Goal: Transaction & Acquisition: Purchase product/service

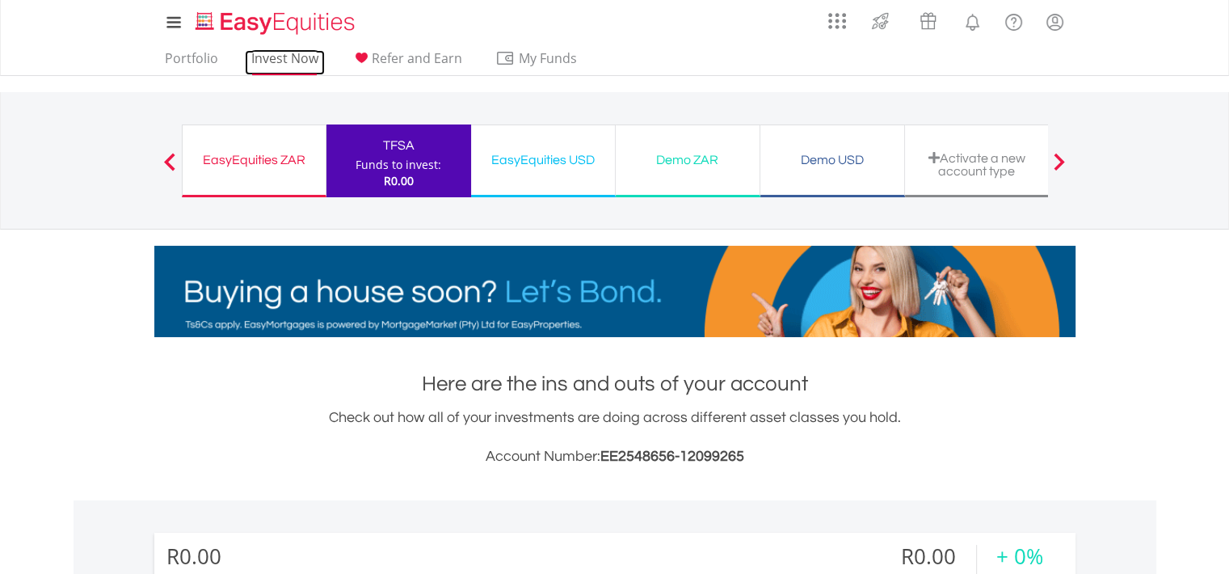
click at [303, 56] on link "Invest Now" at bounding box center [285, 62] width 80 height 25
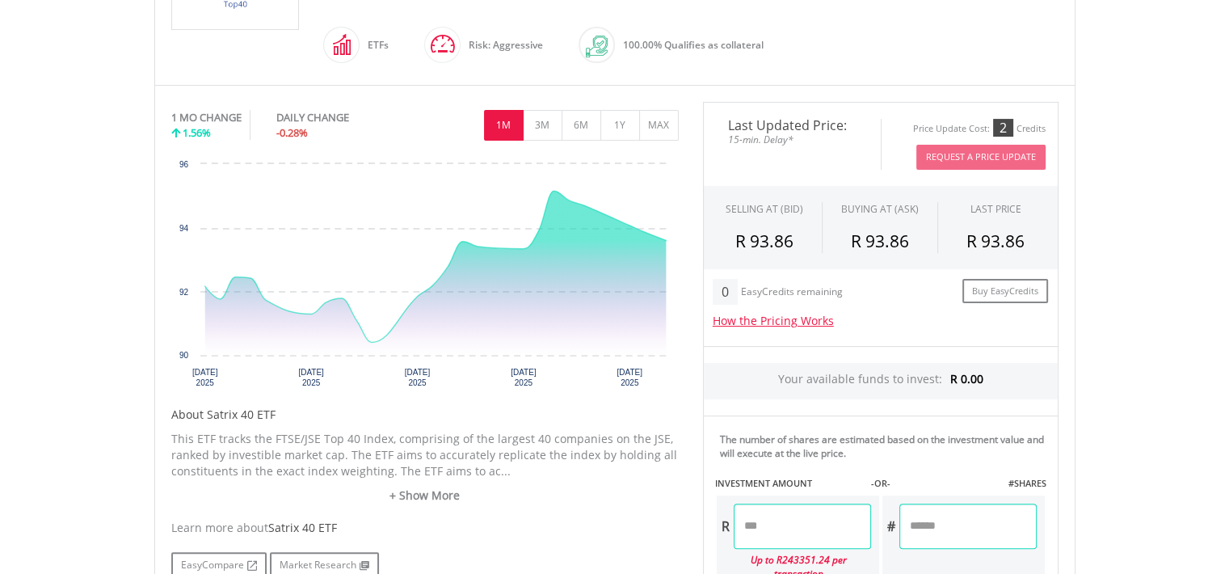
scroll to position [398, 0]
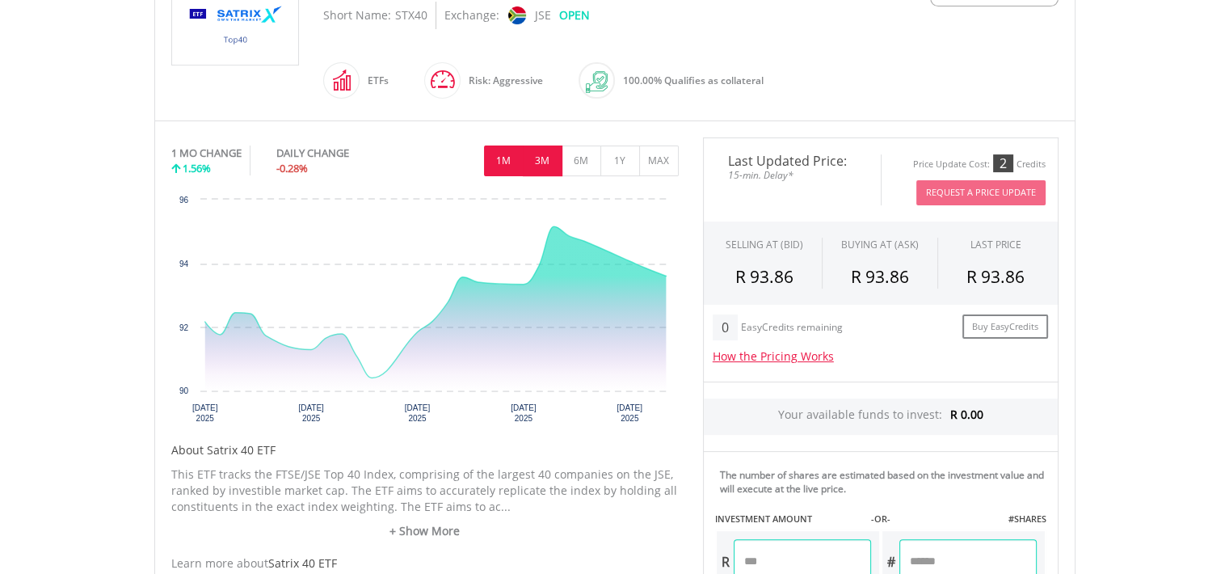
click at [540, 163] on button "3M" at bounding box center [543, 160] width 40 height 31
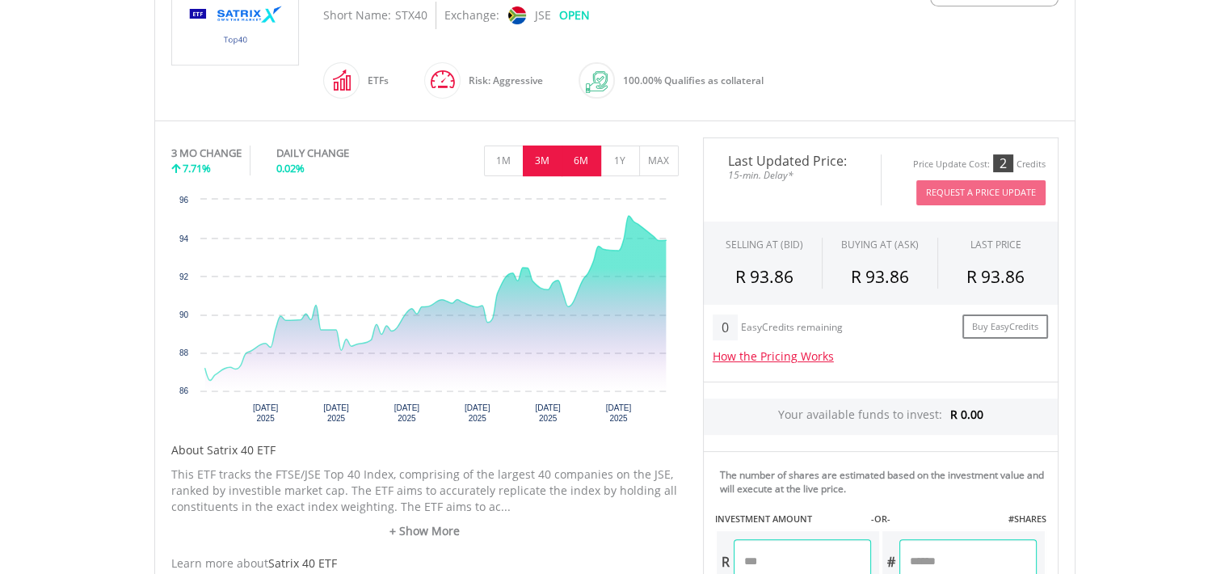
click at [576, 166] on button "6M" at bounding box center [582, 160] width 40 height 31
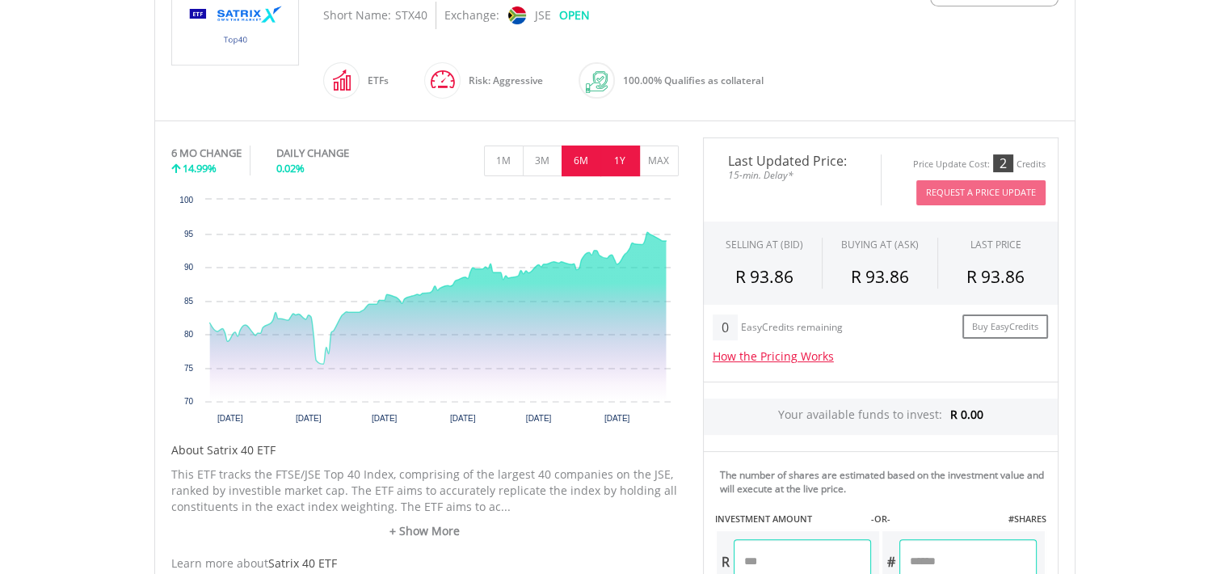
click at [623, 164] on button "1Y" at bounding box center [621, 160] width 40 height 31
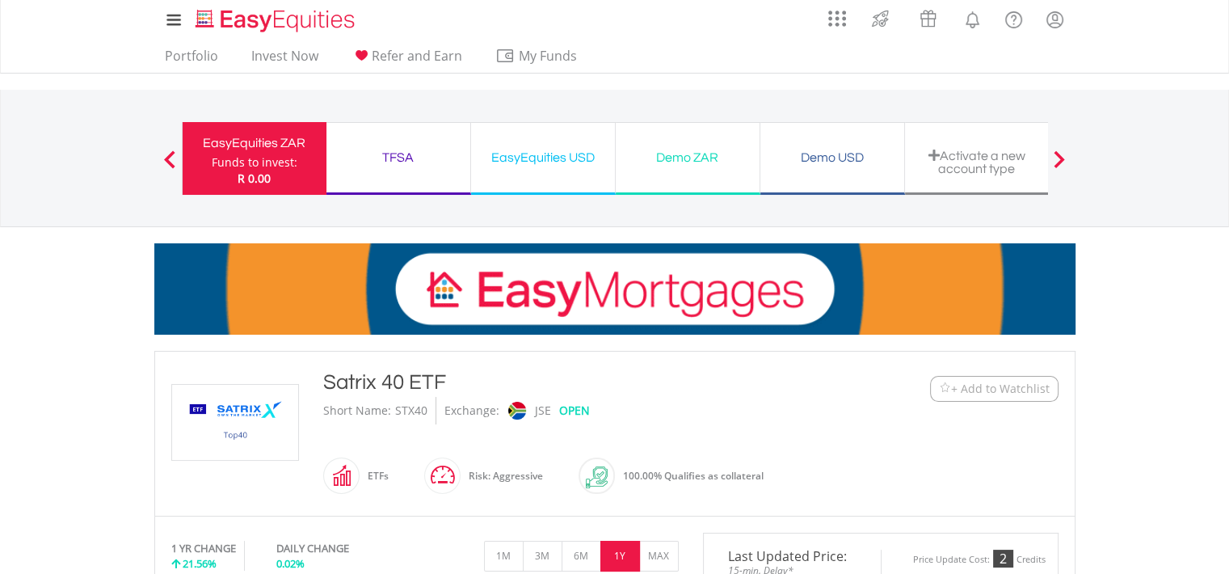
scroll to position [0, 0]
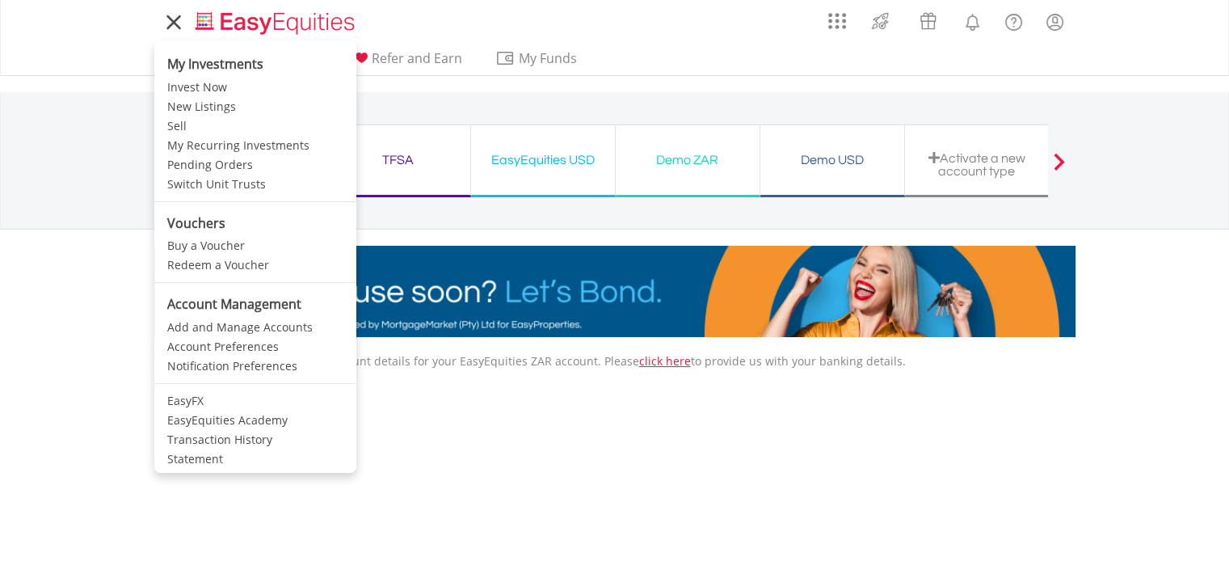
click at [183, 23] on icon at bounding box center [173, 22] width 23 height 20
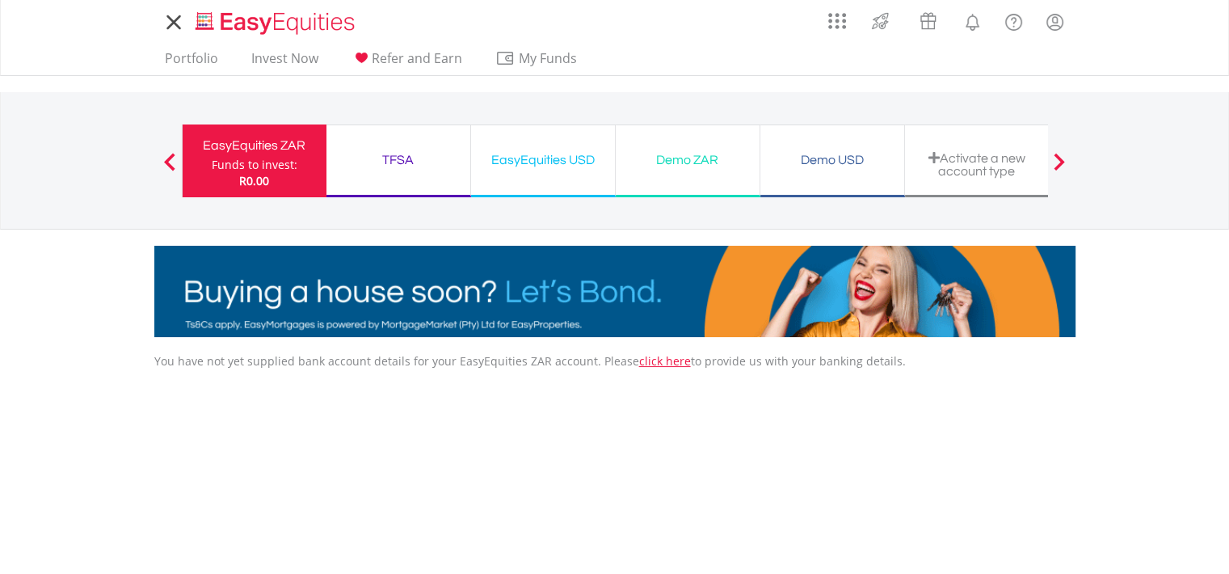
click at [183, 23] on icon at bounding box center [173, 22] width 23 height 20
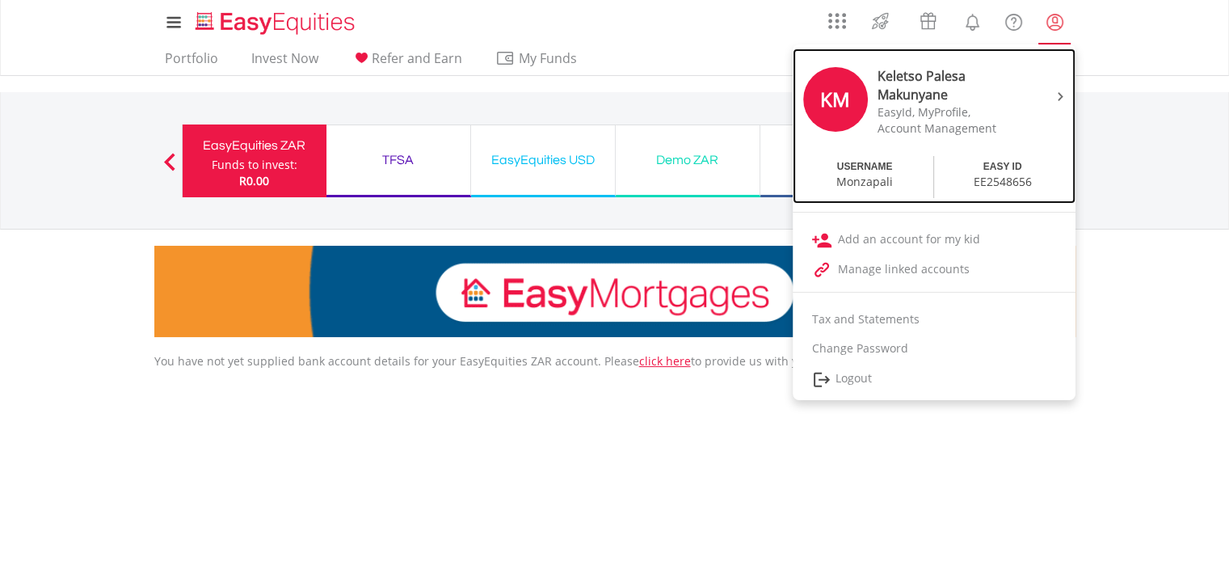
click at [1051, 93] on div at bounding box center [1058, 95] width 24 height 16
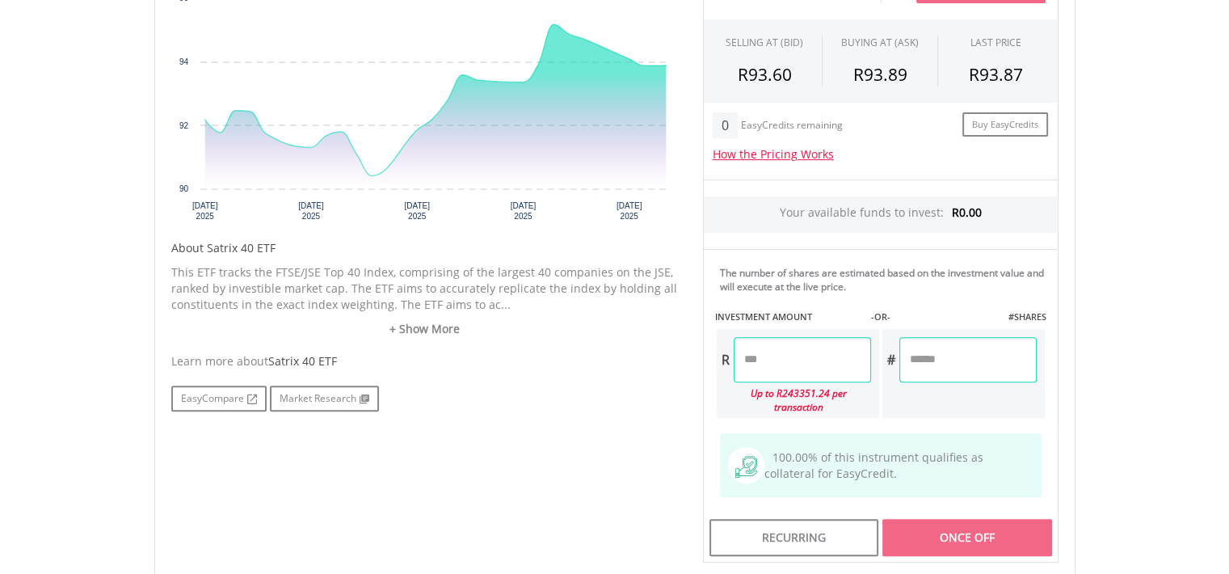
scroll to position [611, 0]
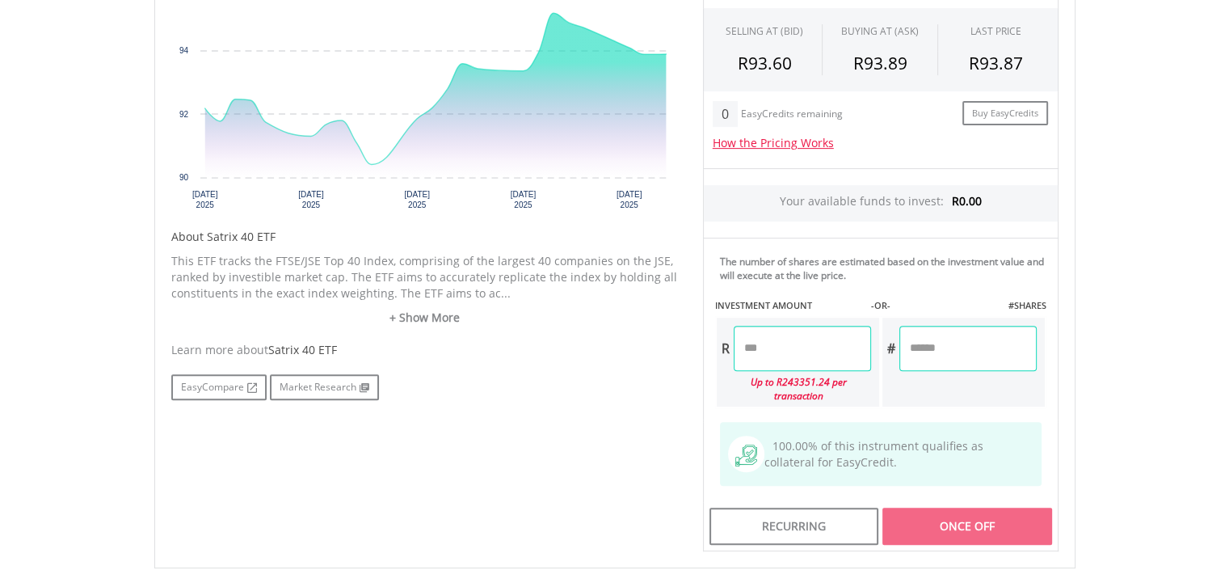
click at [747, 353] on input "number" at bounding box center [802, 348] width 137 height 45
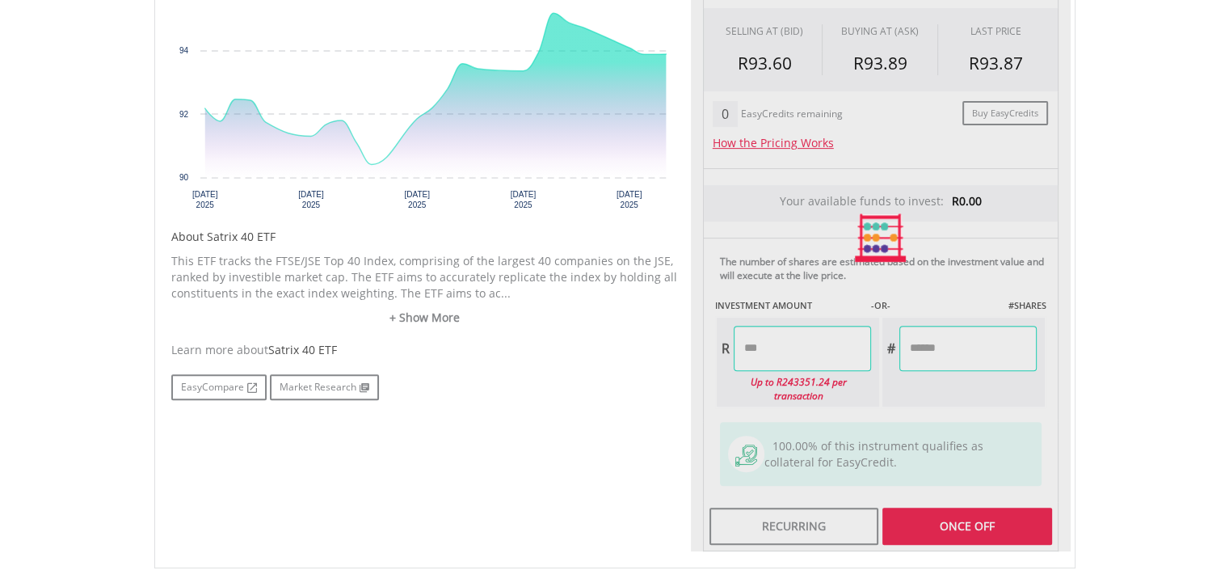
type input "******"
type input "*****"
click at [961, 517] on div "Last Updated Price: 15-min. Delay* Price Update Cost: 2 Credits Request A Price…" at bounding box center [881, 238] width 380 height 628
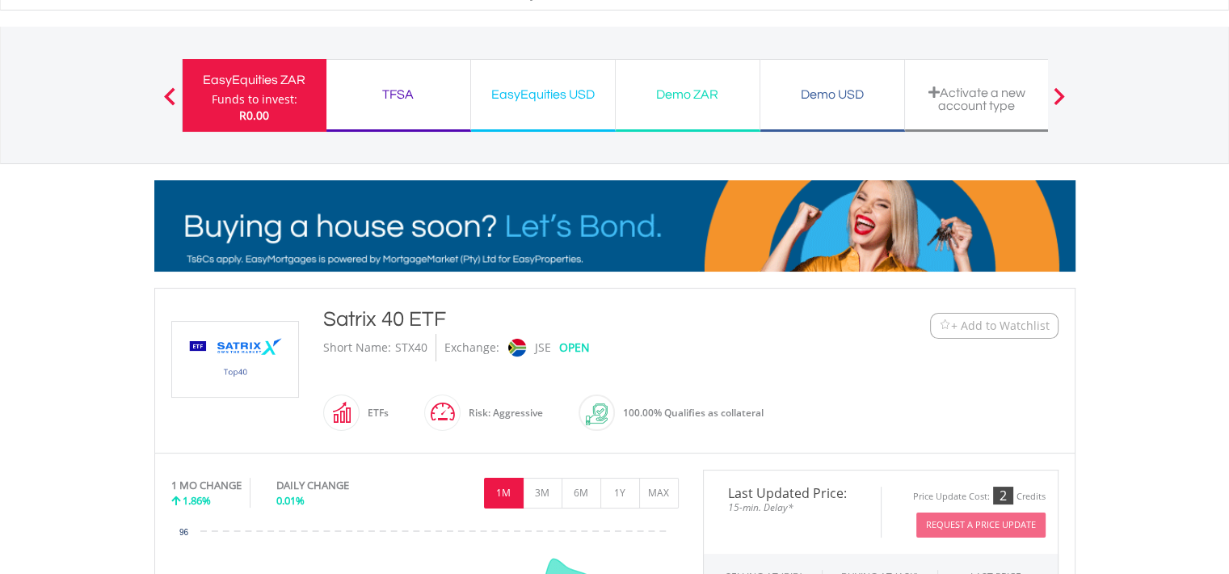
scroll to position [0, 0]
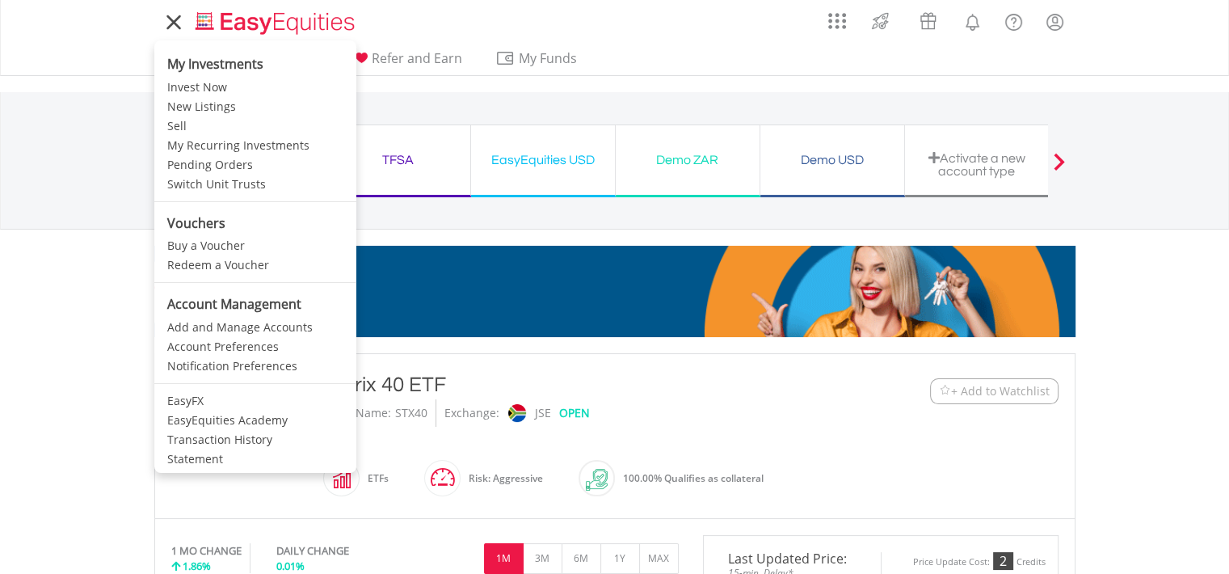
click at [177, 34] on link at bounding box center [173, 22] width 39 height 36
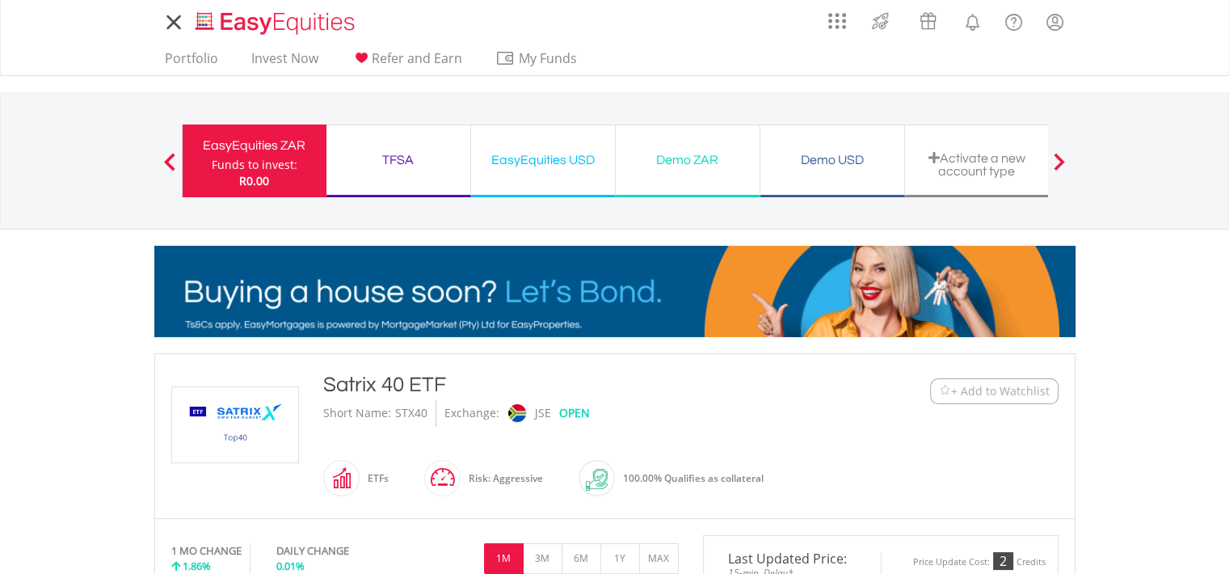
click at [177, 34] on link at bounding box center [173, 22] width 39 height 36
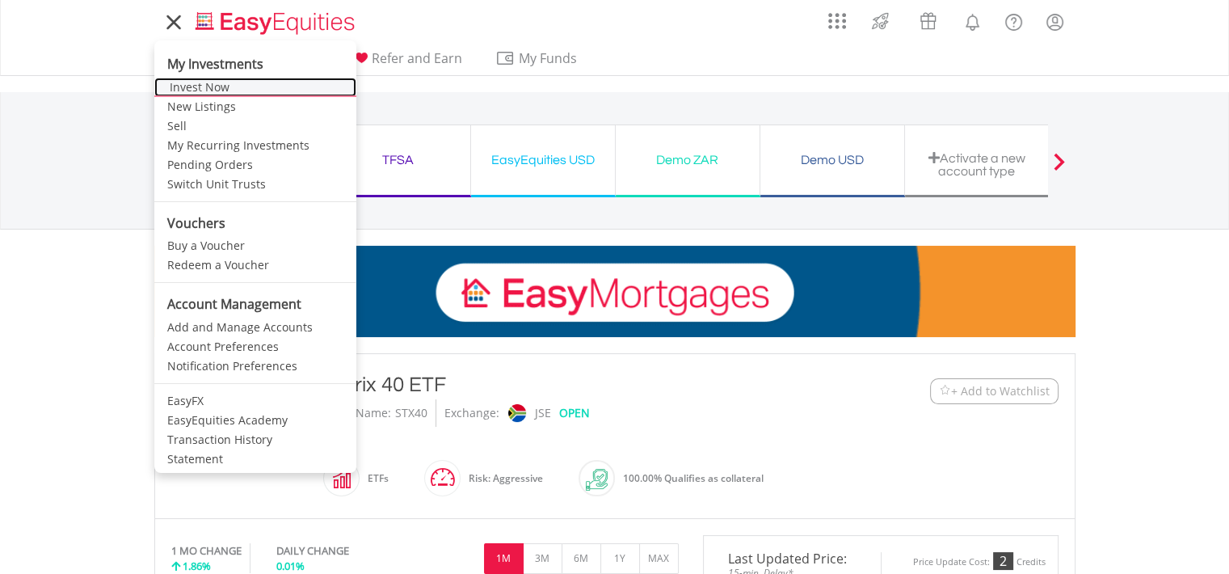
click at [197, 84] on link "Invest Now" at bounding box center [255, 87] width 202 height 19
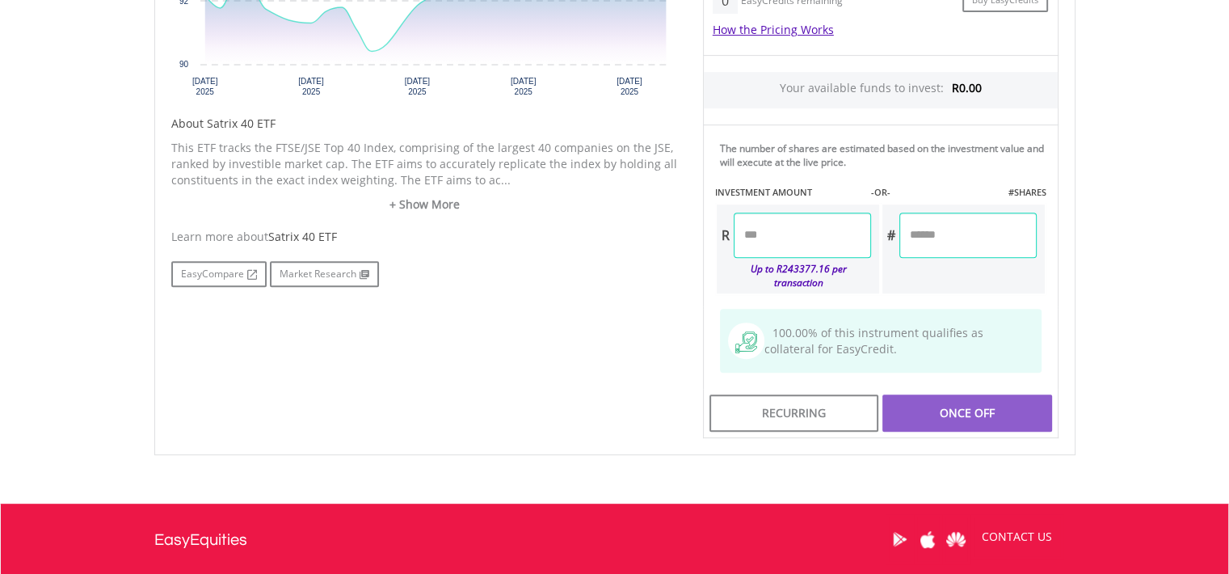
scroll to position [724, 0]
click at [775, 229] on input "number" at bounding box center [802, 235] width 137 height 45
type input "*"
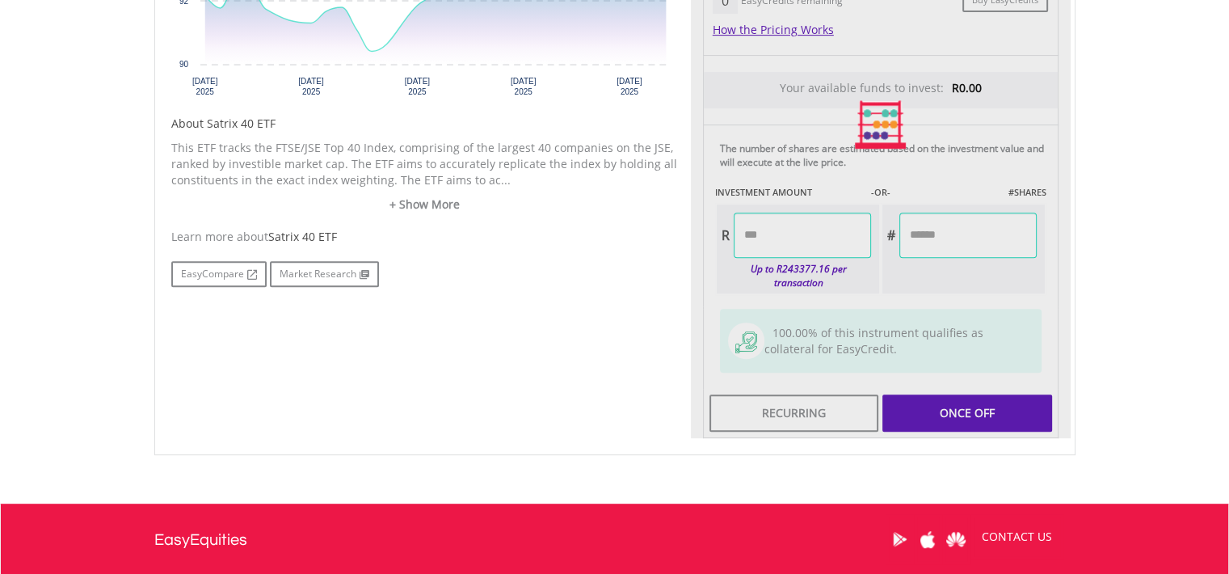
click at [938, 397] on div "Last Updated Price: 15-min. Delay* Price Update Cost: 2 Credits Request A Price…" at bounding box center [881, 125] width 380 height 628
type input "*****"
type input "******"
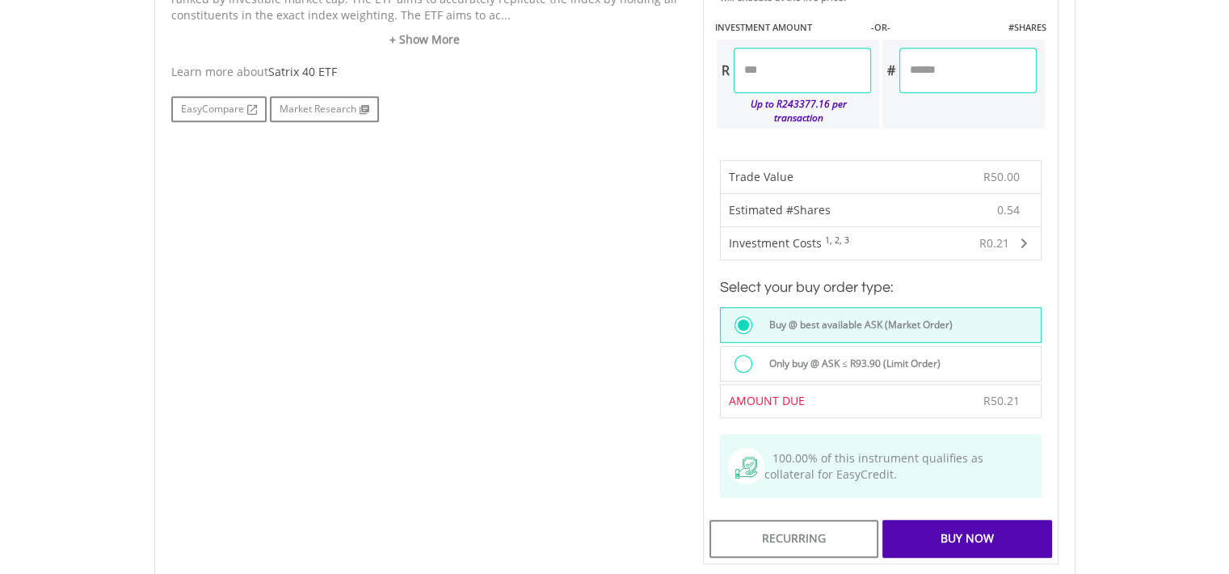
scroll to position [926, 0]
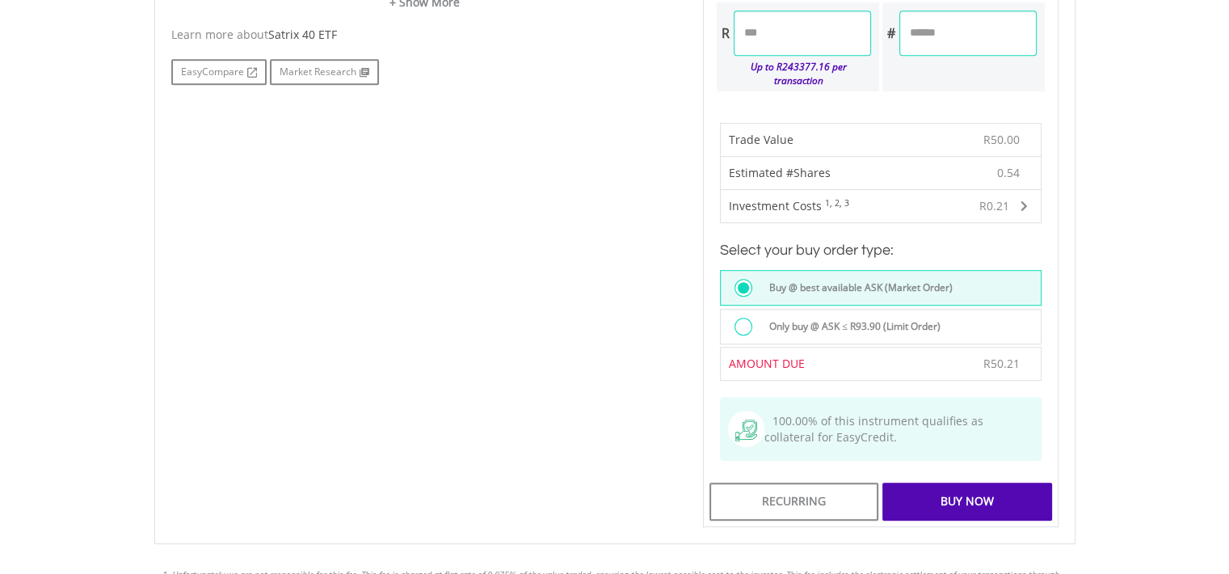
click at [933, 486] on div "Buy Now" at bounding box center [967, 501] width 169 height 37
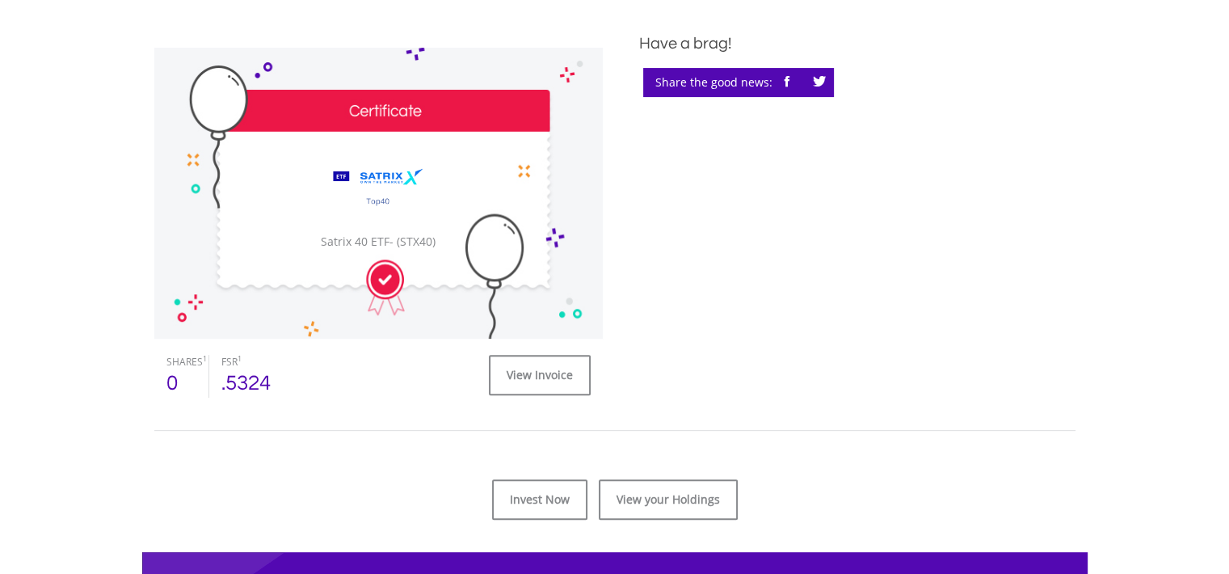
scroll to position [445, 0]
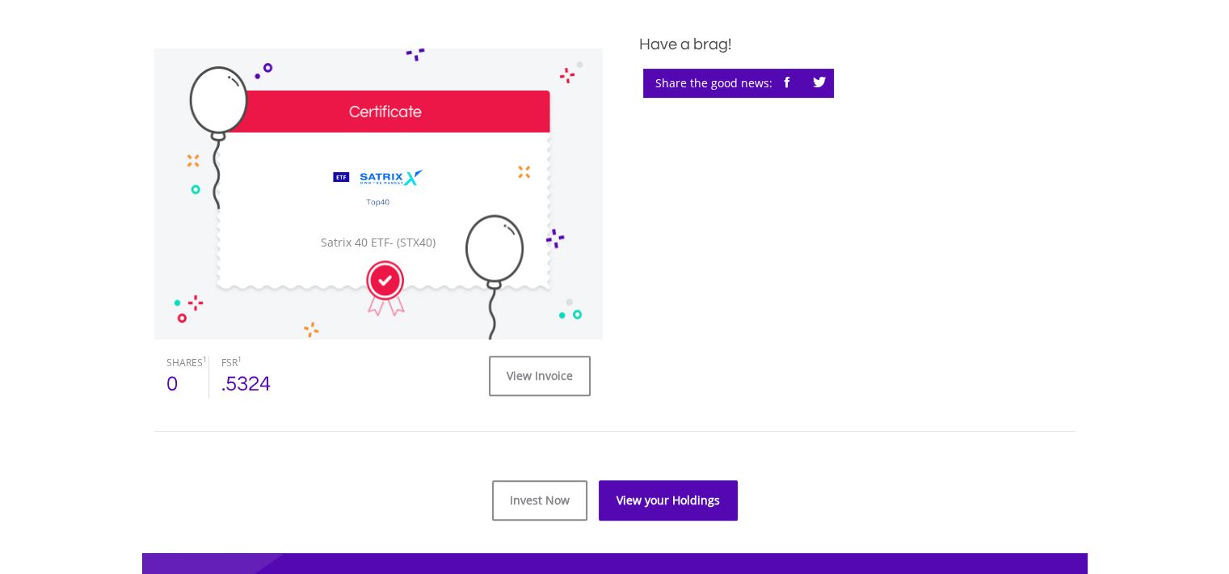
click at [617, 489] on link "View your Holdings" at bounding box center [668, 500] width 139 height 40
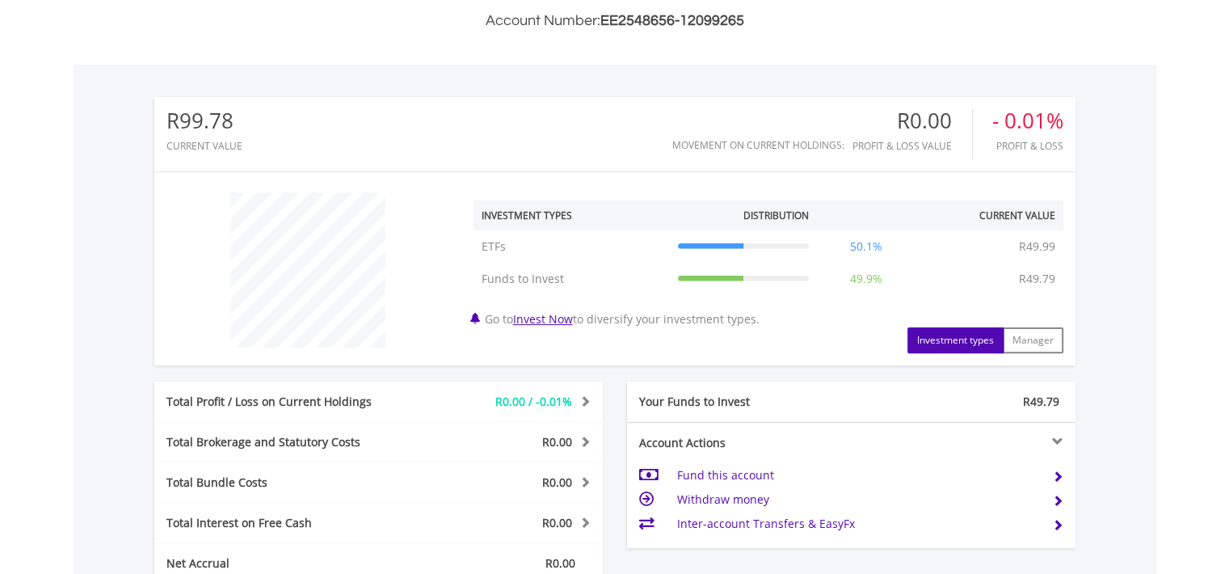
scroll to position [792, 0]
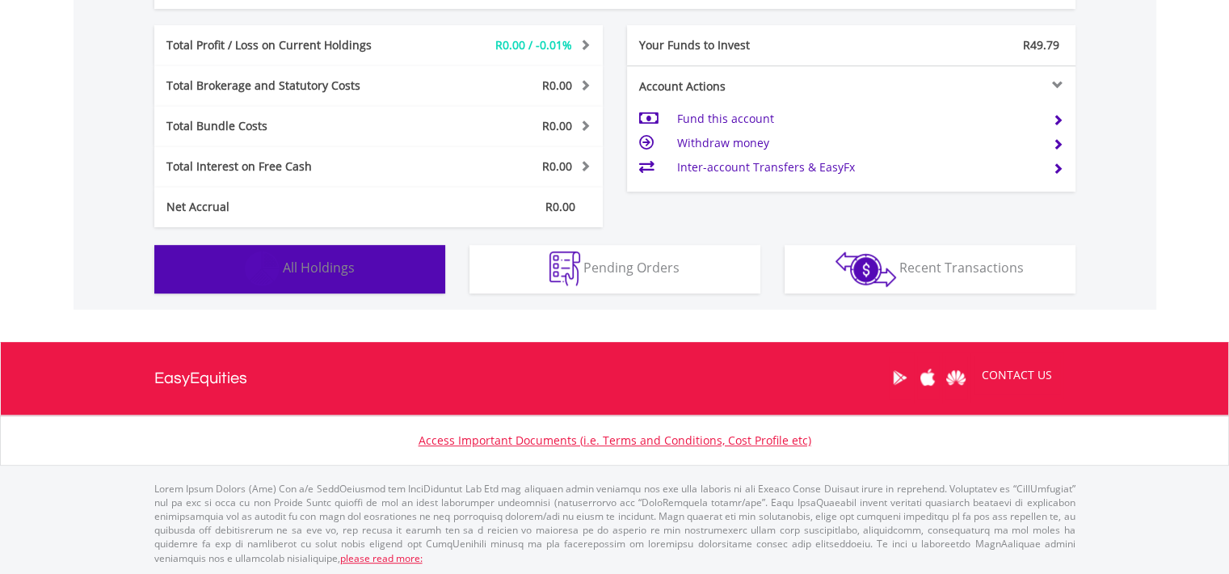
click at [352, 278] on button "Holdings All Holdings" at bounding box center [299, 269] width 291 height 48
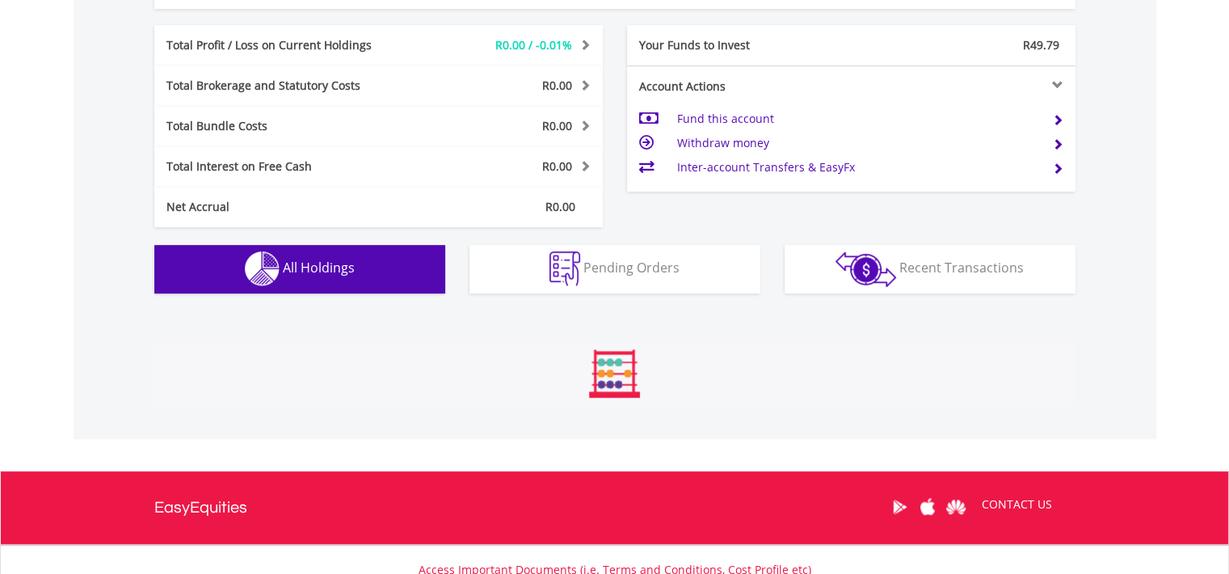
scroll to position [1020, 0]
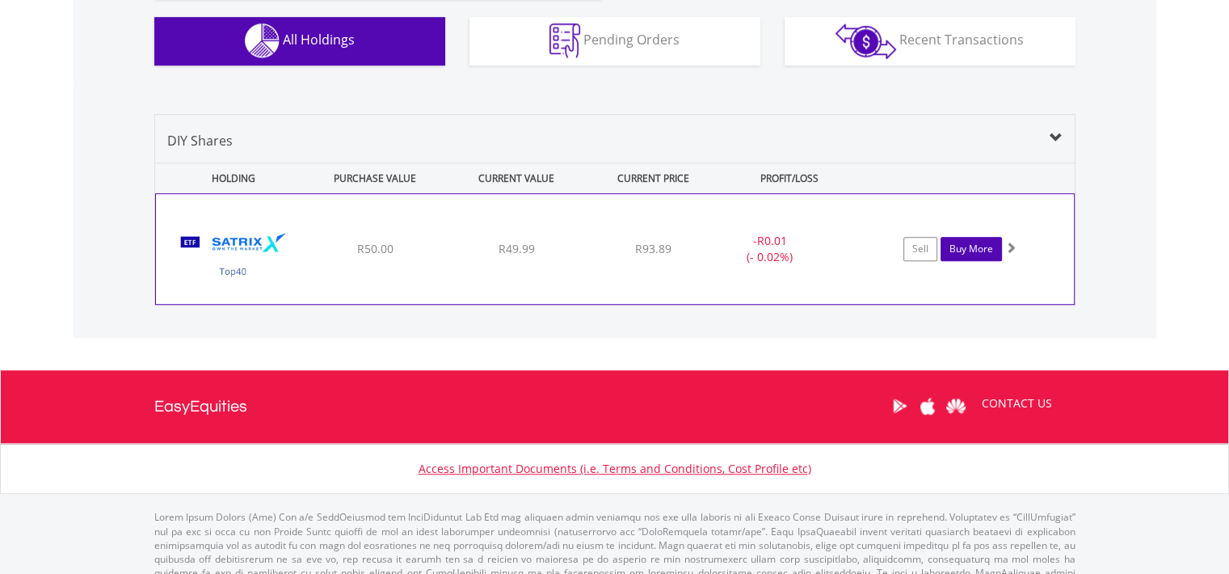
click at [962, 239] on link "Buy More" at bounding box center [971, 249] width 61 height 24
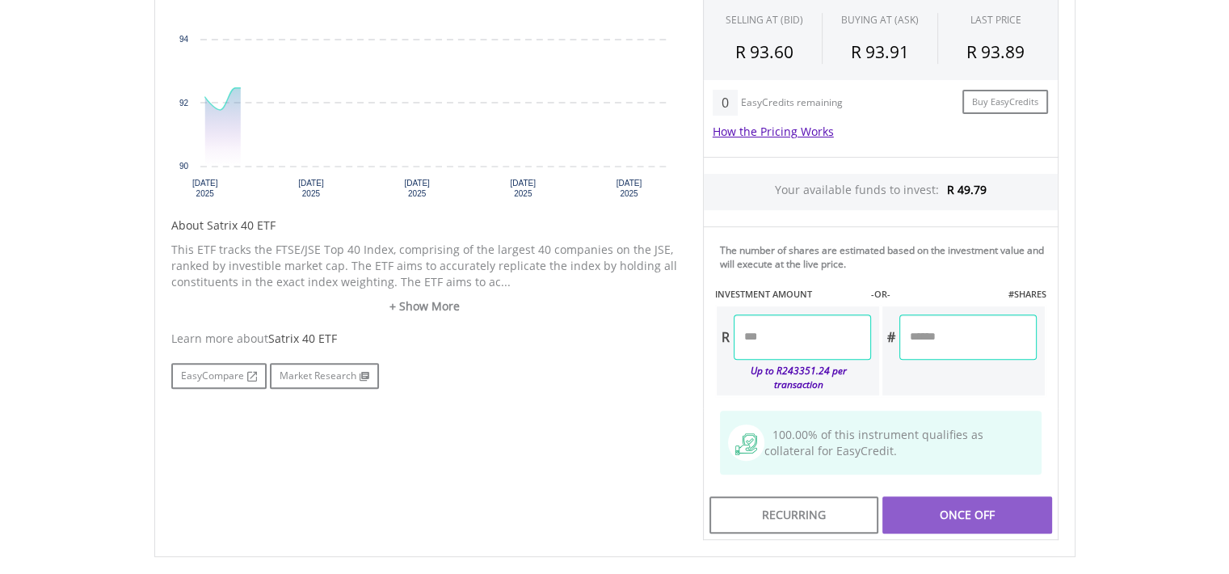
scroll to position [623, 0]
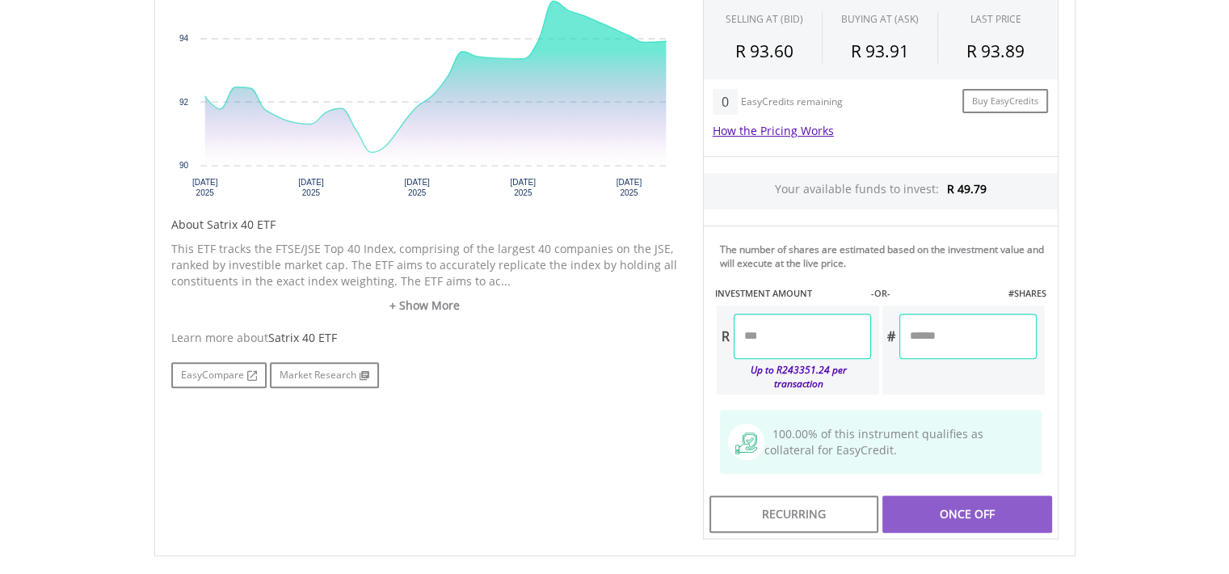
click at [763, 325] on input "number" at bounding box center [802, 336] width 137 height 45
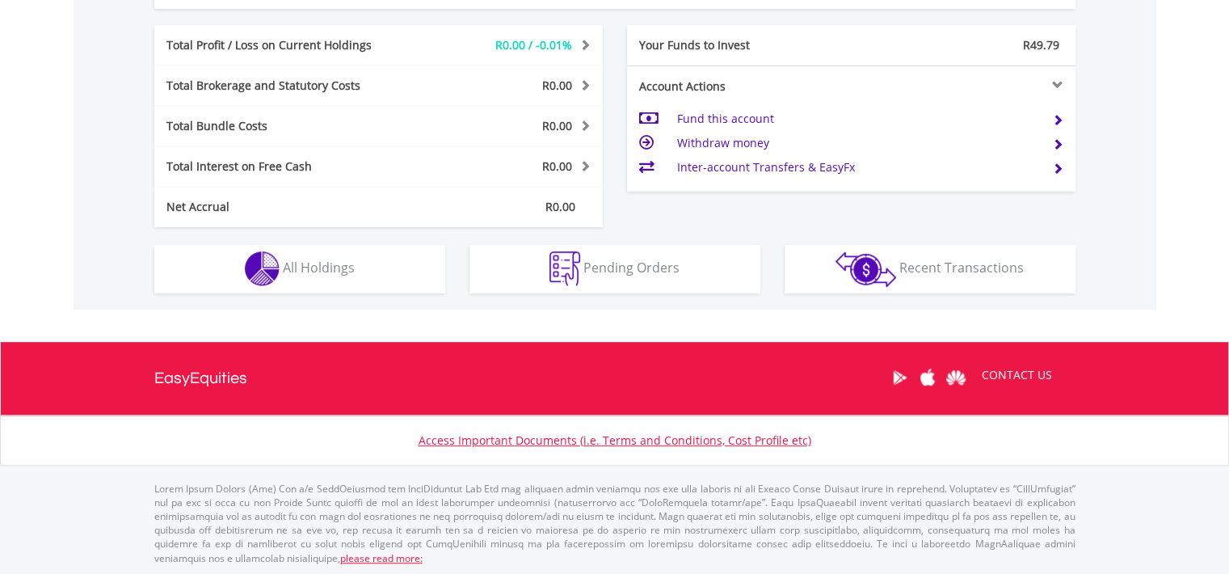
scroll to position [155, 307]
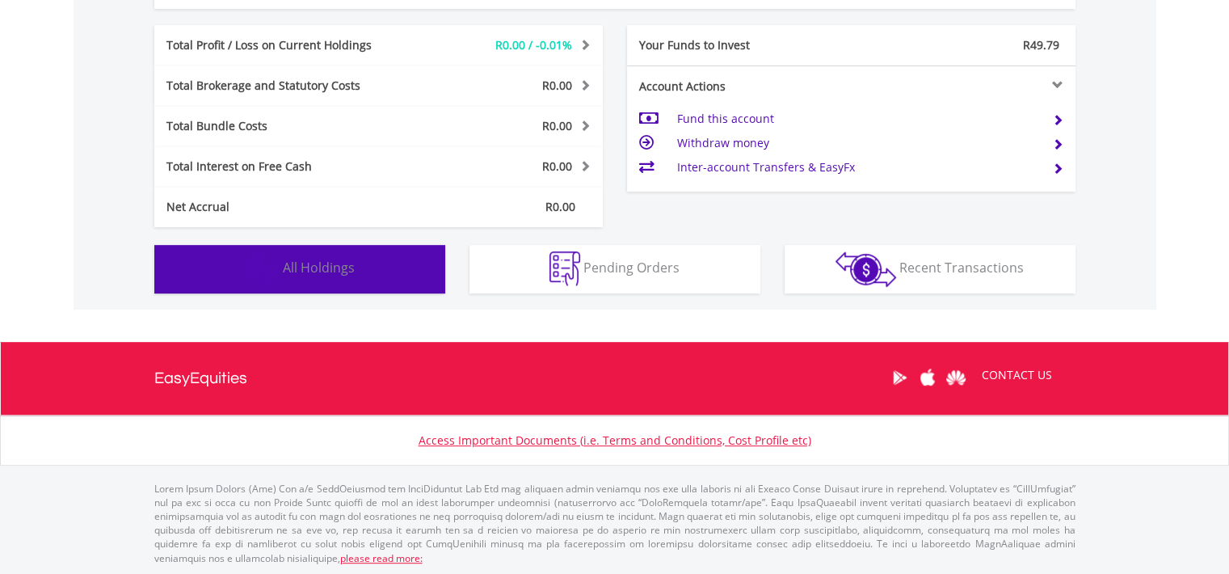
click at [348, 272] on span "All Holdings" at bounding box center [319, 268] width 72 height 18
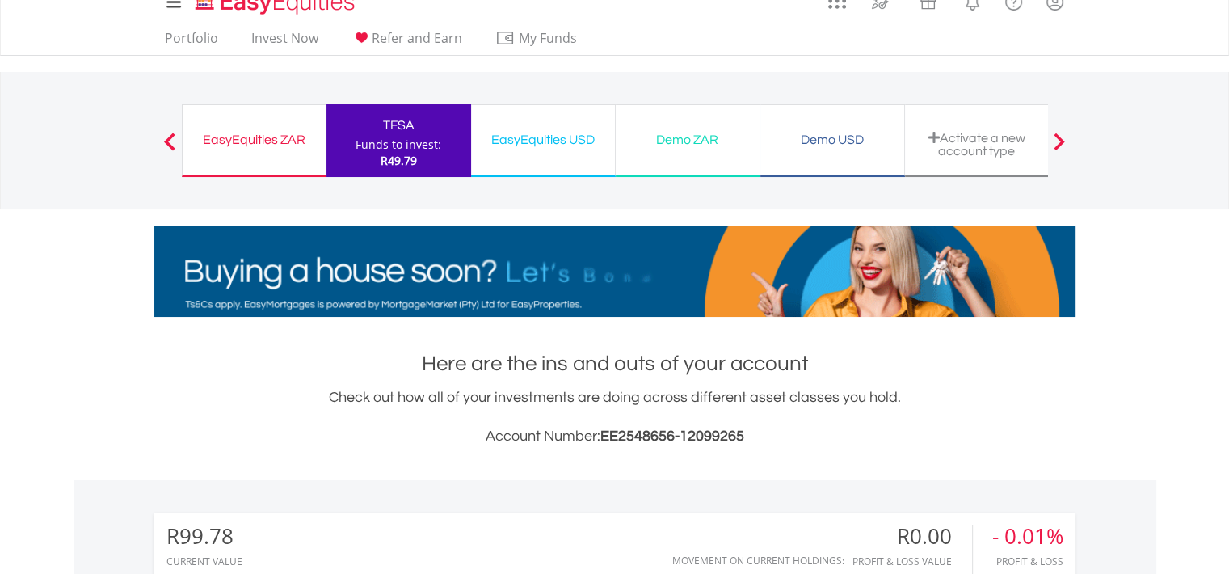
scroll to position [0, 0]
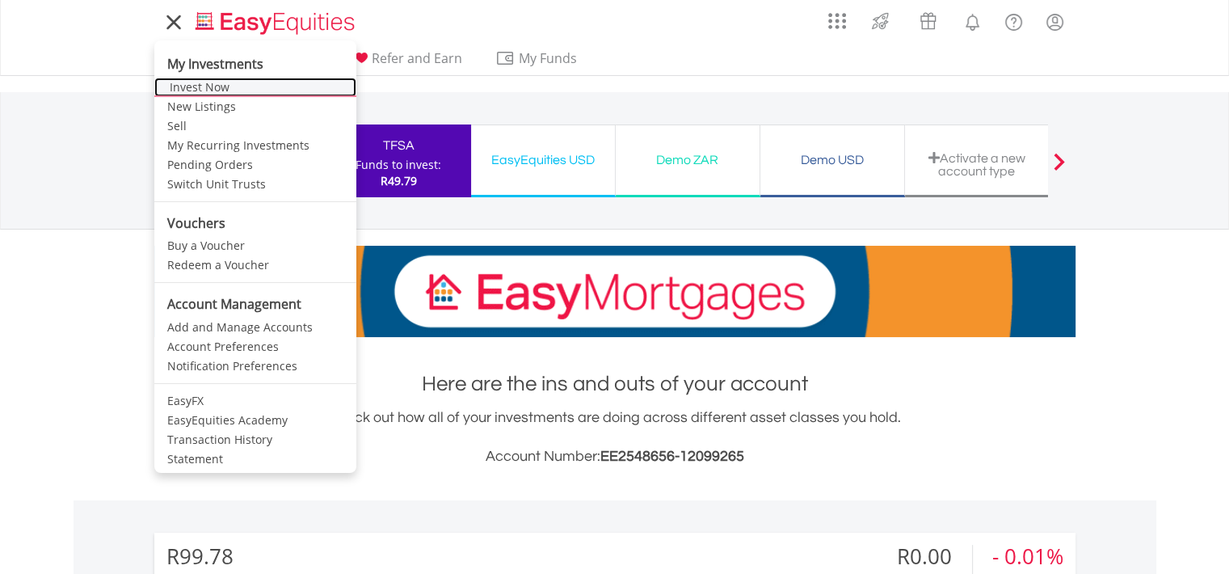
click at [196, 92] on link "Invest Now" at bounding box center [255, 87] width 202 height 19
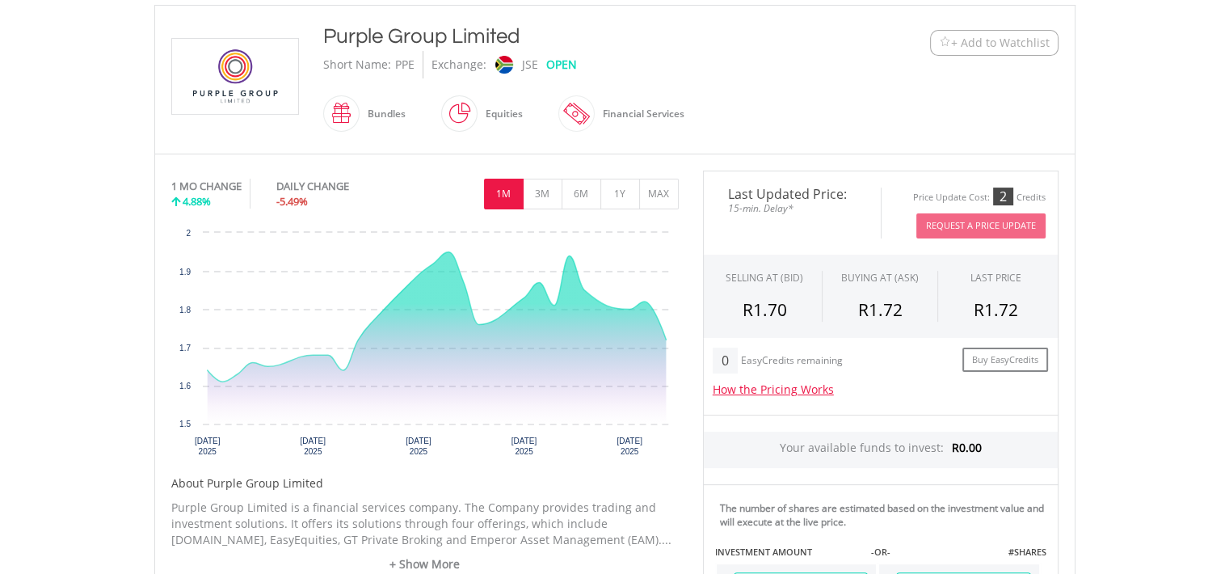
scroll to position [346, 0]
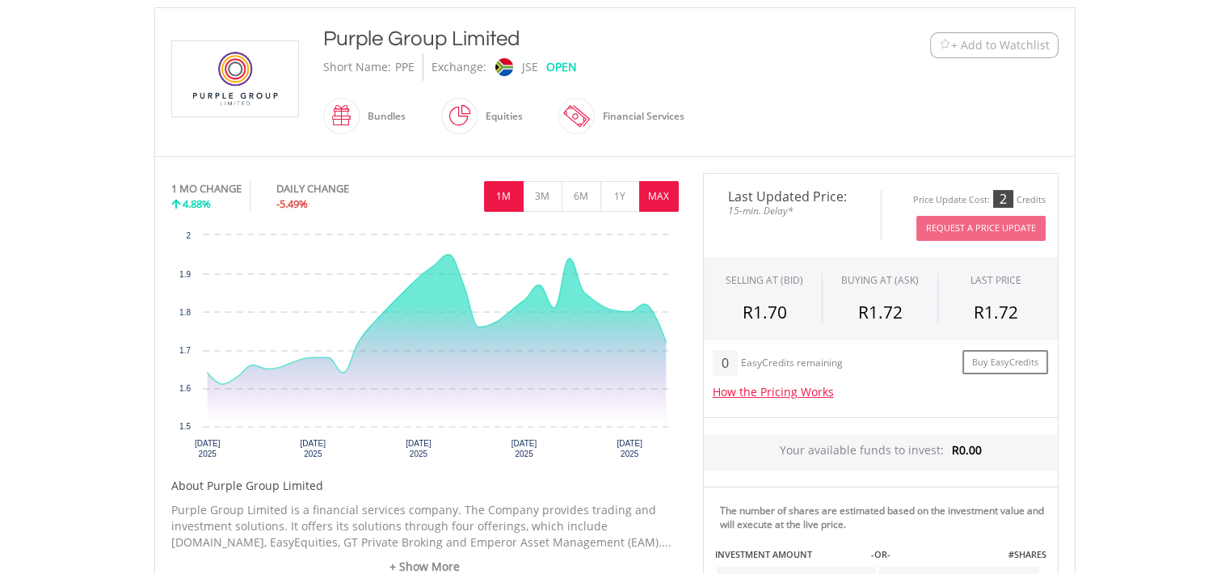
click at [650, 192] on button "MAX" at bounding box center [659, 196] width 40 height 31
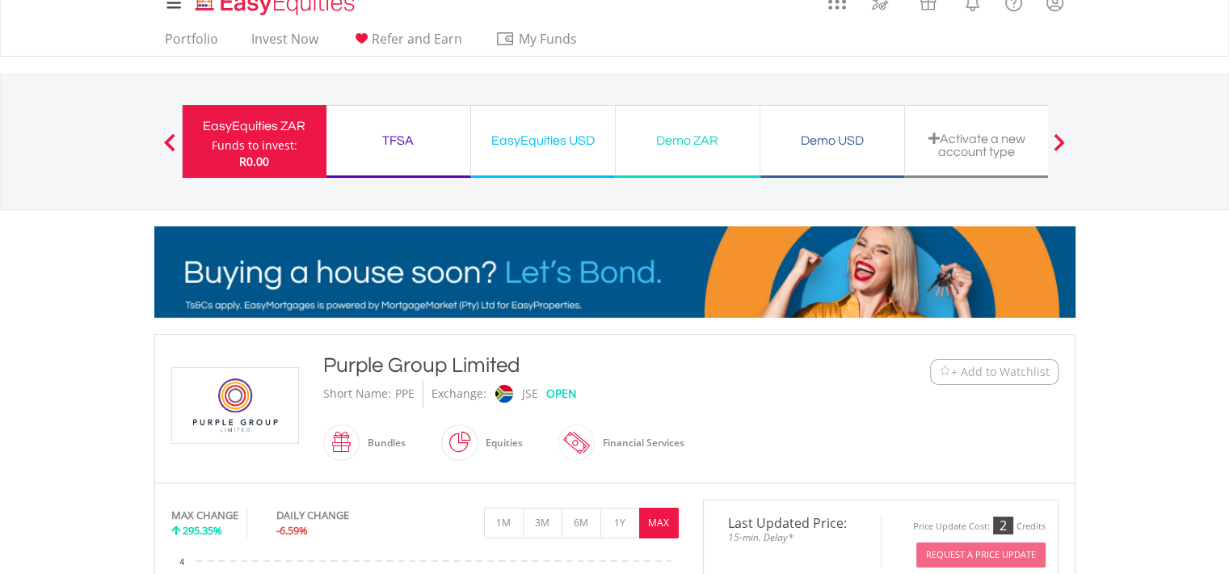
scroll to position [0, 0]
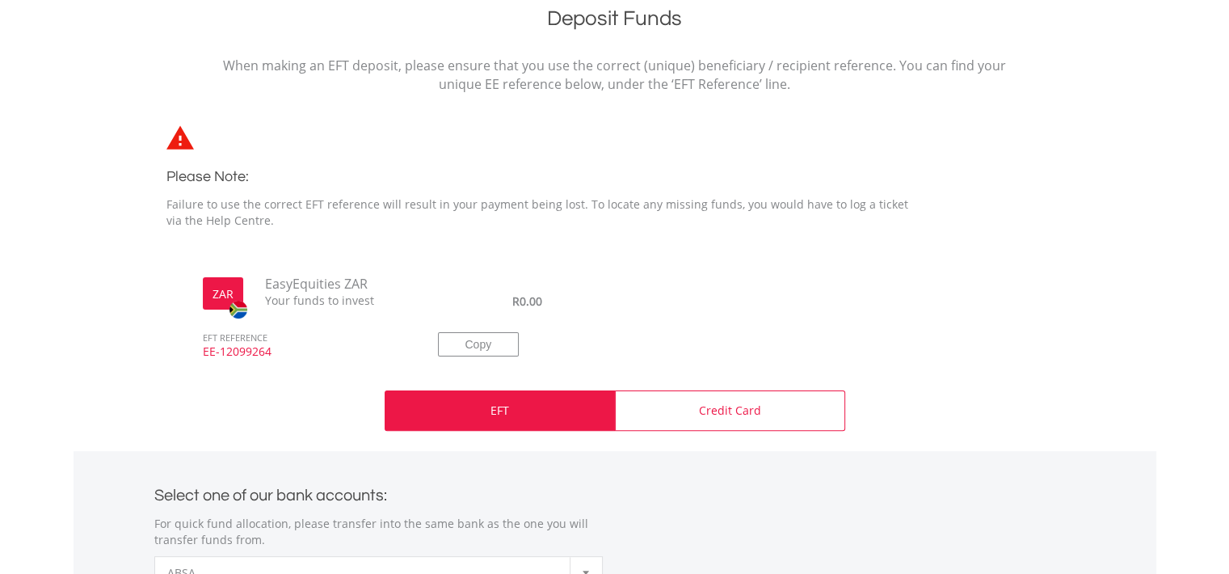
scroll to position [136, 0]
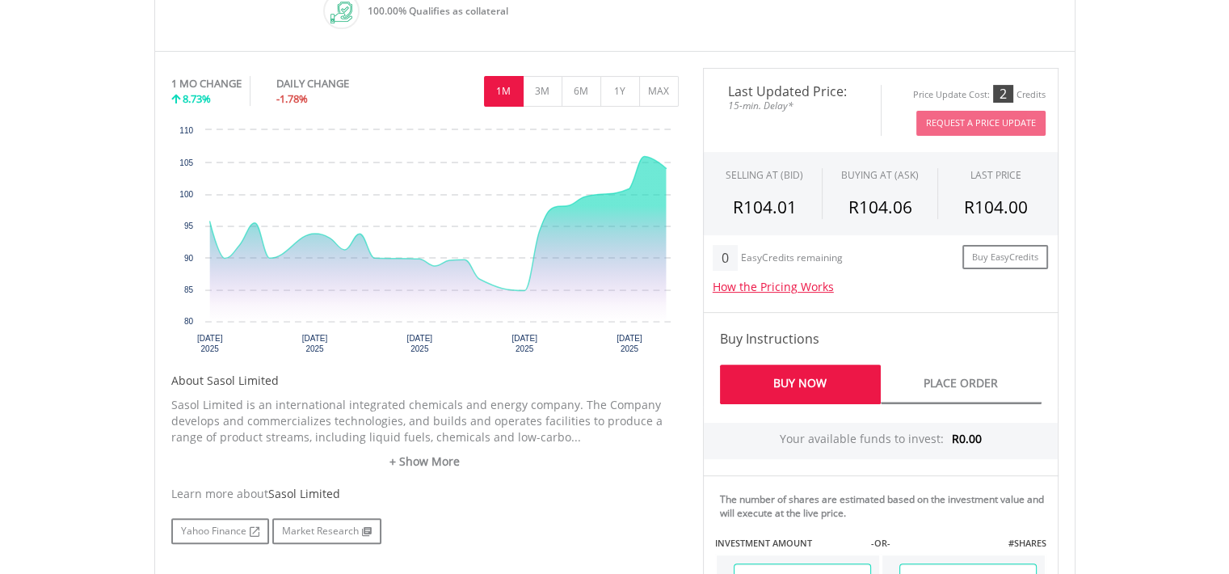
scroll to position [494, 0]
click at [652, 91] on button "MAX" at bounding box center [659, 90] width 40 height 31
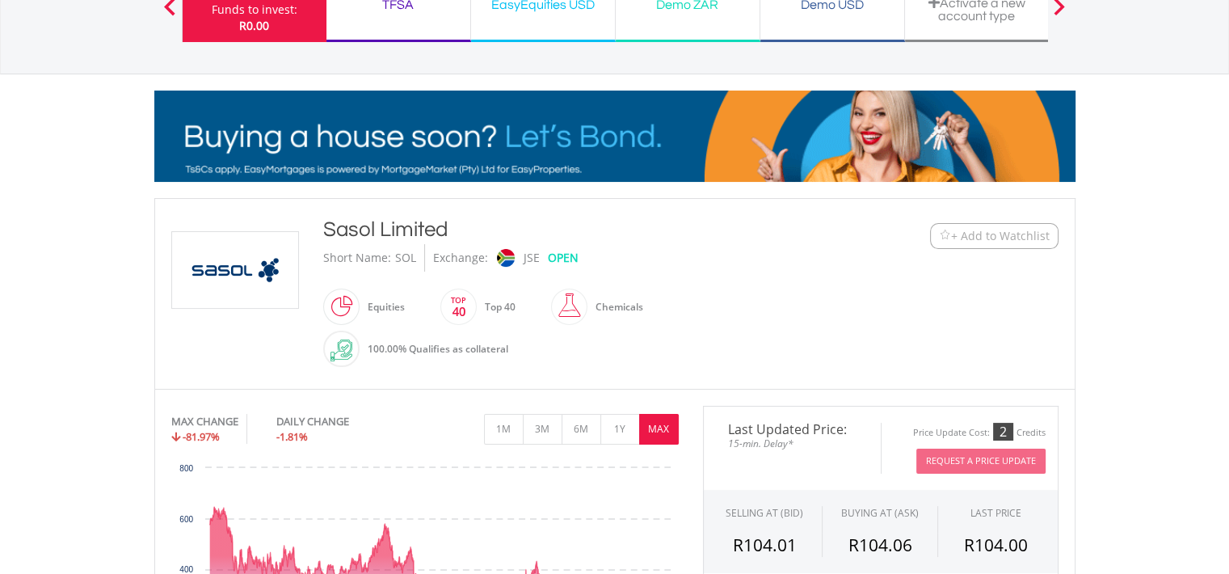
scroll to position [0, 0]
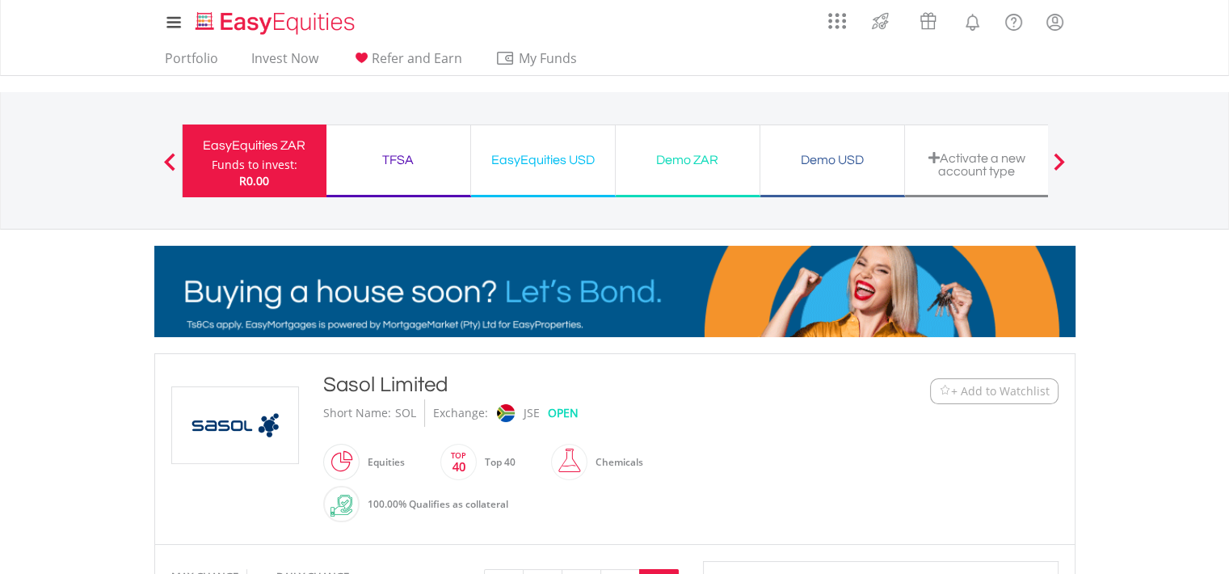
click at [367, 146] on div "TFSA Funds to invest: R0.00" at bounding box center [399, 160] width 145 height 73
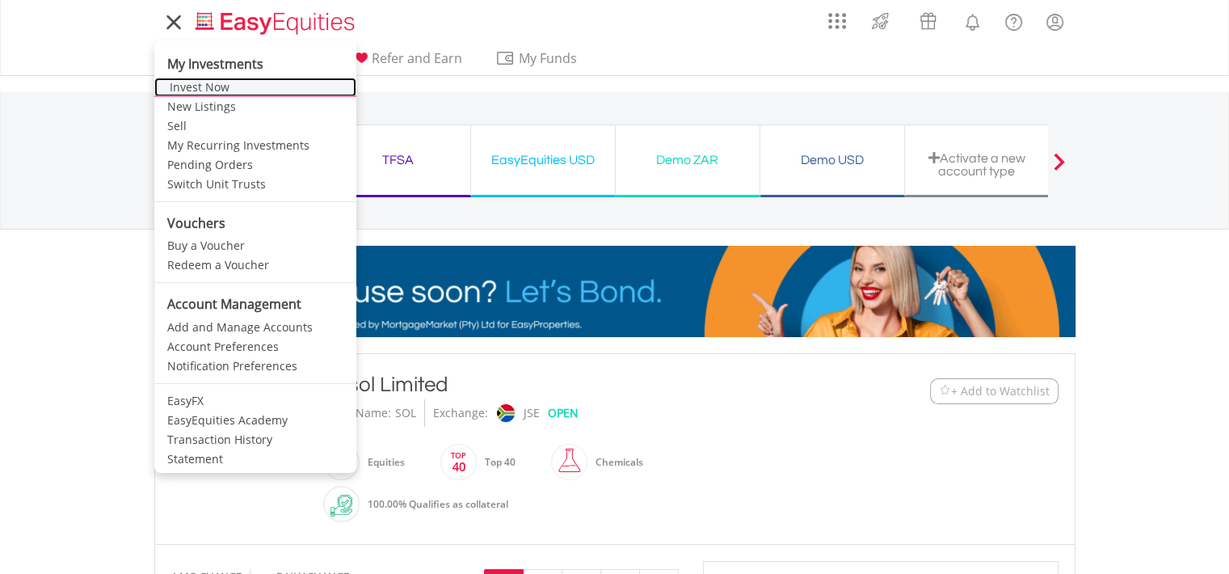
click at [192, 93] on link "Invest Now" at bounding box center [255, 87] width 202 height 19
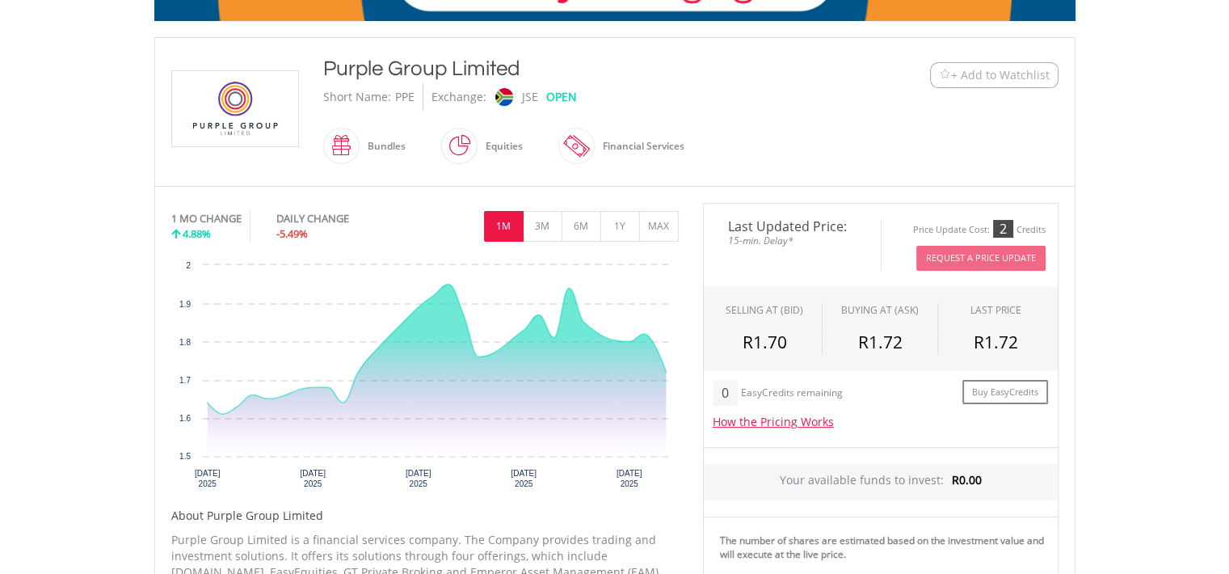
scroll to position [278, 0]
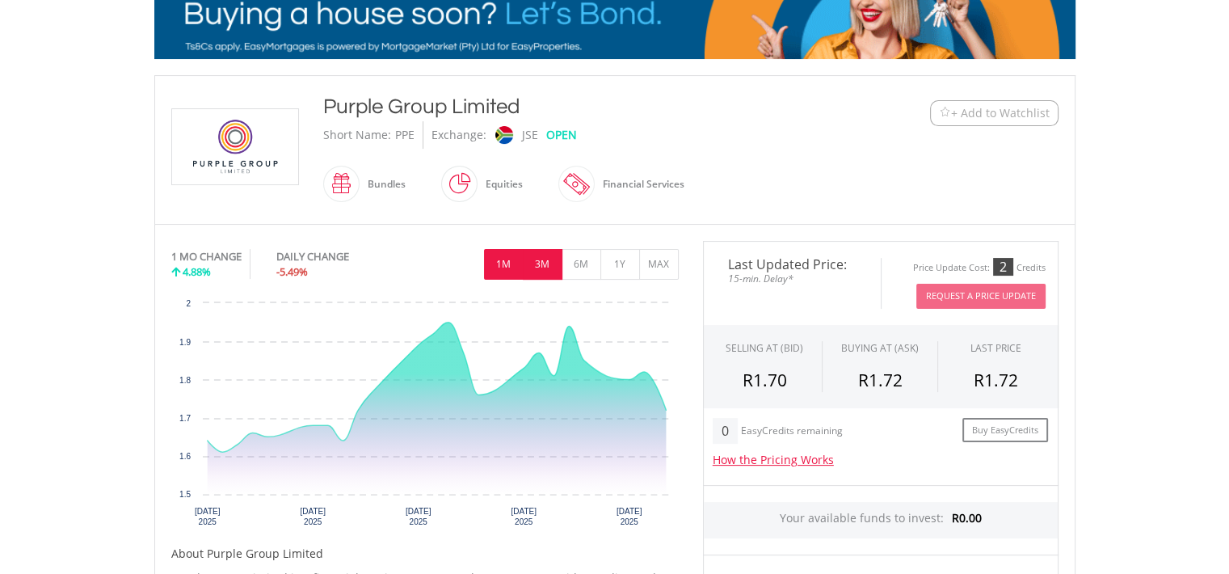
click at [545, 266] on button "3M" at bounding box center [543, 264] width 40 height 31
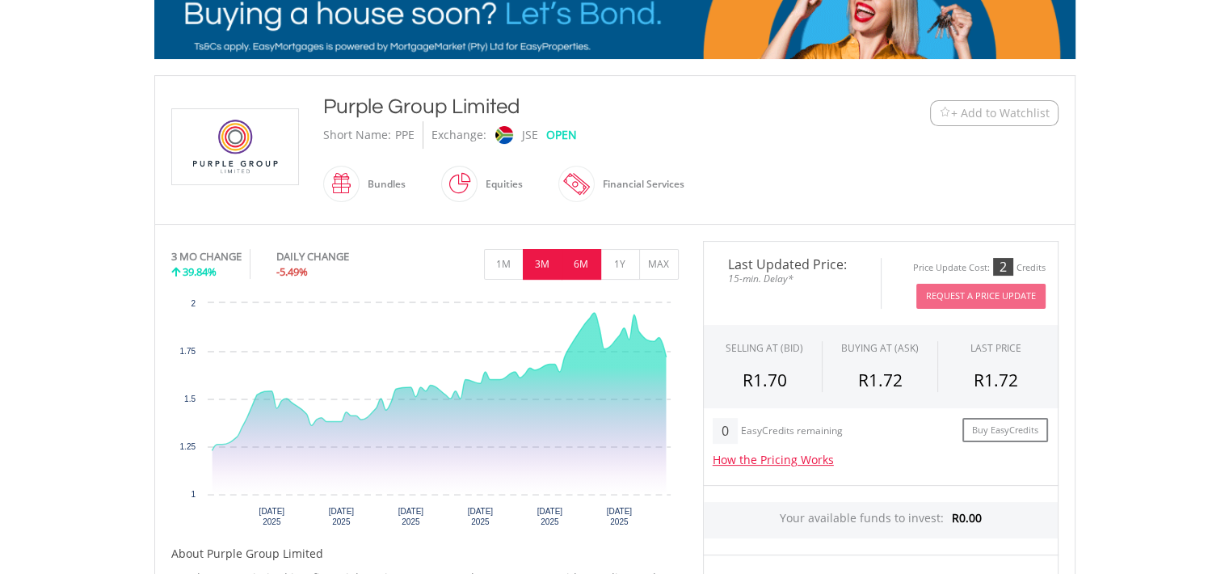
click at [588, 261] on button "6M" at bounding box center [582, 264] width 40 height 31
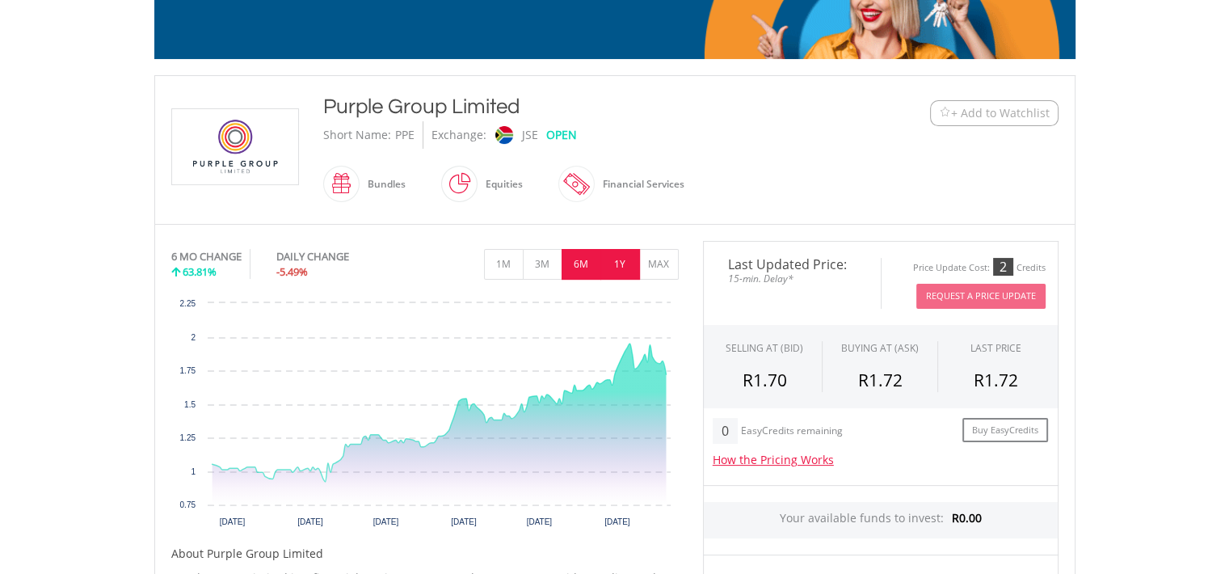
click at [624, 257] on button "1Y" at bounding box center [621, 264] width 40 height 31
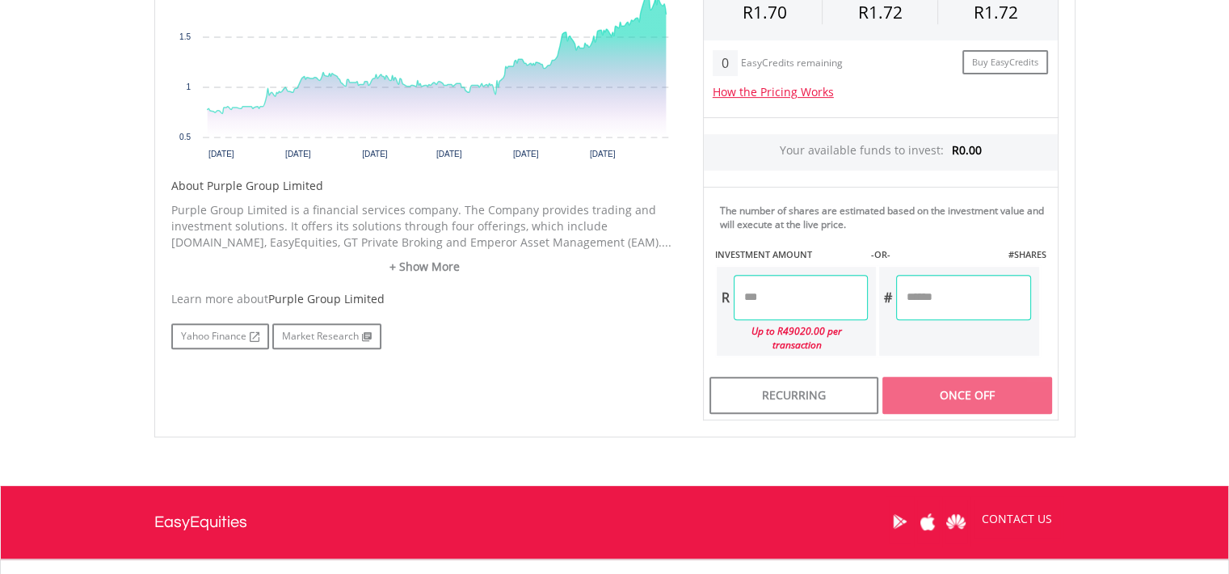
scroll to position [647, 0]
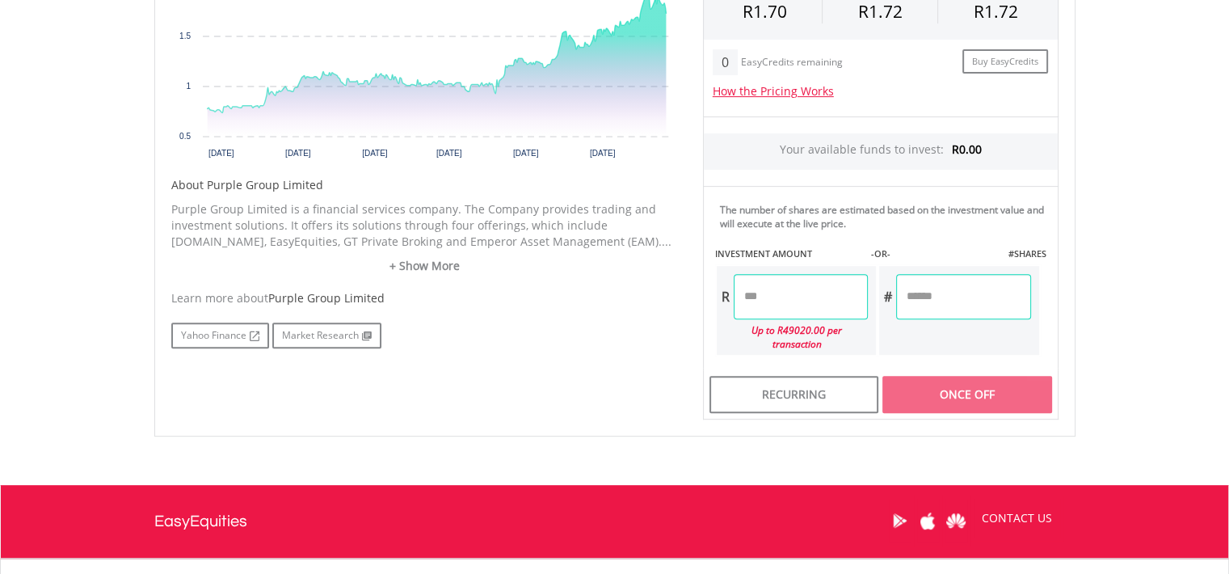
click at [779, 298] on input "number" at bounding box center [801, 296] width 134 height 45
click at [945, 371] on div "Last Updated Price: 15-min. Delay* Price Update Cost: 2 Credits Request A Price…" at bounding box center [881, 146] width 380 height 548
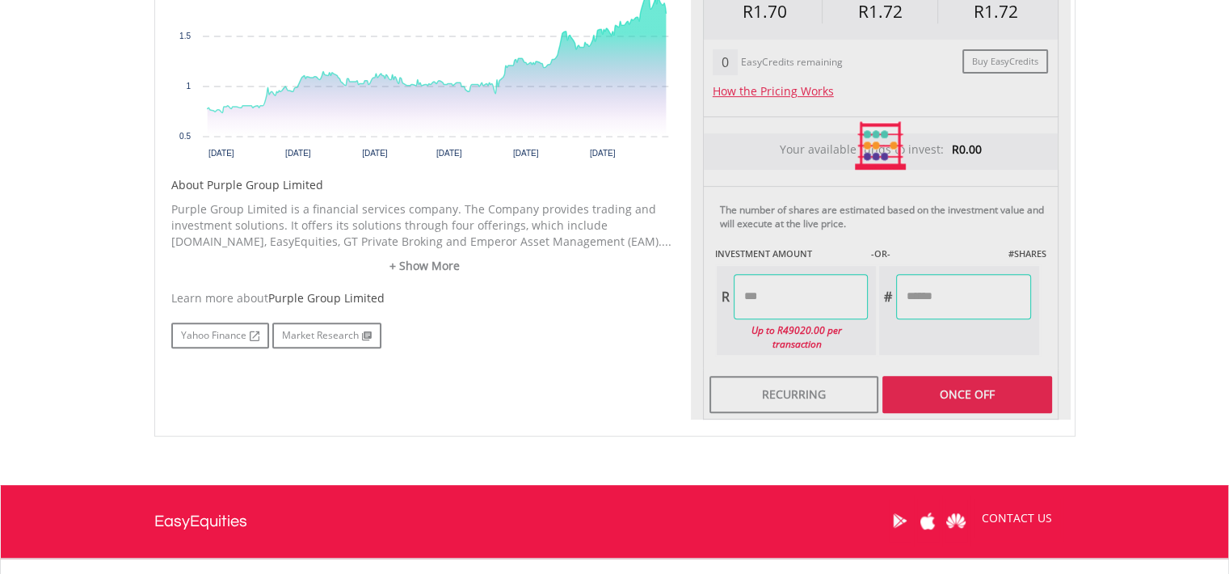
type input "*****"
type input "******"
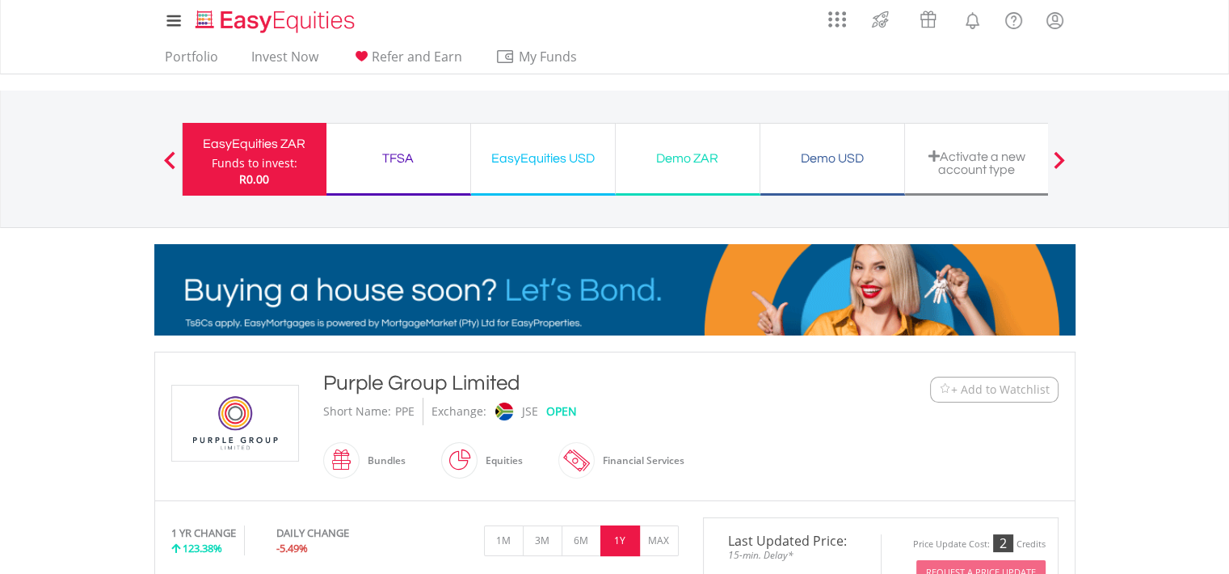
scroll to position [0, 0]
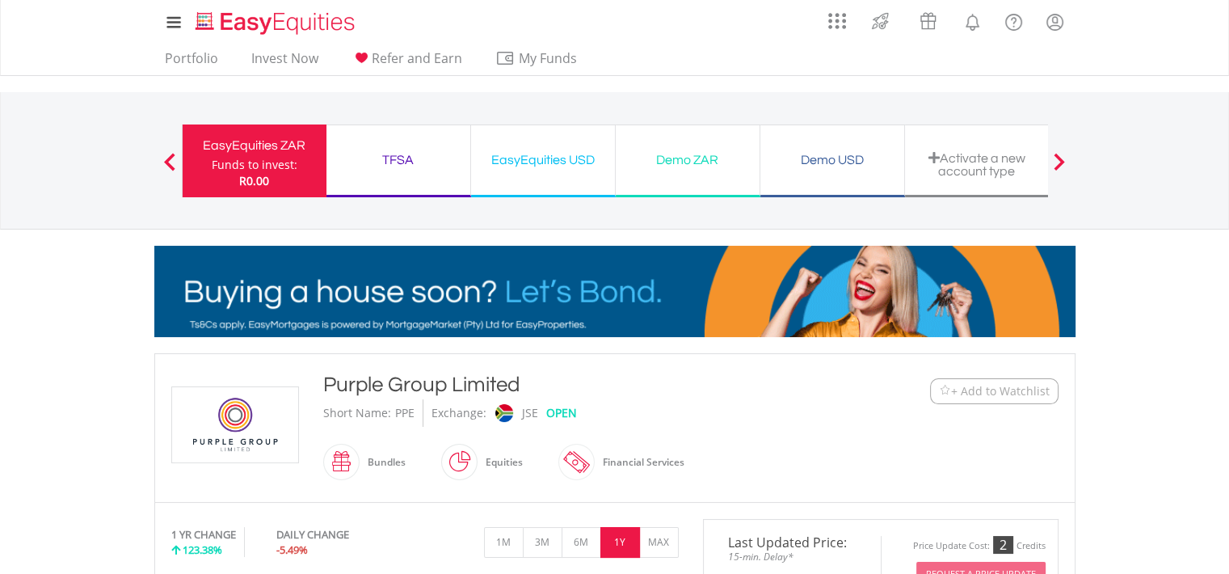
click at [168, 162] on span at bounding box center [169, 162] width 11 height 18
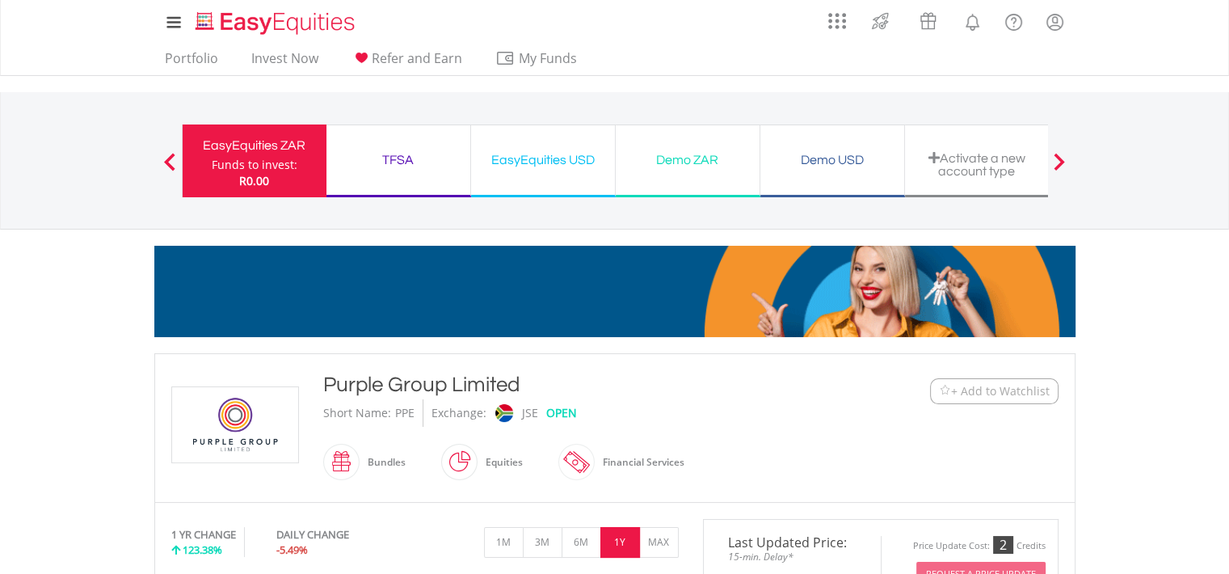
click at [372, 174] on div "TFSA Funds to invest: R0.00" at bounding box center [399, 160] width 145 height 73
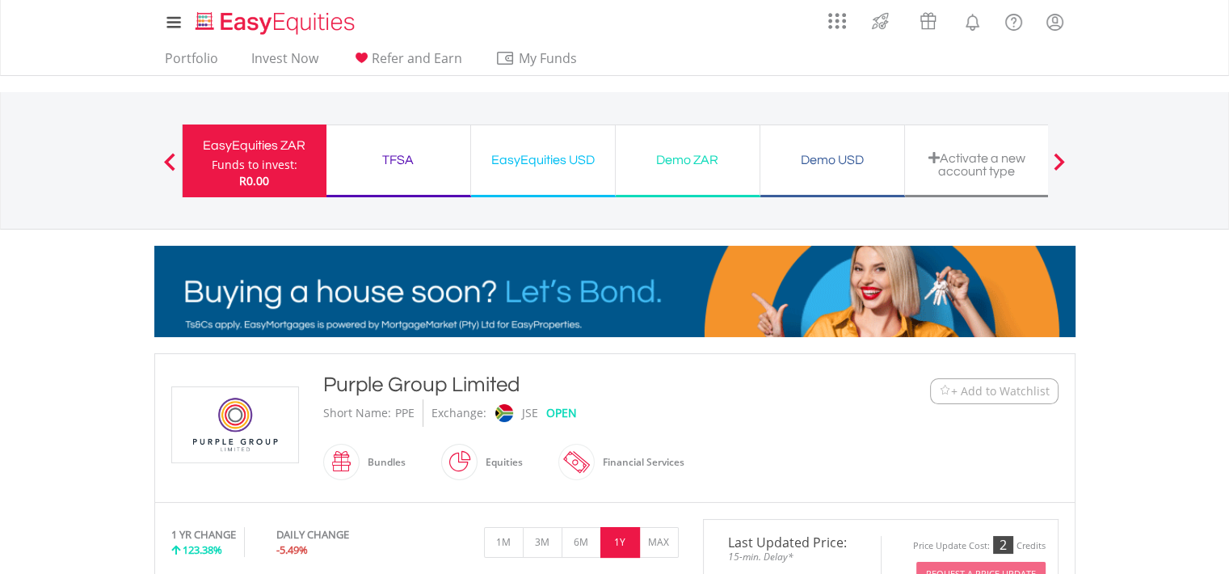
click at [372, 174] on div "TFSA Funds to invest: R0.00" at bounding box center [399, 160] width 145 height 73
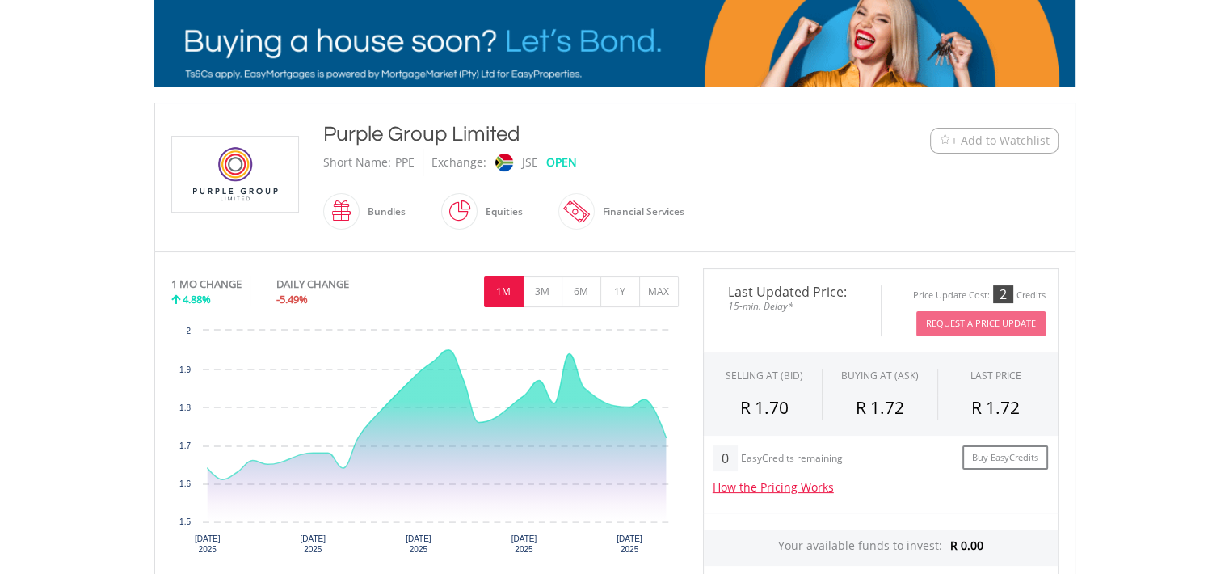
scroll to position [260, 0]
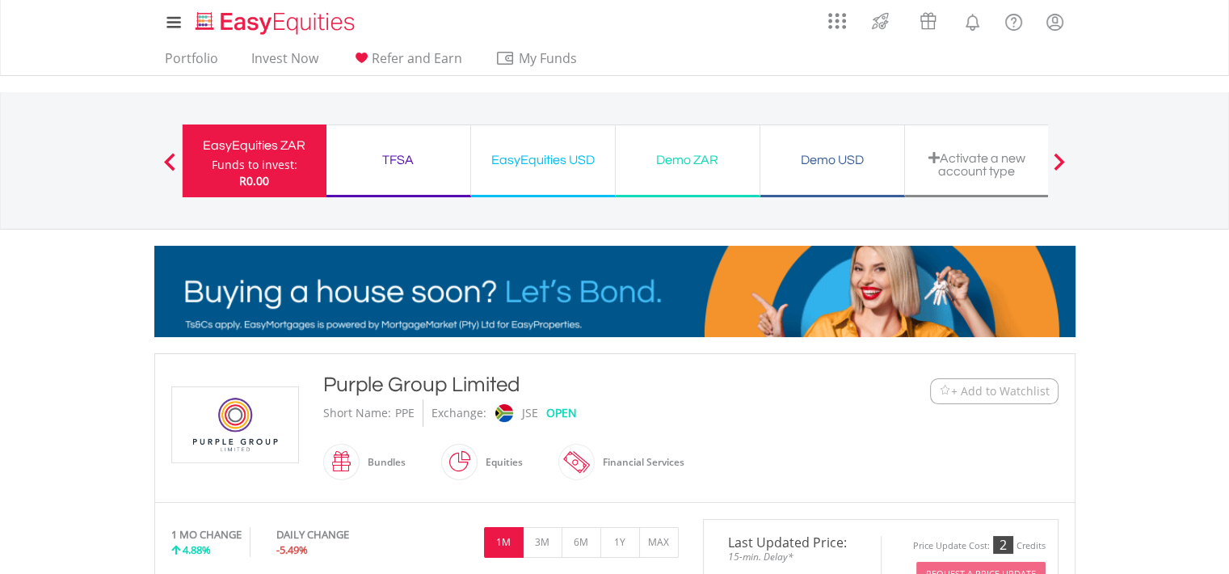
click at [409, 182] on div "TFSA Funds to invest: R0.00" at bounding box center [399, 160] width 145 height 73
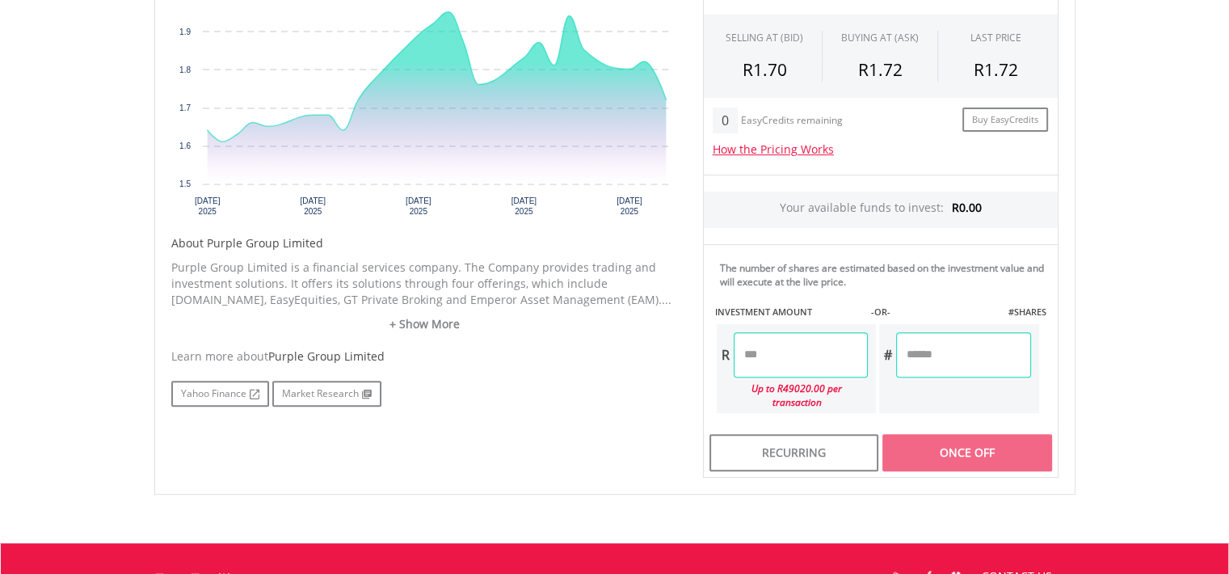
scroll to position [597, 0]
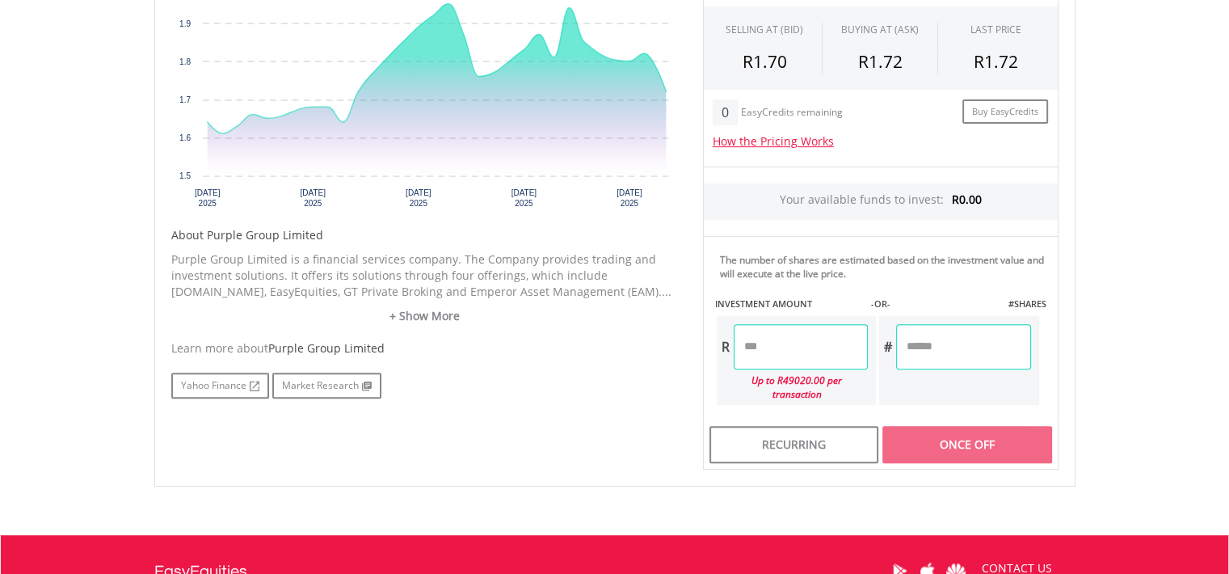
click at [775, 347] on input "number" at bounding box center [801, 346] width 134 height 45
click at [947, 415] on div "Last Updated Price: 15-min. Delay* Price Update Cost: 2 Credits Request A Price…" at bounding box center [881, 196] width 380 height 548
type input "*****"
type input "******"
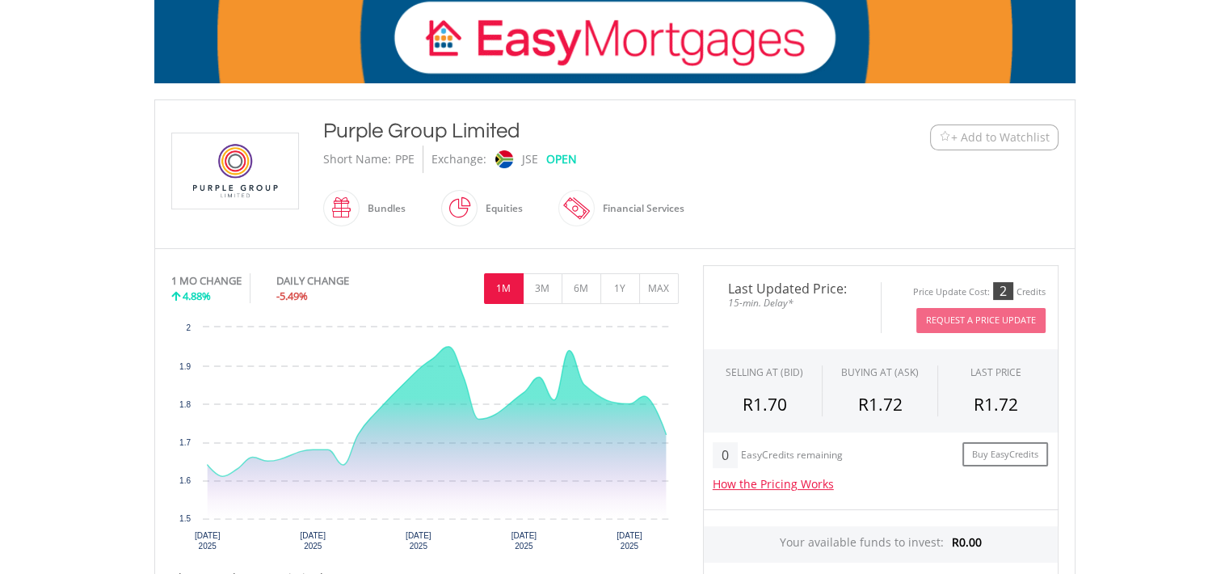
scroll to position [0, 0]
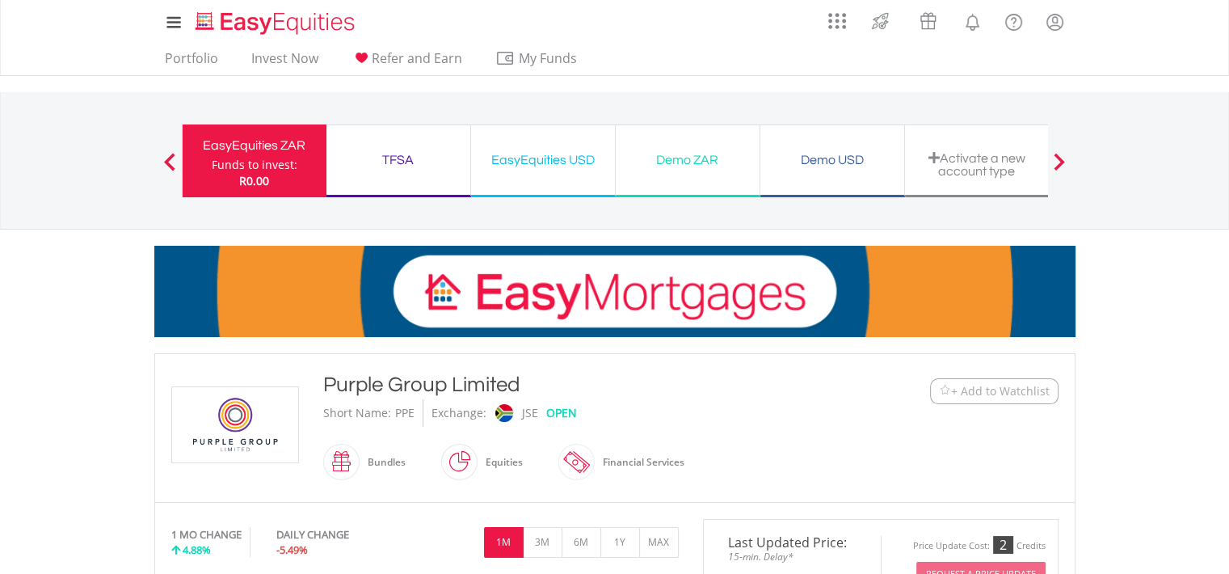
click at [171, 166] on span at bounding box center [169, 162] width 11 height 18
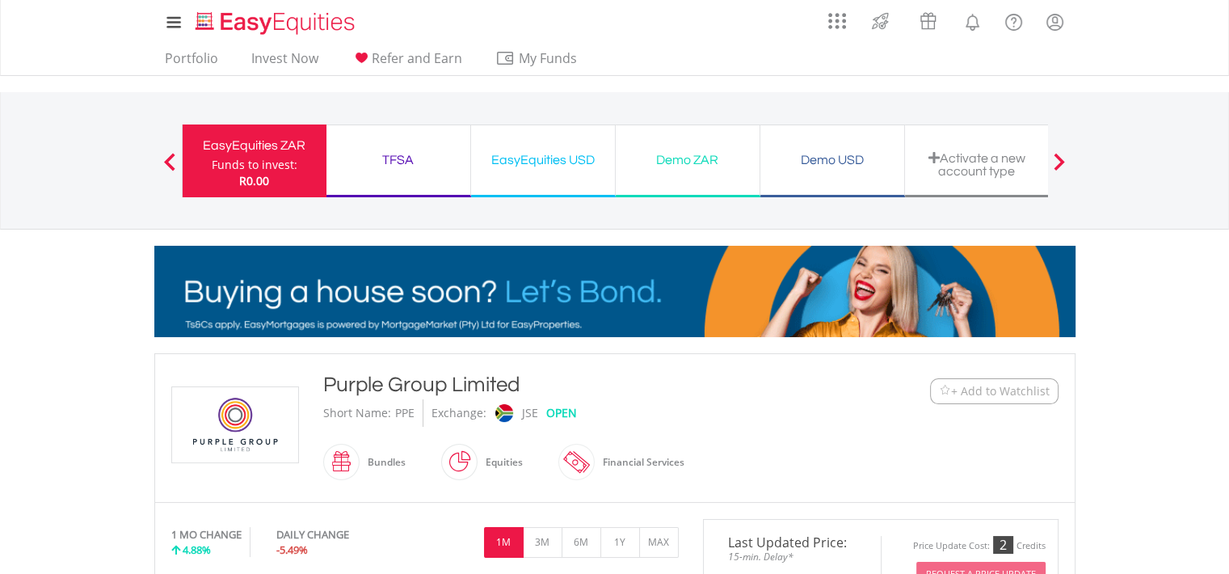
drag, startPoint x: 171, startPoint y: 166, endPoint x: 159, endPoint y: 162, distance: 11.8
click at [159, 162] on div at bounding box center [170, 161] width 32 height 16
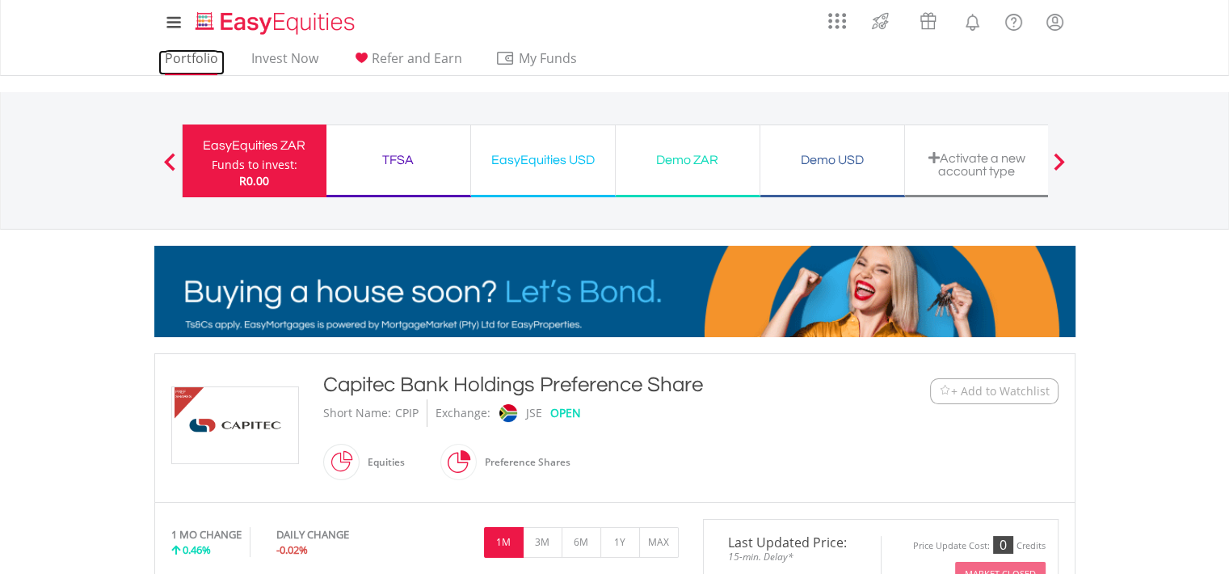
click at [181, 64] on link "Portfolio" at bounding box center [191, 62] width 66 height 25
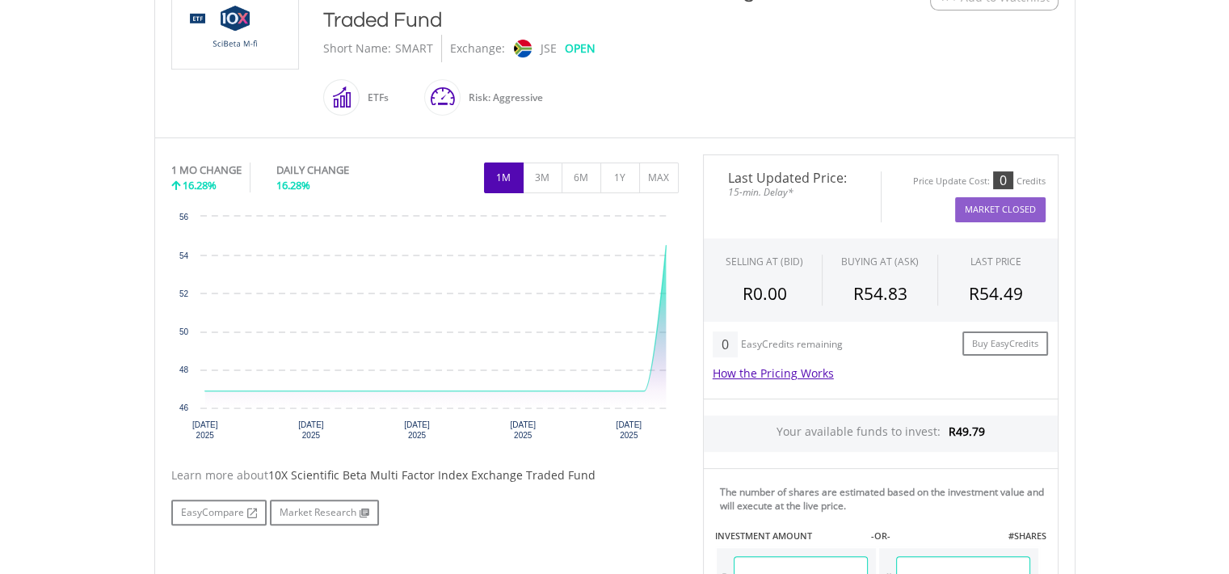
scroll to position [394, 0]
click at [540, 172] on button "3M" at bounding box center [543, 177] width 40 height 31
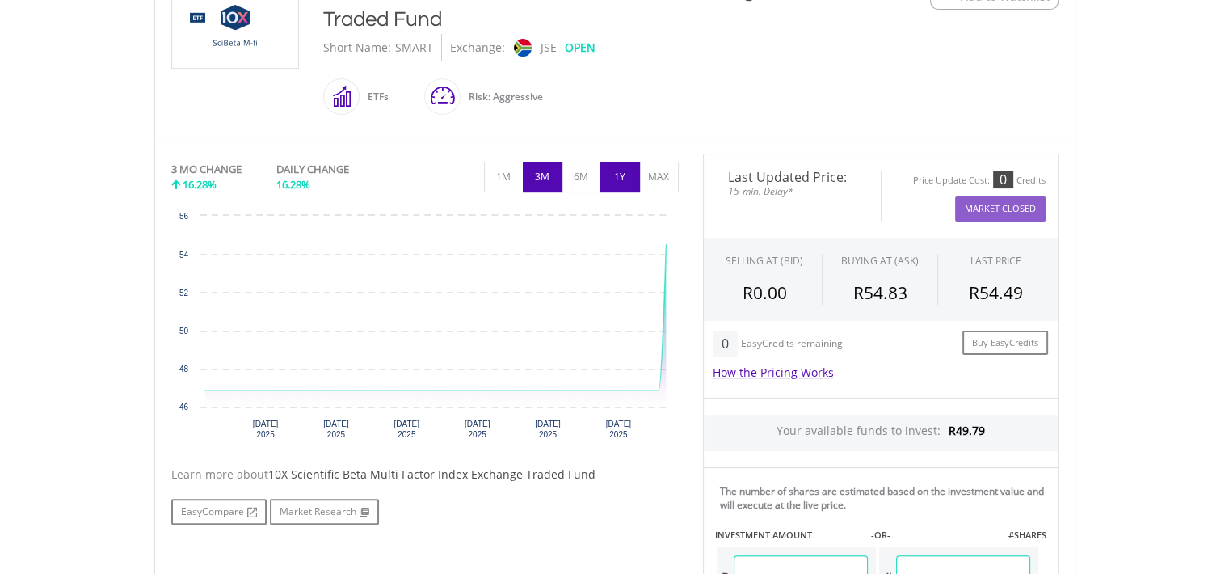
click at [614, 180] on button "1Y" at bounding box center [621, 177] width 40 height 31
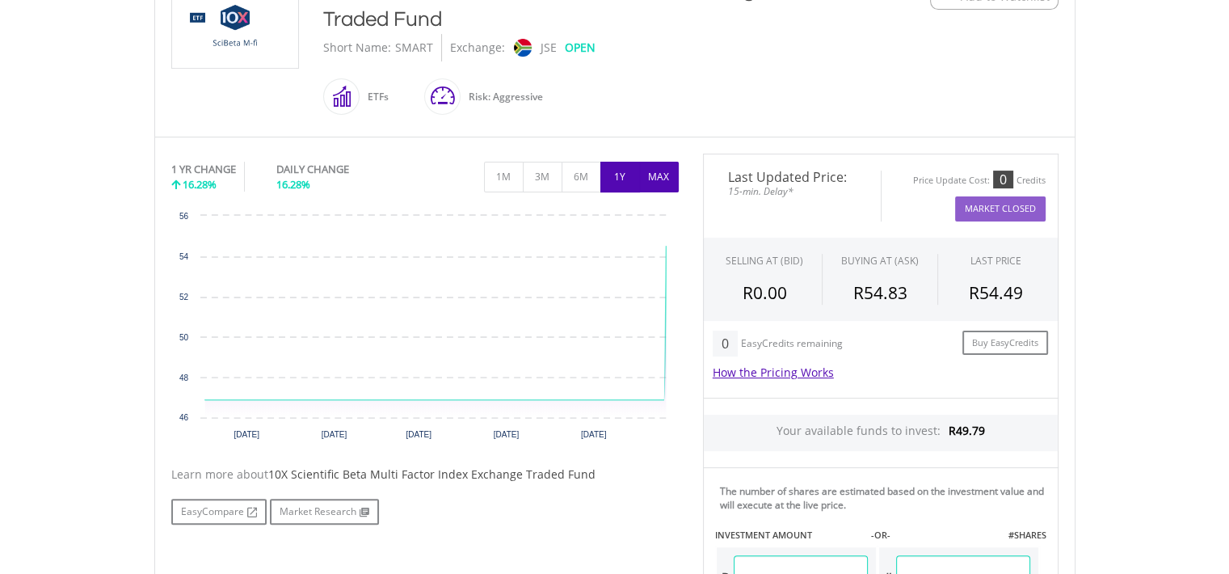
click at [648, 182] on button "MAX" at bounding box center [659, 177] width 40 height 31
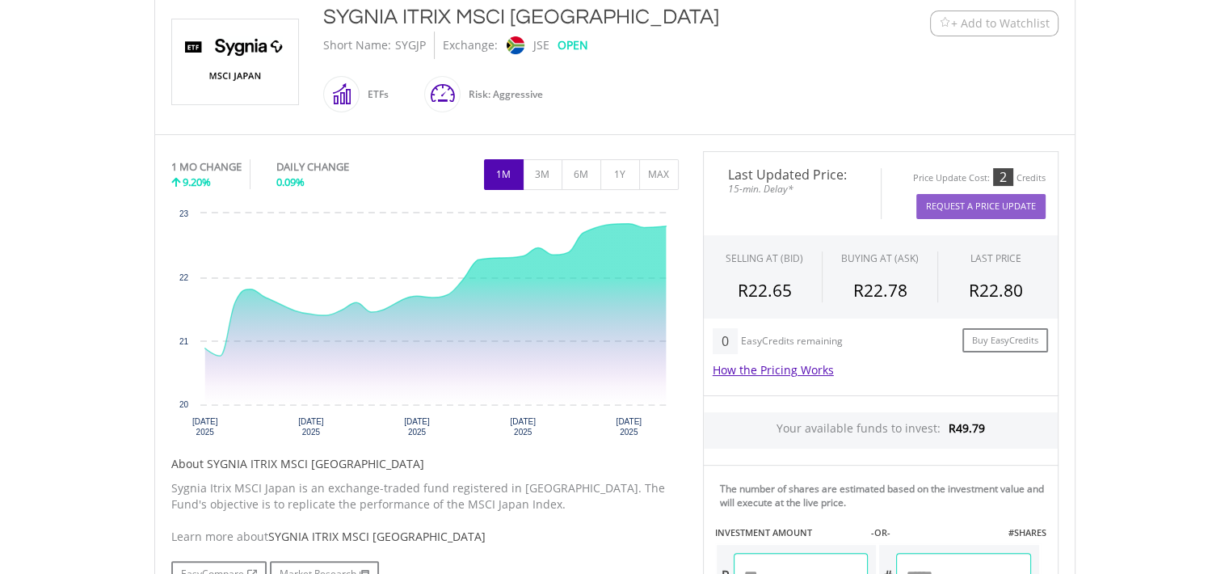
scroll to position [369, 0]
click at [660, 178] on button "MAX" at bounding box center [659, 173] width 40 height 31
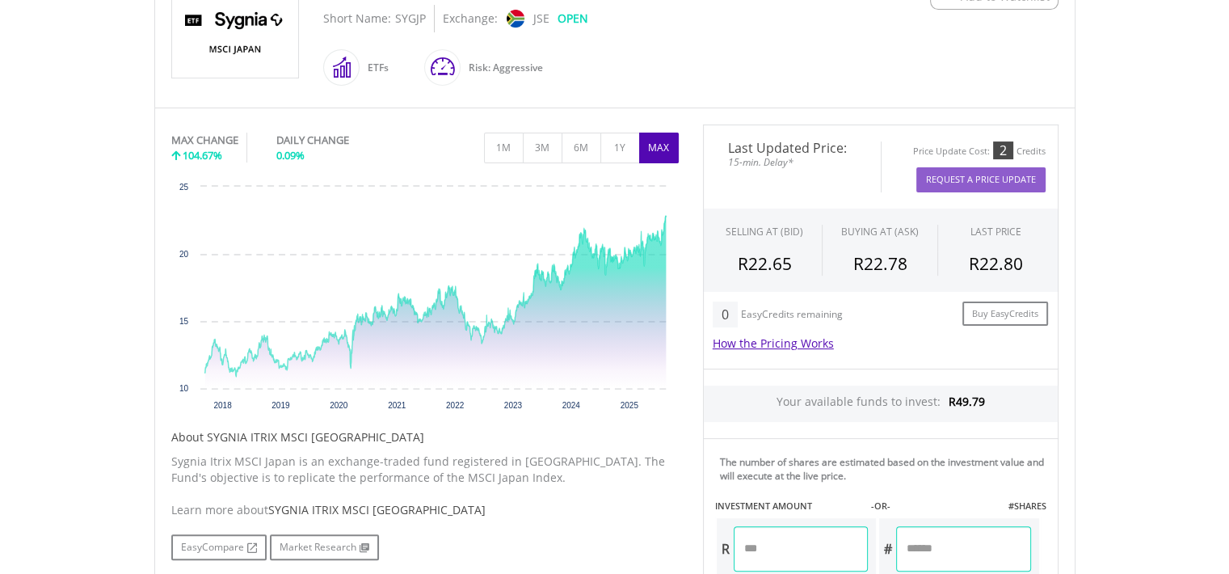
scroll to position [396, 0]
click at [611, 153] on button "1Y" at bounding box center [621, 146] width 40 height 31
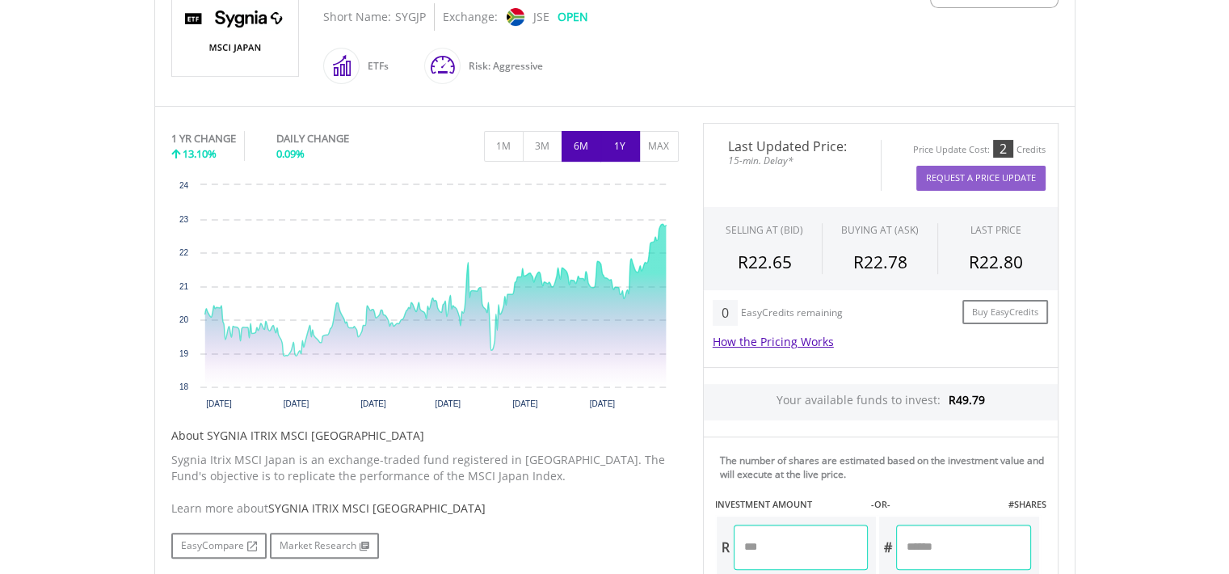
click at [584, 149] on button "6M" at bounding box center [582, 146] width 40 height 31
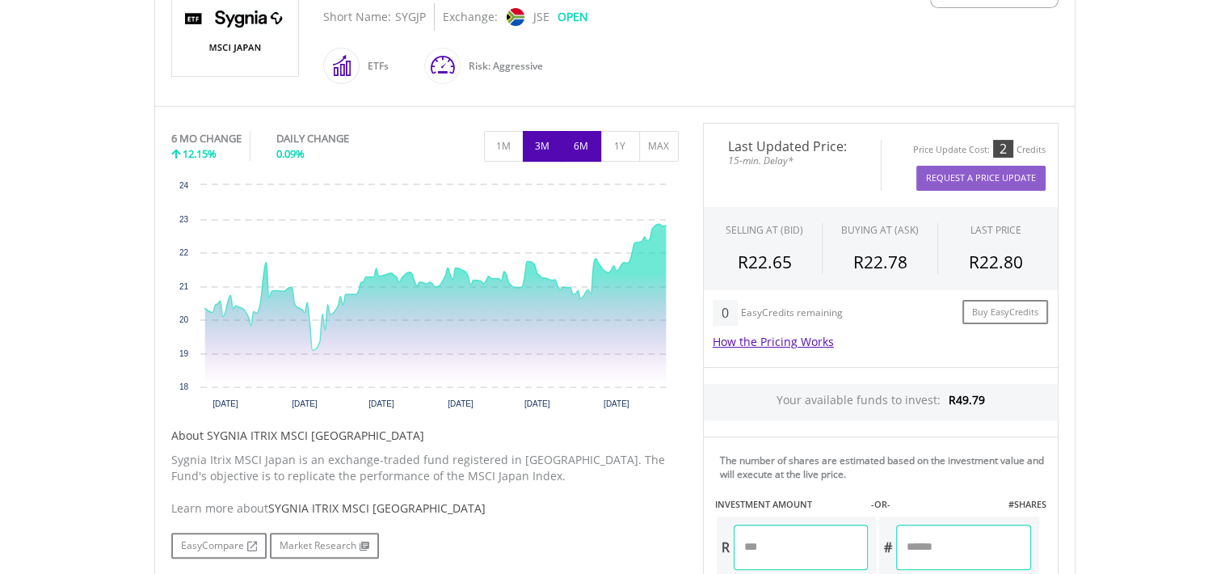
click at [548, 139] on button "3M" at bounding box center [543, 146] width 40 height 31
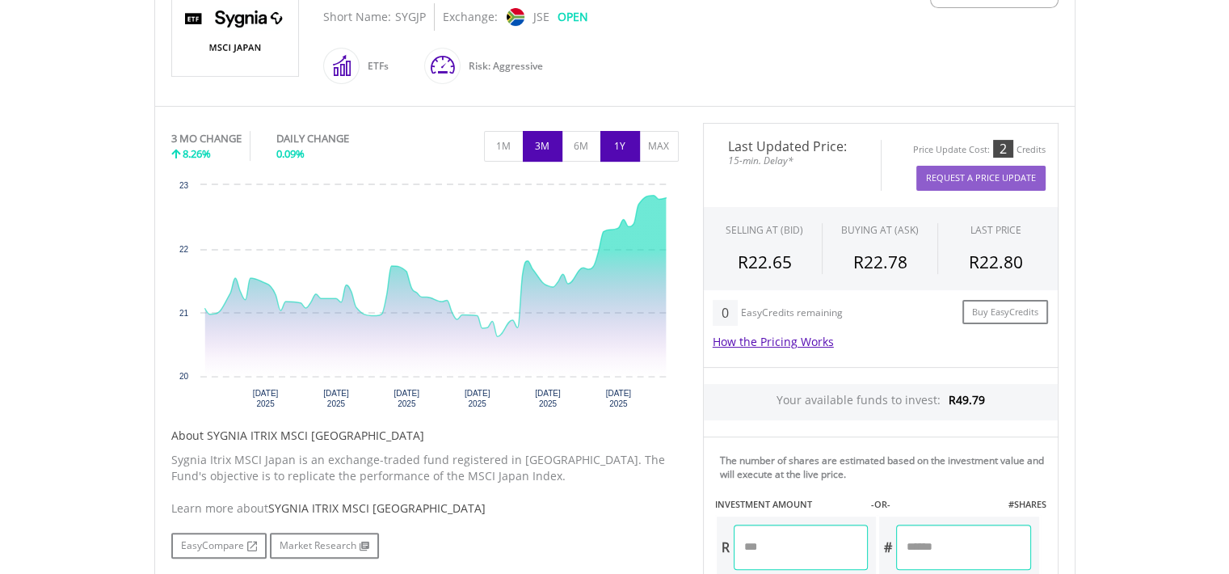
click at [615, 146] on button "1Y" at bounding box center [621, 146] width 40 height 31
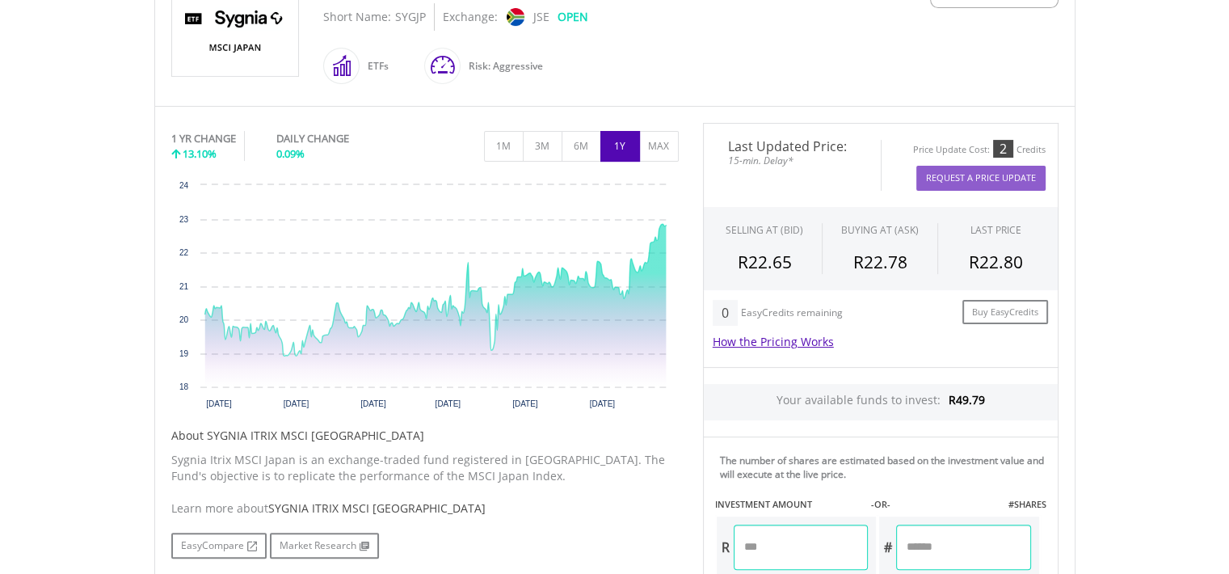
scroll to position [572, 0]
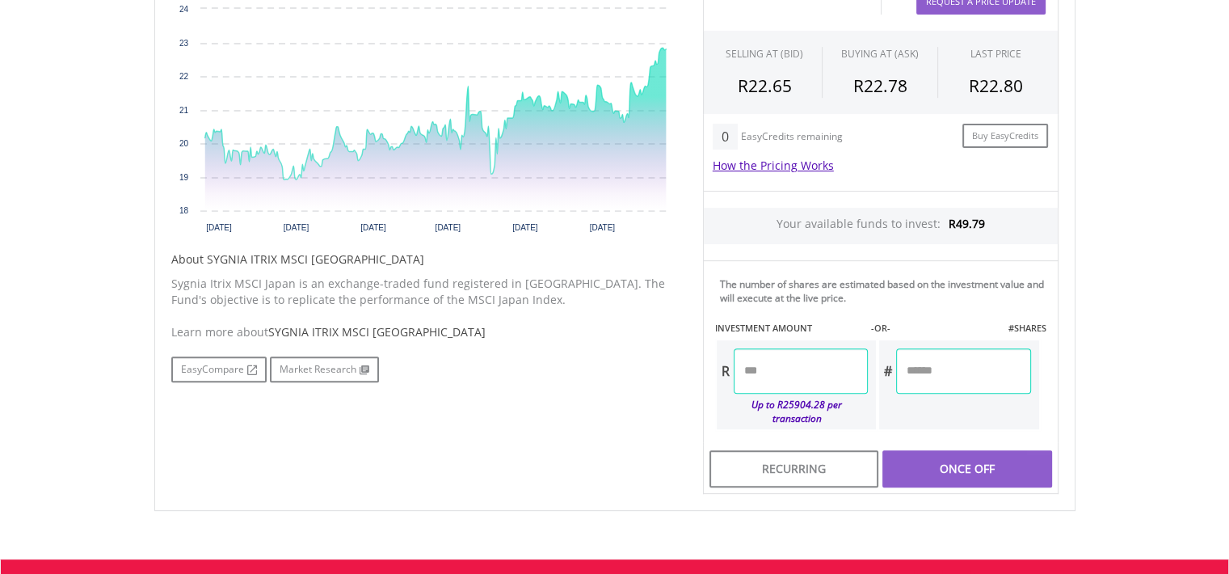
click at [785, 356] on input "number" at bounding box center [801, 370] width 134 height 45
click at [1005, 455] on div "Last Updated Price: 15-min. Delay* Price Update Cost: 2 Credits Request A Price…" at bounding box center [881, 221] width 380 height 548
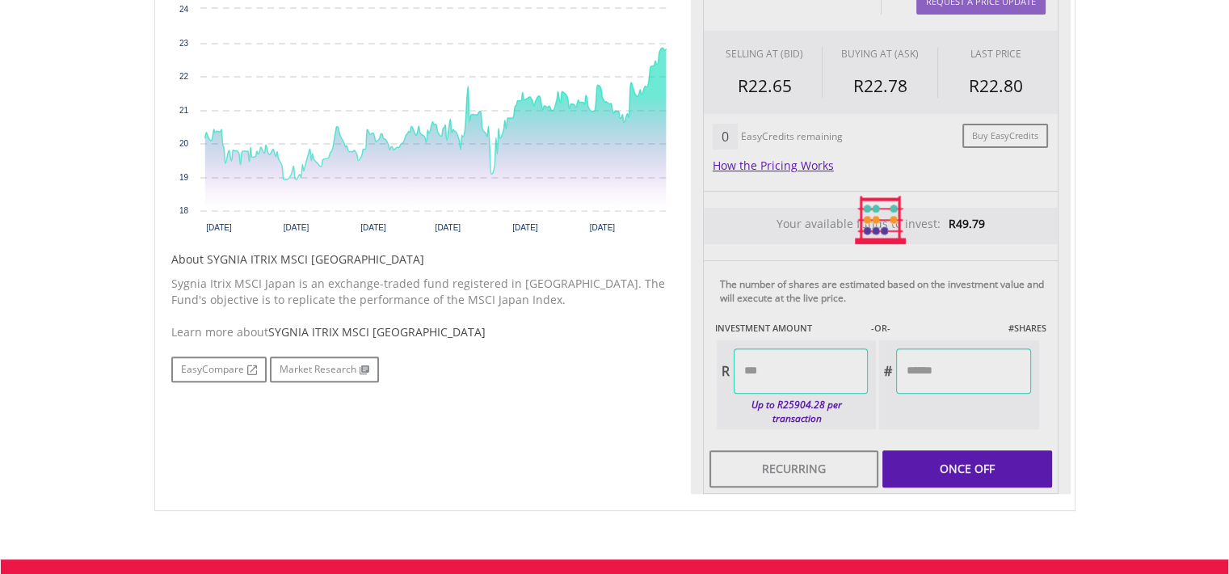
type input "*****"
type input "******"
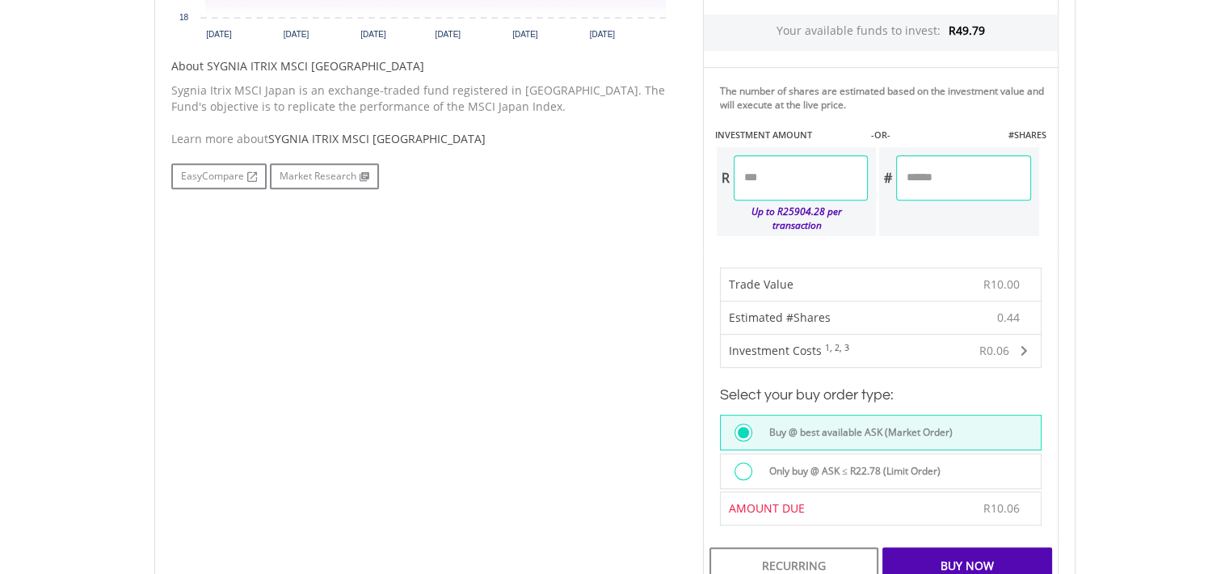
scroll to position [766, 0]
click at [958, 546] on div "Buy Now" at bounding box center [967, 564] width 169 height 37
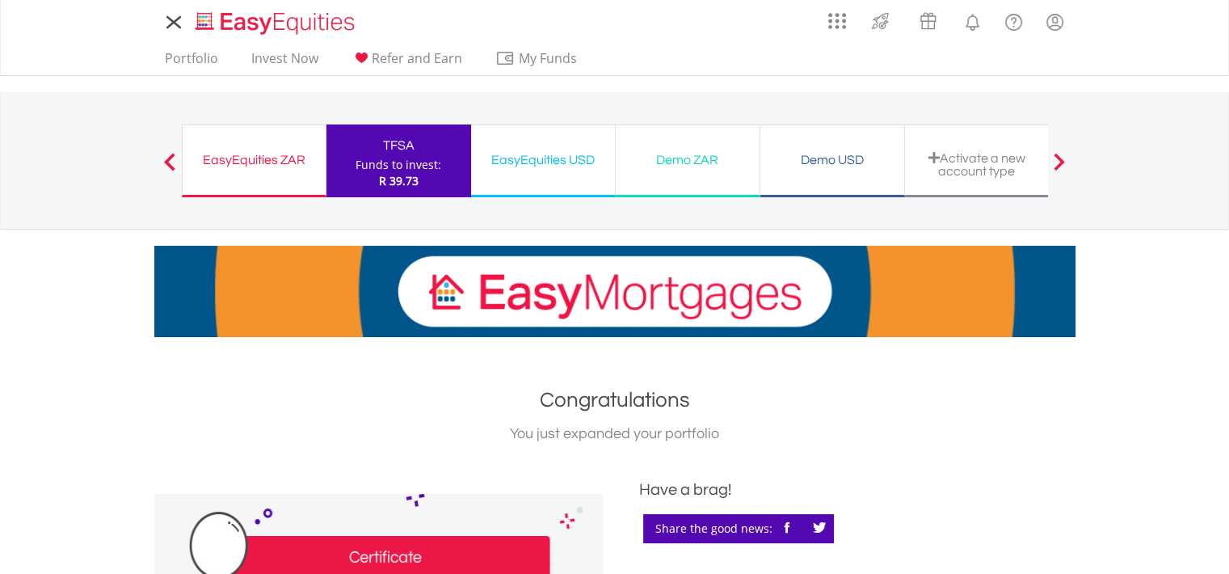
click at [398, 174] on span "R 39.73" at bounding box center [399, 180] width 40 height 15
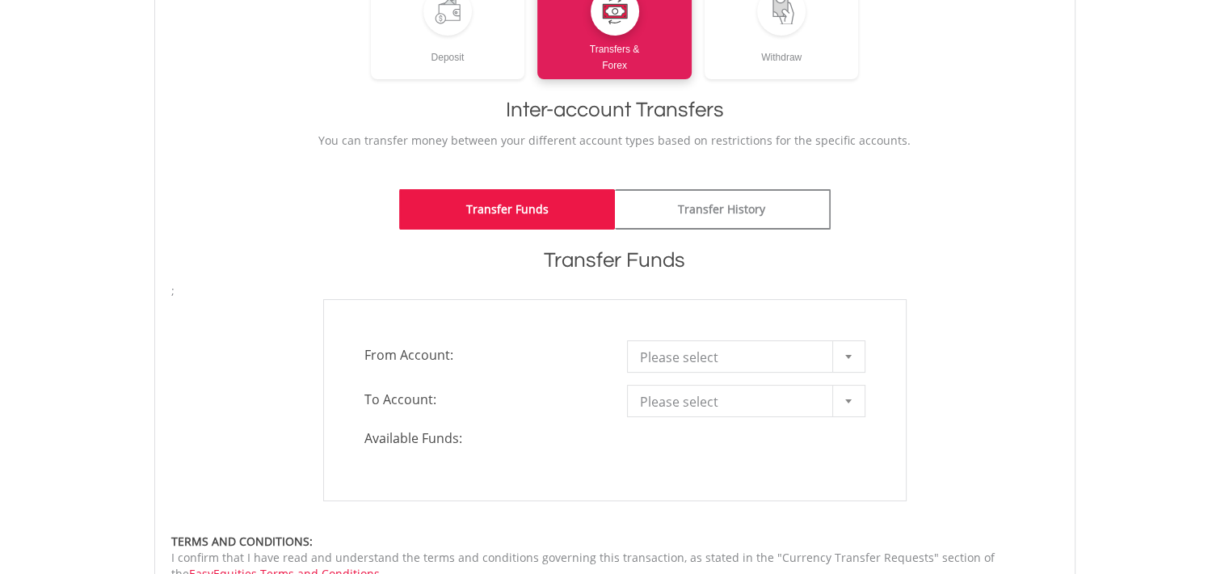
scroll to position [276, 0]
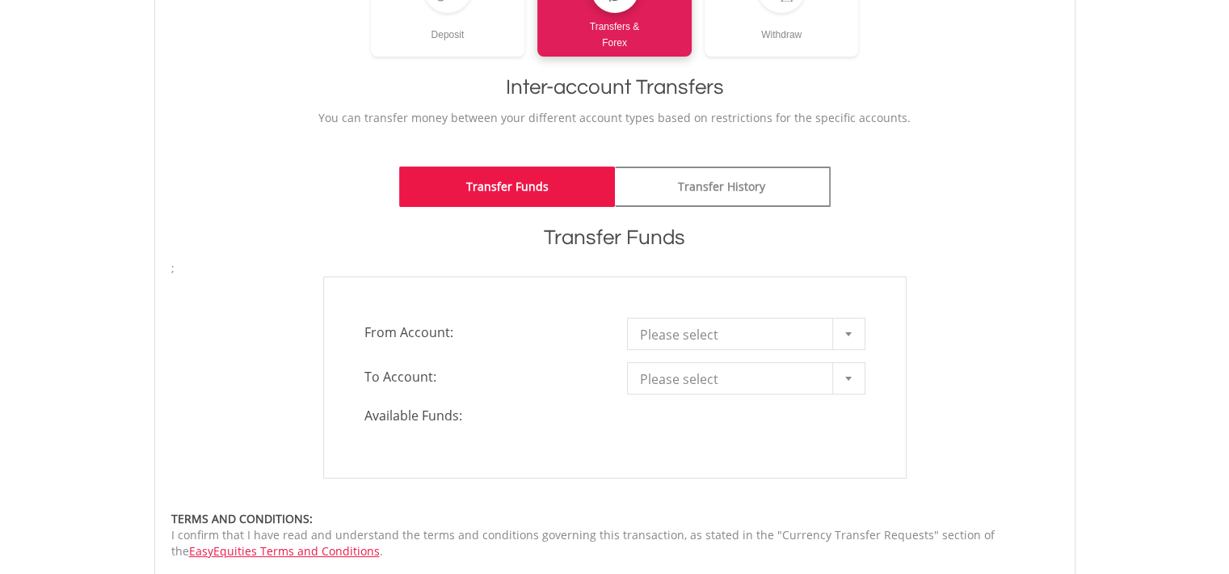
click at [827, 334] on span "Please select" at bounding box center [734, 334] width 188 height 32
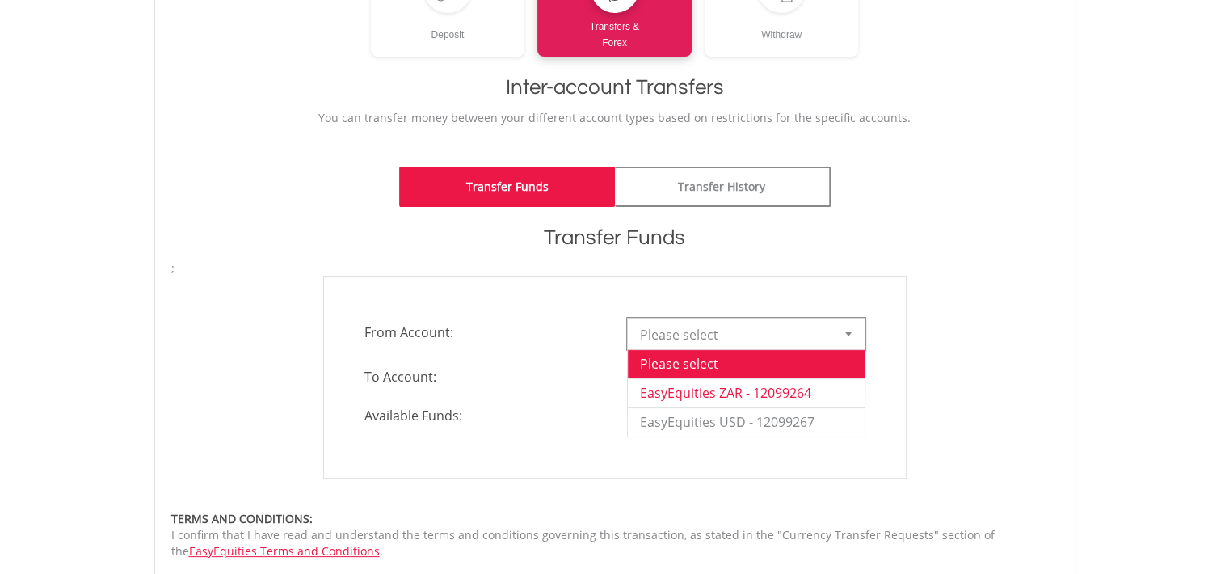
click at [745, 393] on li "EasyEquities ZAR - 12099264" at bounding box center [746, 392] width 237 height 29
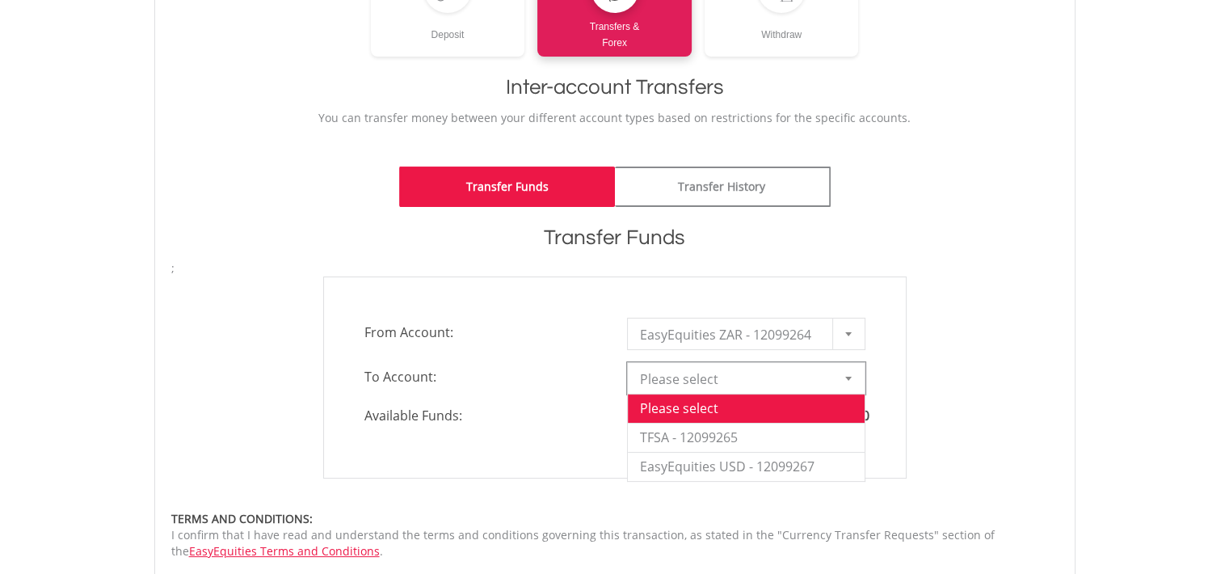
click at [839, 382] on div at bounding box center [849, 378] width 32 height 31
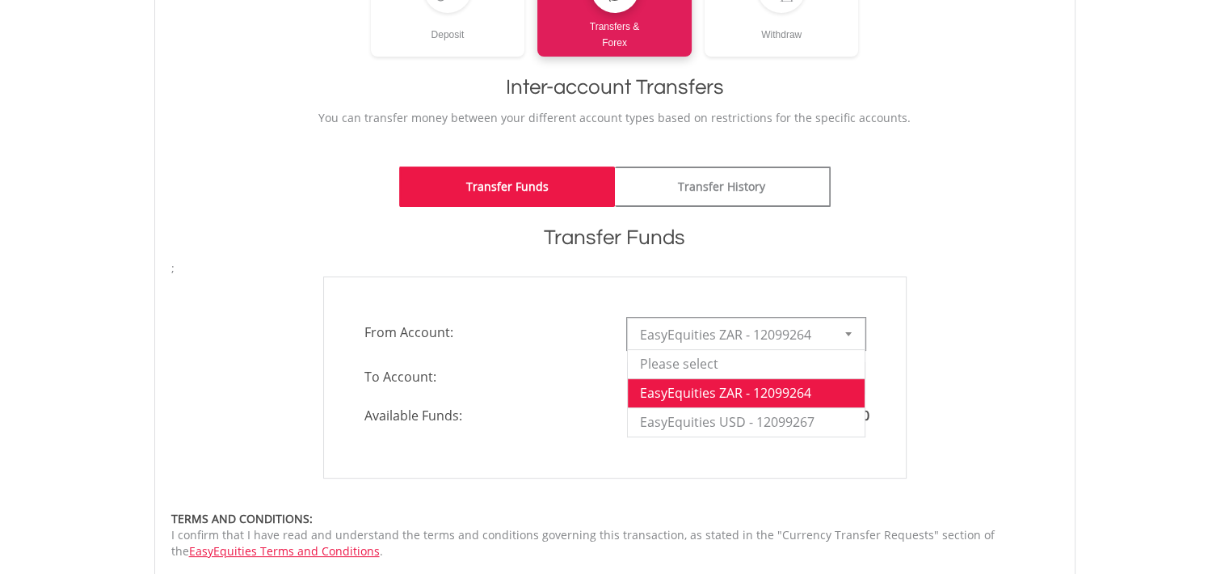
click at [833, 339] on div at bounding box center [849, 333] width 32 height 31
click at [856, 386] on li "EasyEquities ZAR - 12099264" at bounding box center [746, 392] width 237 height 29
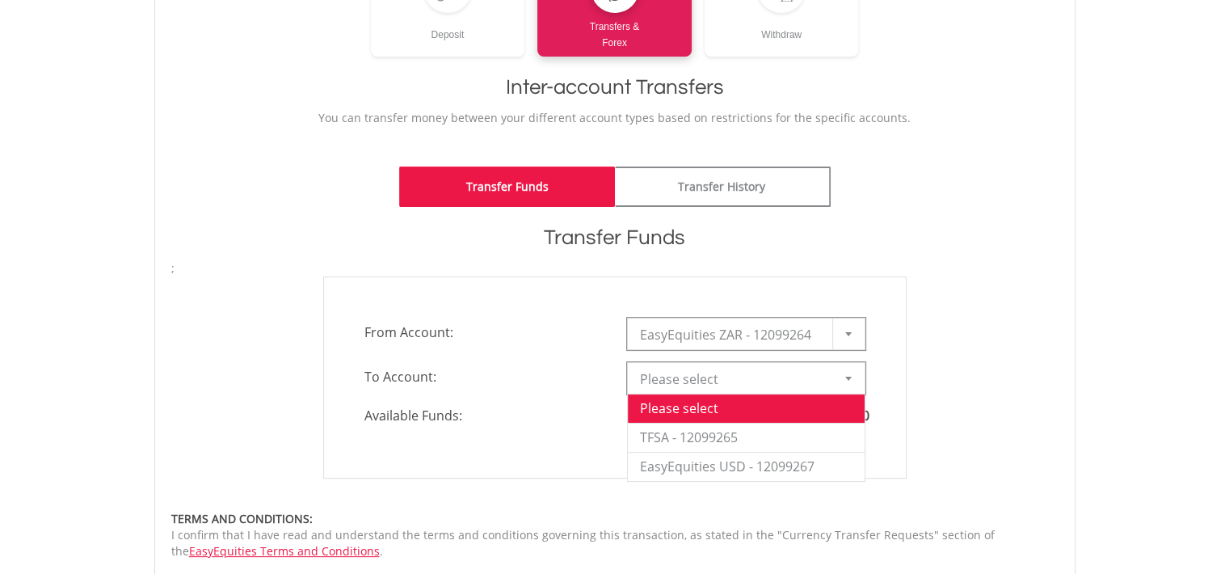
click at [841, 380] on div at bounding box center [849, 378] width 32 height 31
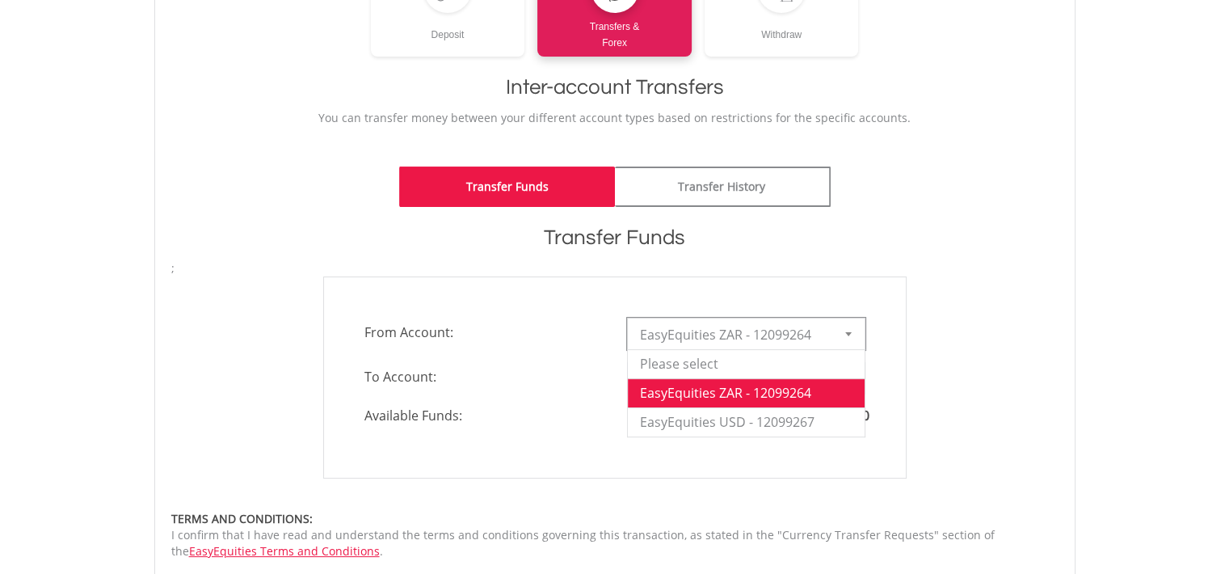
click at [824, 330] on span "EasyEquities ZAR - 12099264" at bounding box center [734, 334] width 188 height 32
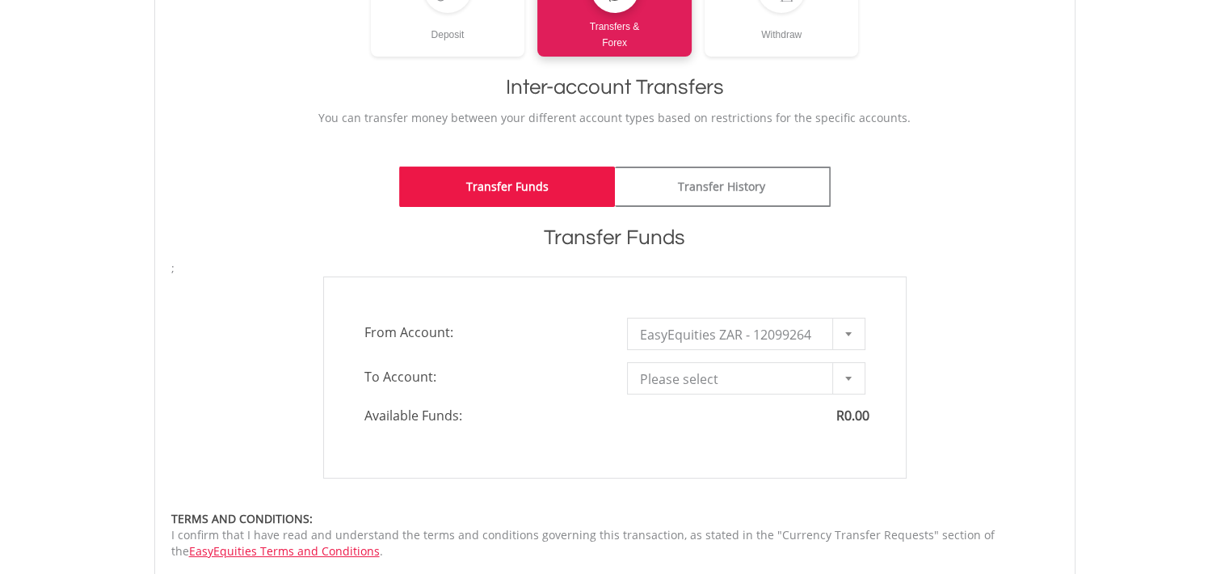
click at [959, 333] on div "**********" at bounding box center [615, 377] width 912 height 202
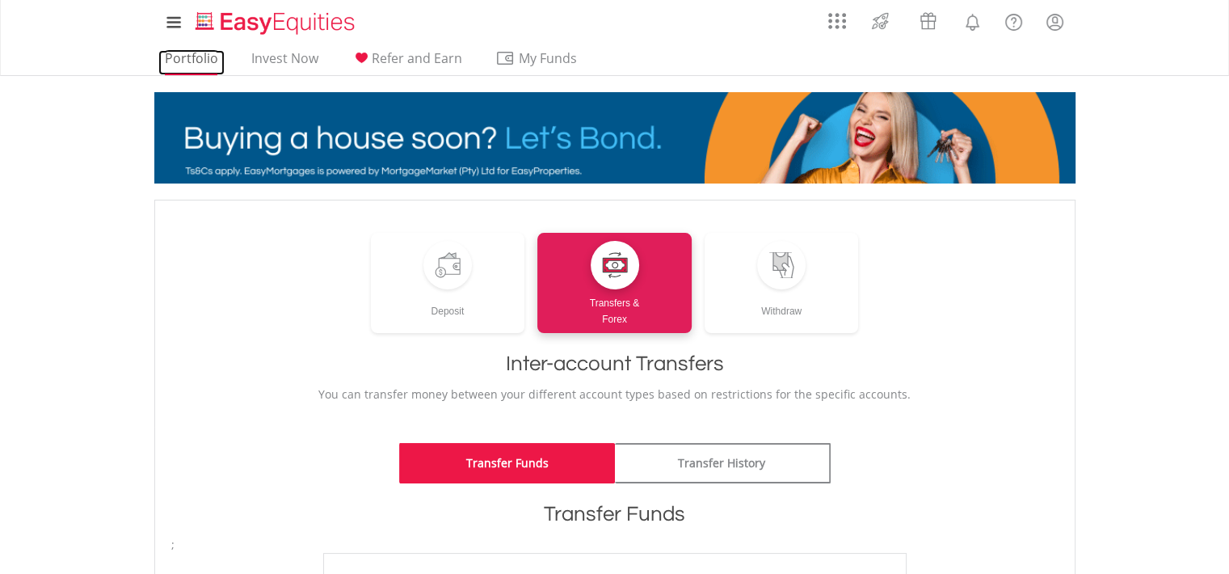
click at [197, 54] on link "Portfolio" at bounding box center [191, 62] width 66 height 25
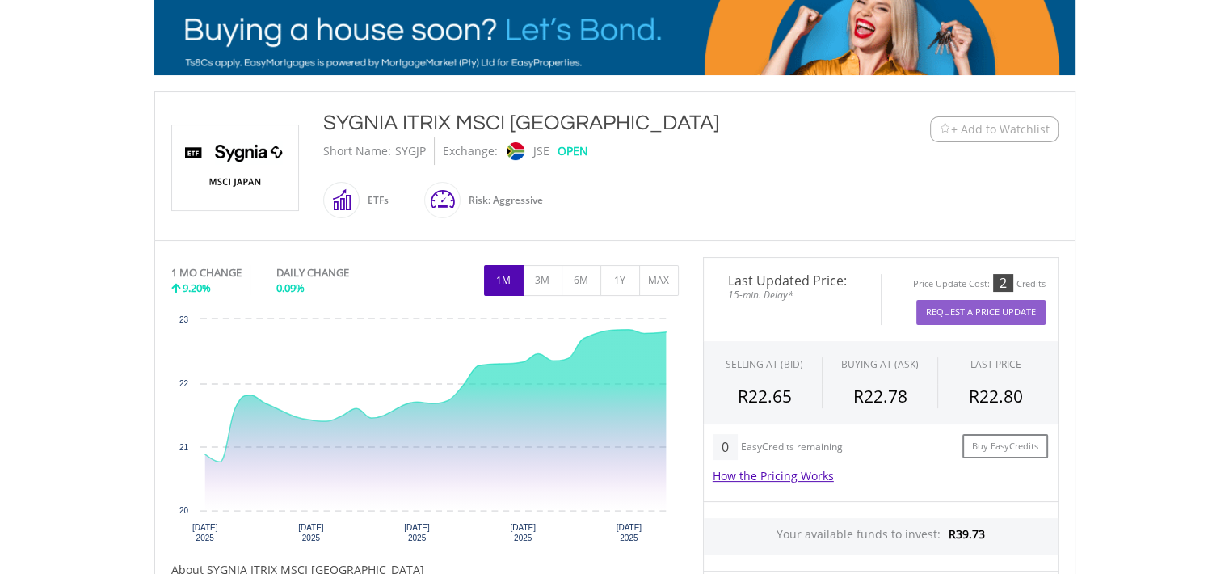
scroll to position [281, 0]
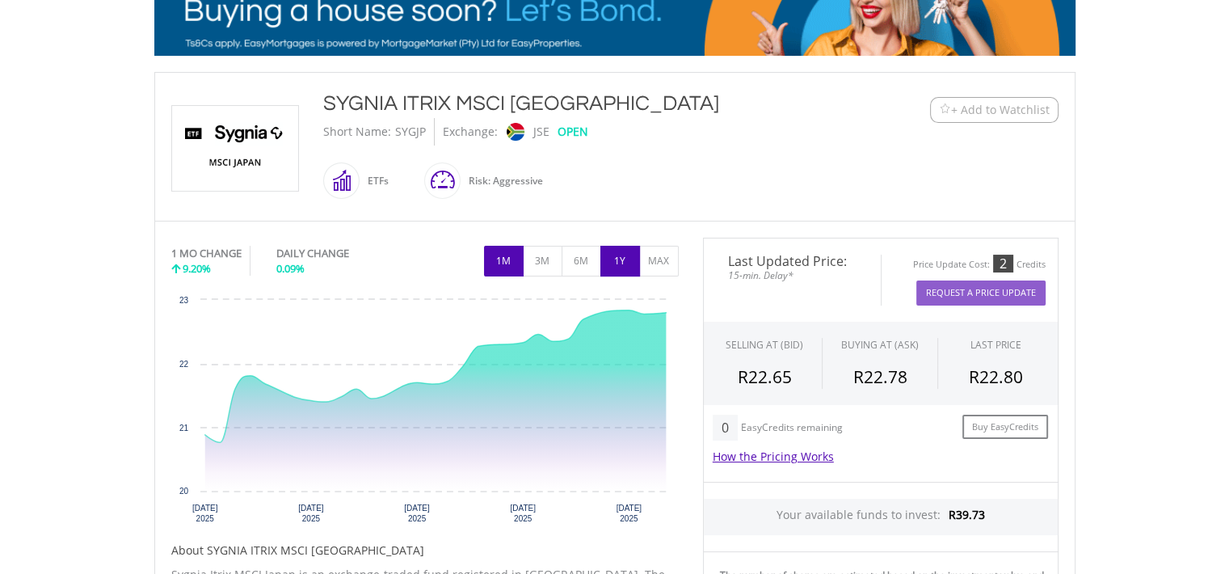
click at [617, 256] on button "1Y" at bounding box center [621, 261] width 40 height 31
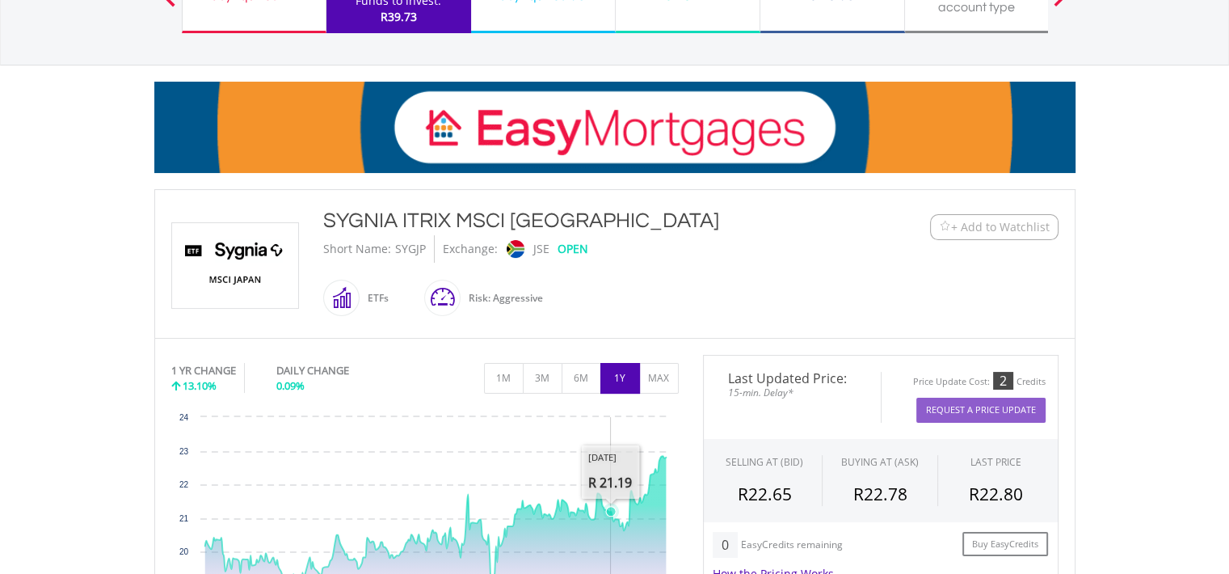
scroll to position [163, 0]
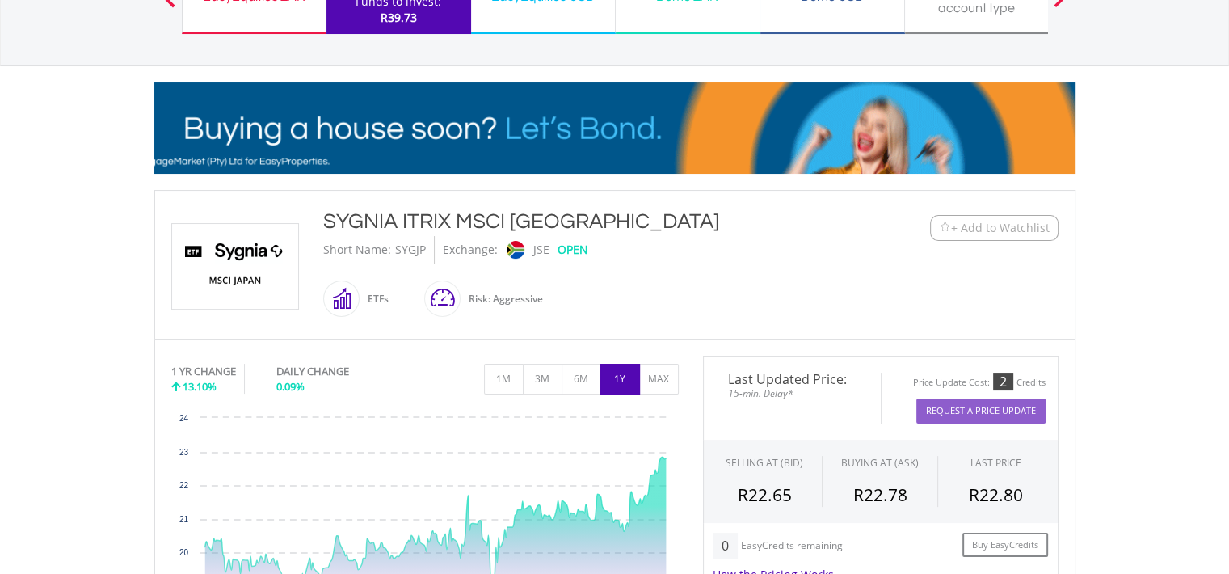
click at [360, 302] on span at bounding box center [360, 298] width 0 height 36
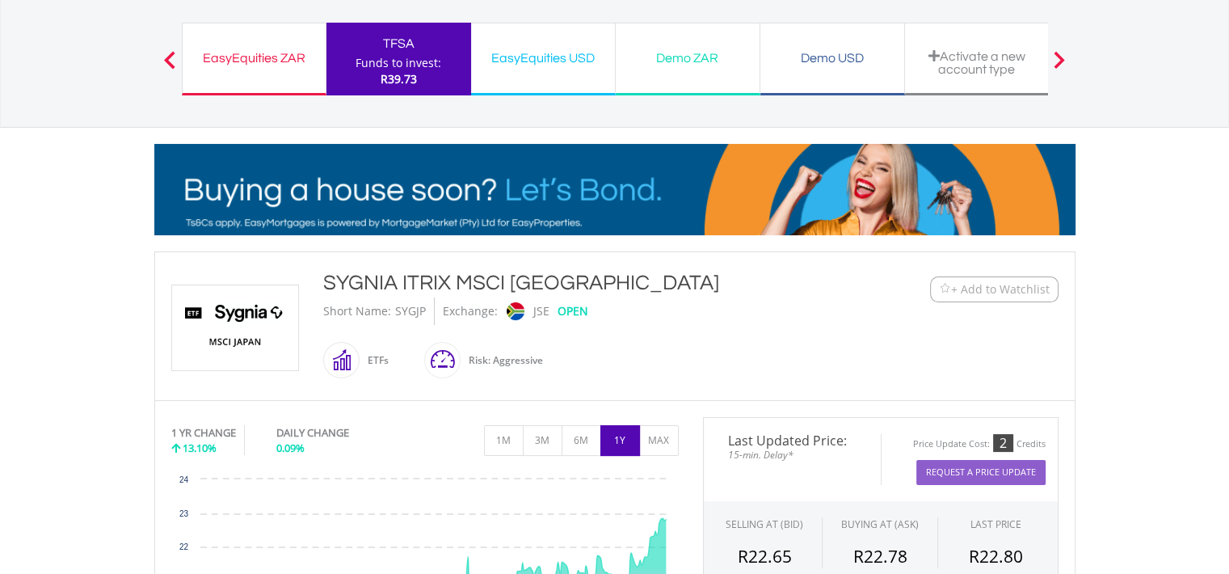
scroll to position [0, 0]
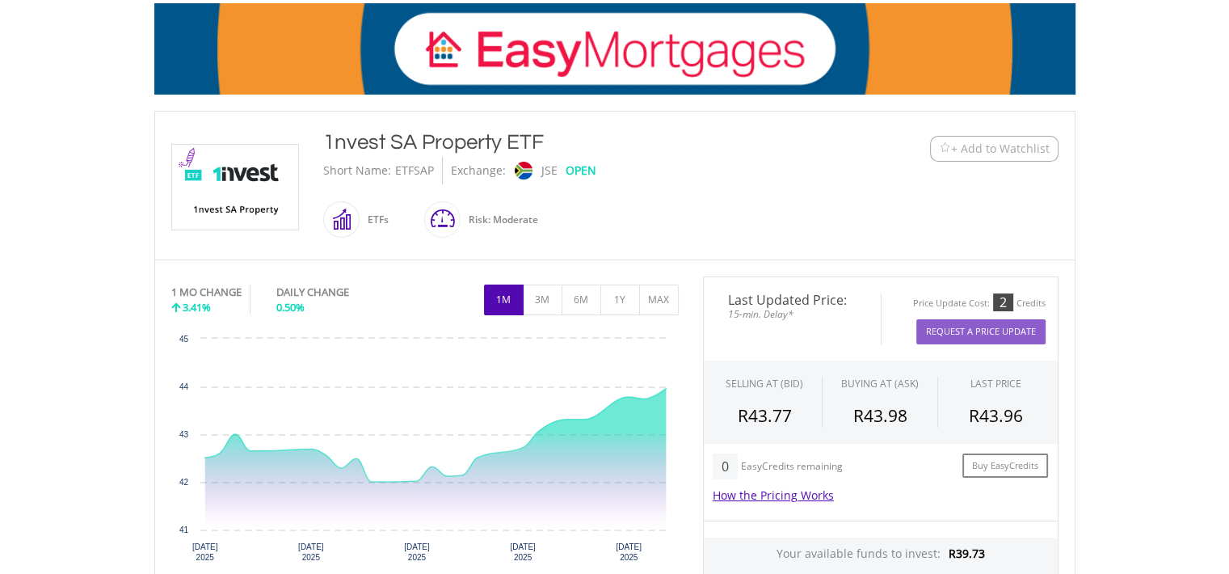
scroll to position [246, 0]
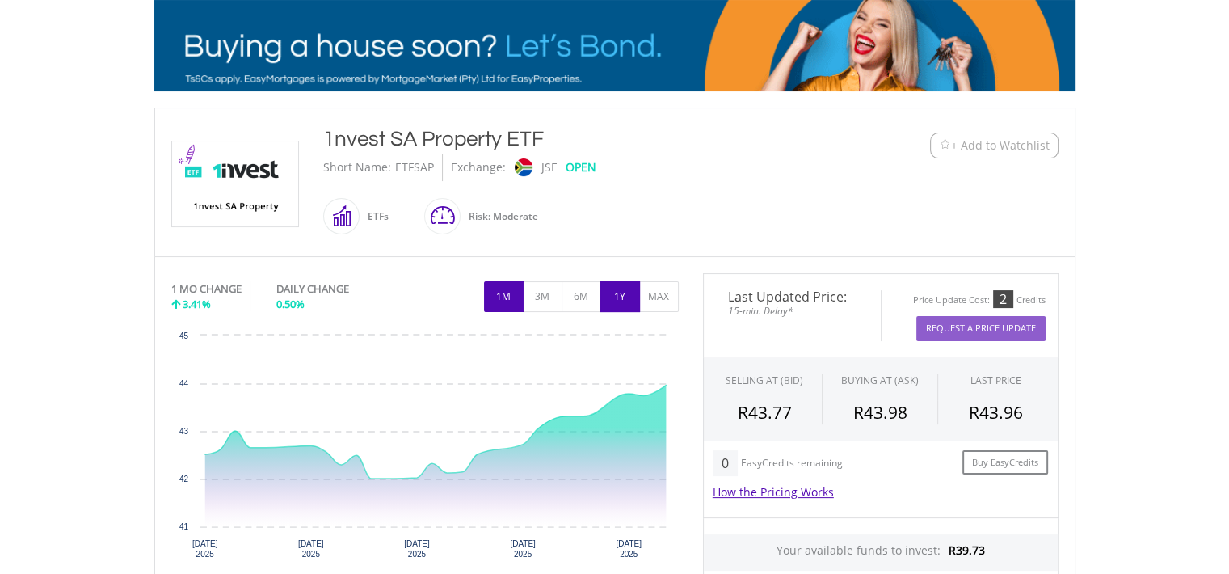
click at [621, 289] on button "1Y" at bounding box center [621, 296] width 40 height 31
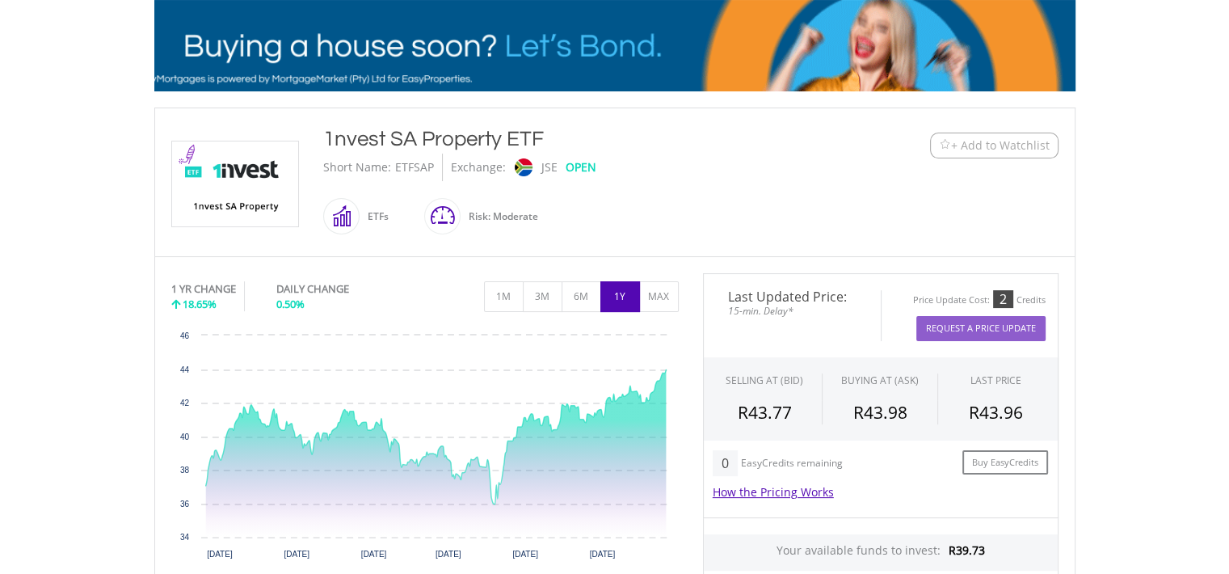
click at [360, 223] on span at bounding box center [360, 216] width 0 height 36
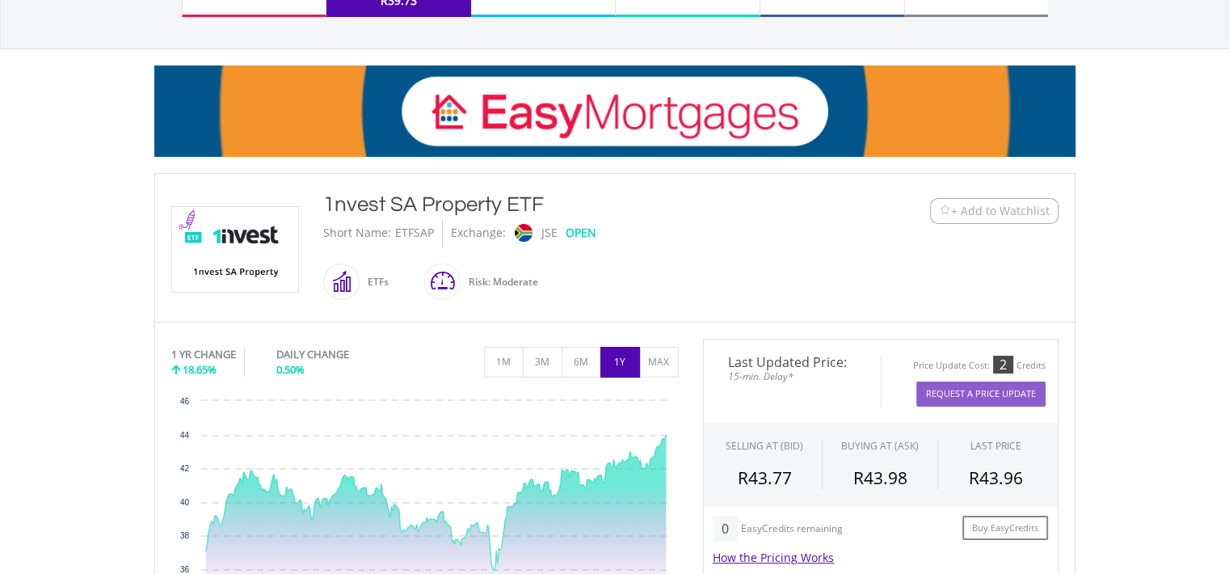
scroll to position [120, 0]
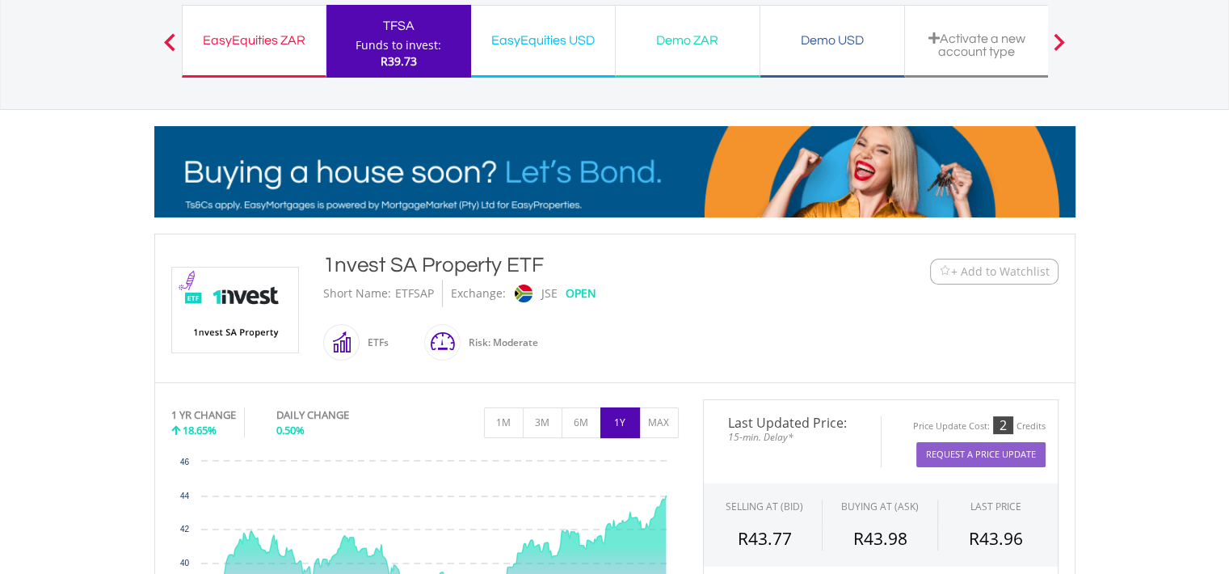
click at [360, 340] on span at bounding box center [360, 342] width 0 height 36
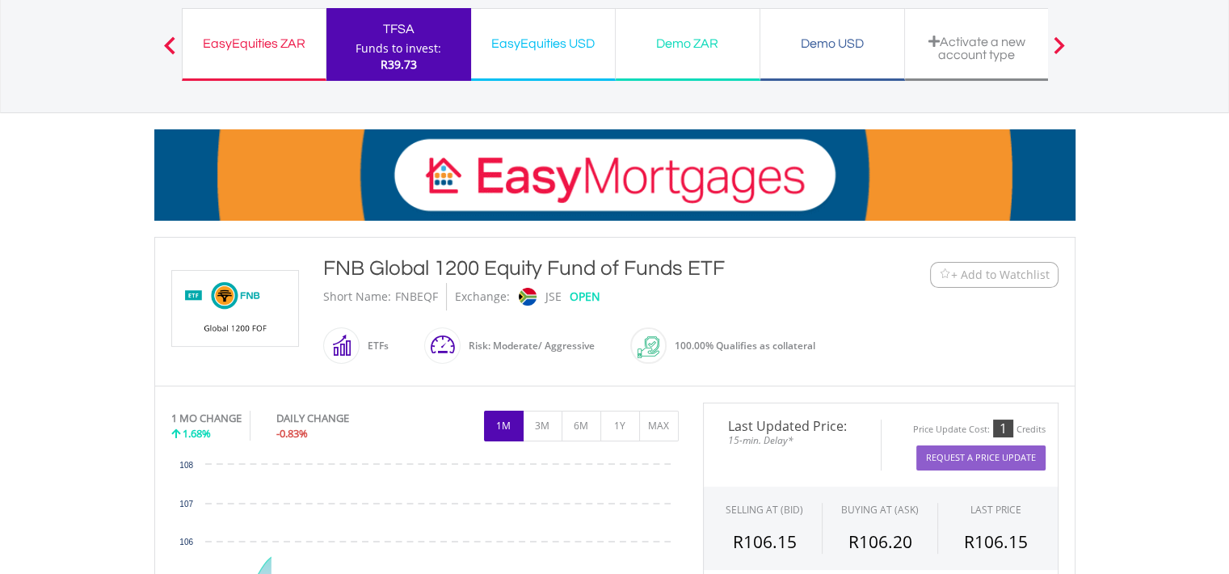
scroll to position [120, 0]
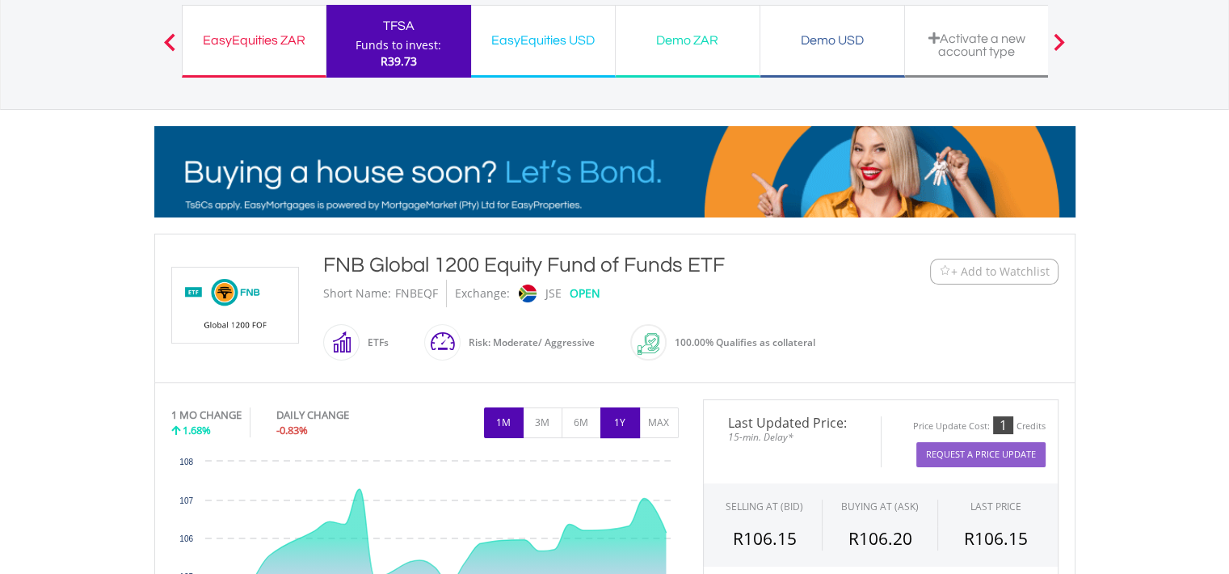
click at [615, 424] on button "1Y" at bounding box center [621, 422] width 40 height 31
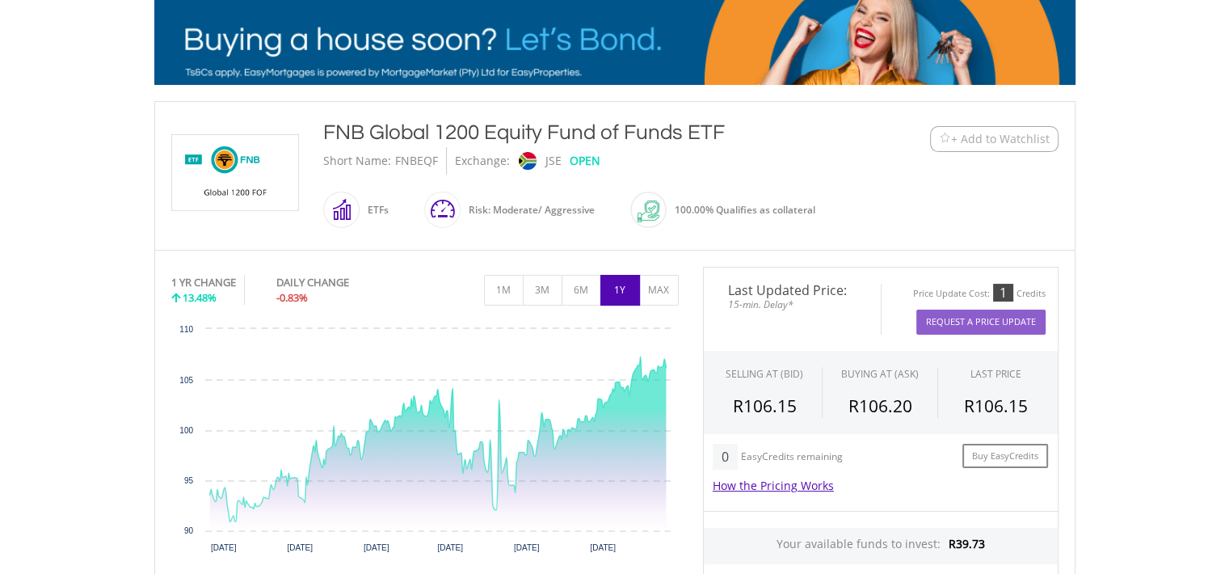
scroll to position [254, 0]
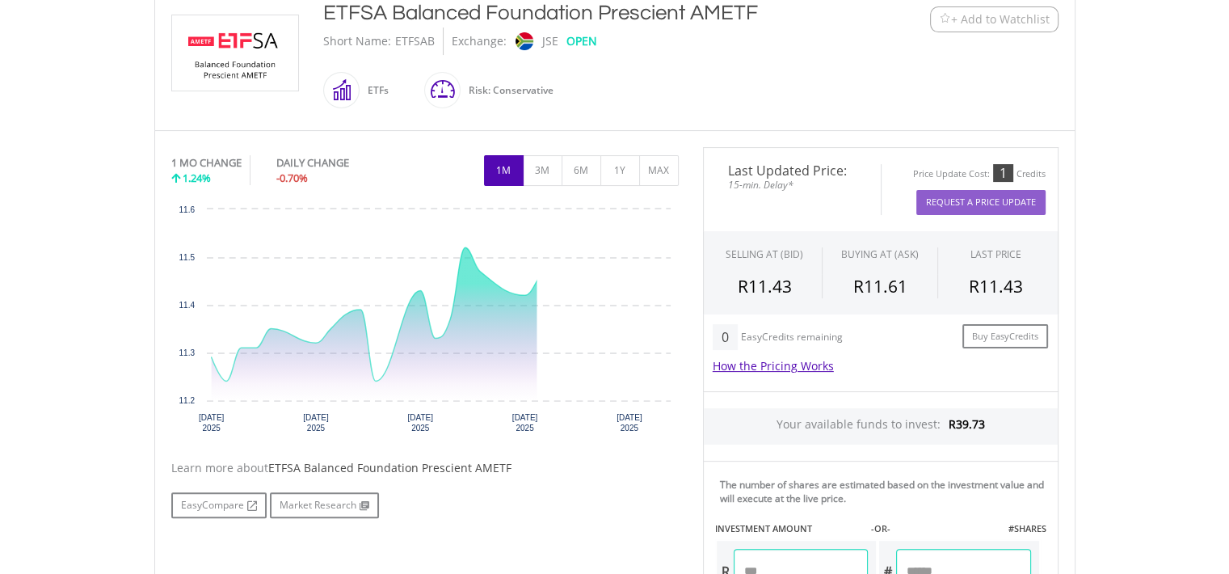
scroll to position [372, 0]
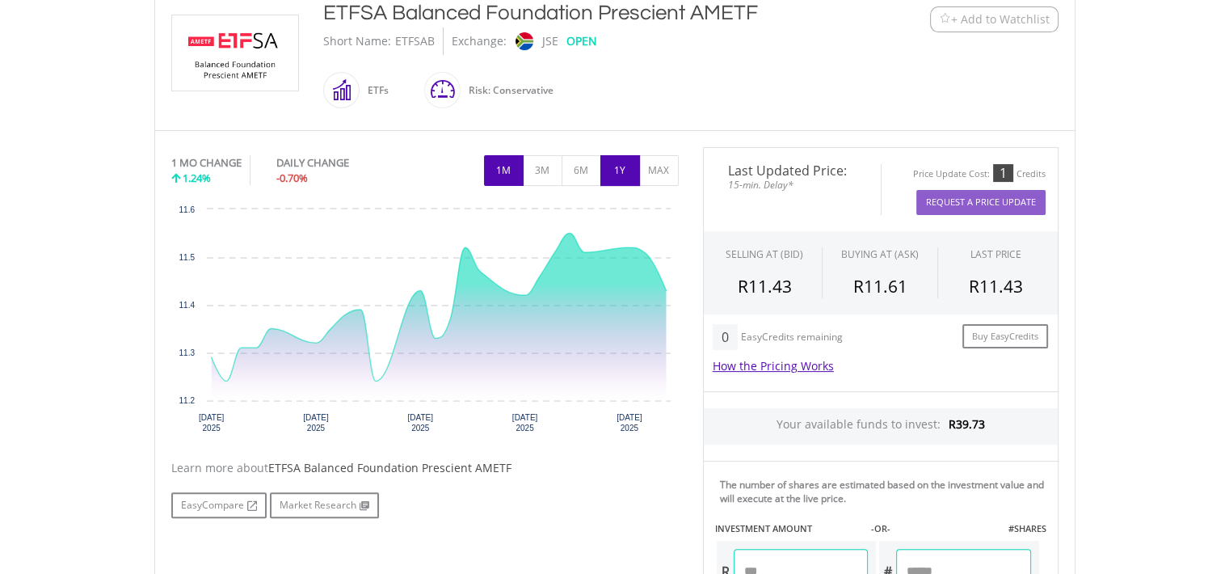
click at [619, 167] on button "1Y" at bounding box center [621, 170] width 40 height 31
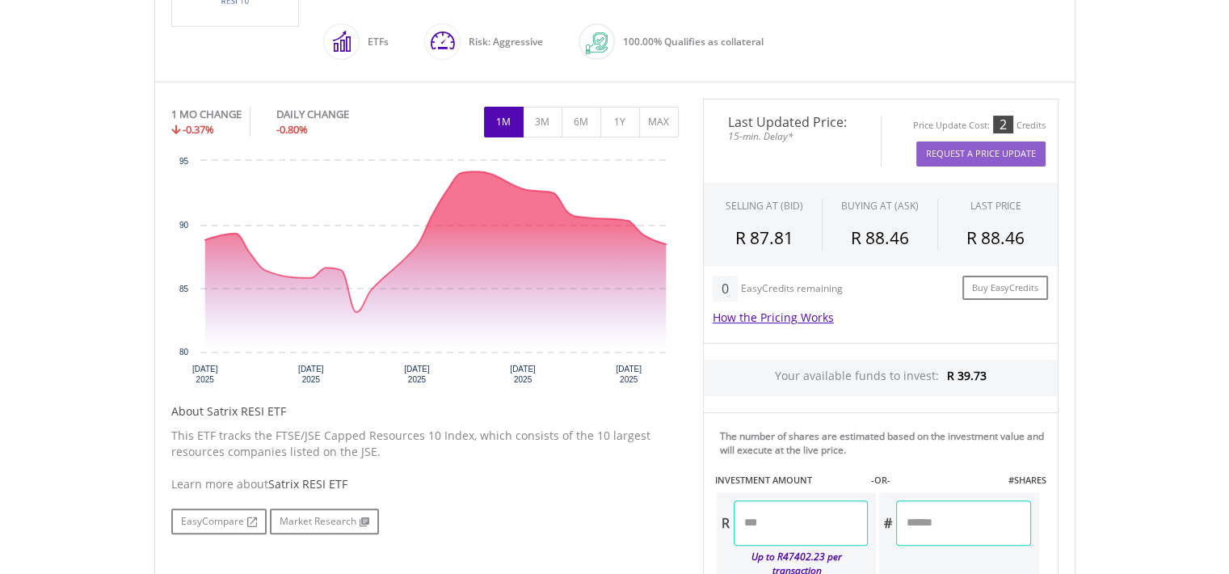
scroll to position [458, 0]
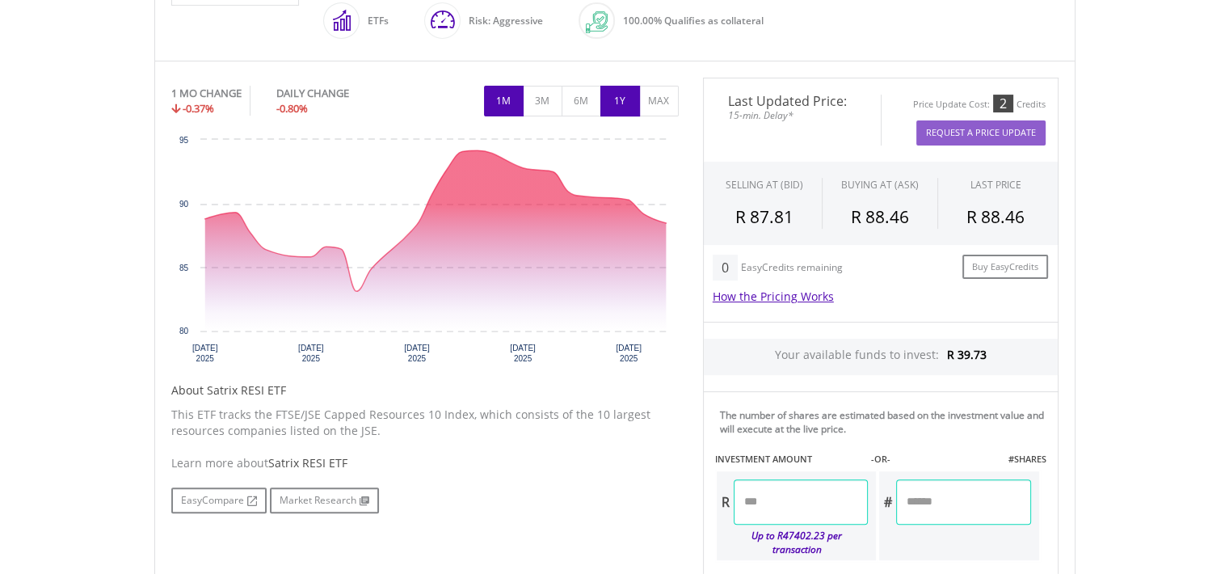
click at [609, 114] on button "1Y" at bounding box center [621, 101] width 40 height 31
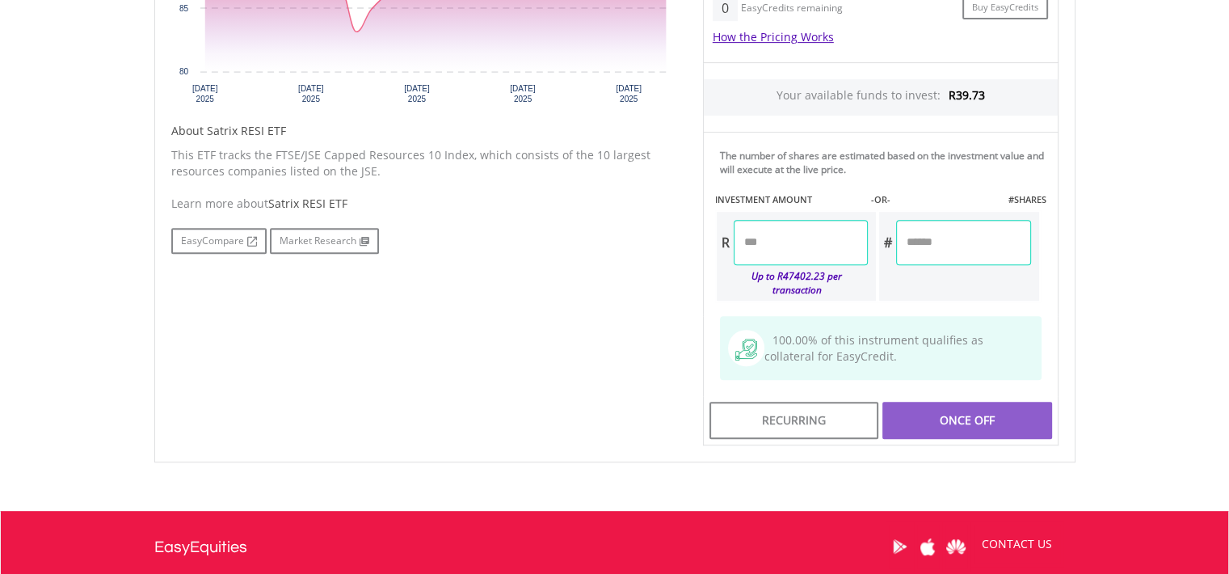
scroll to position [716, 0]
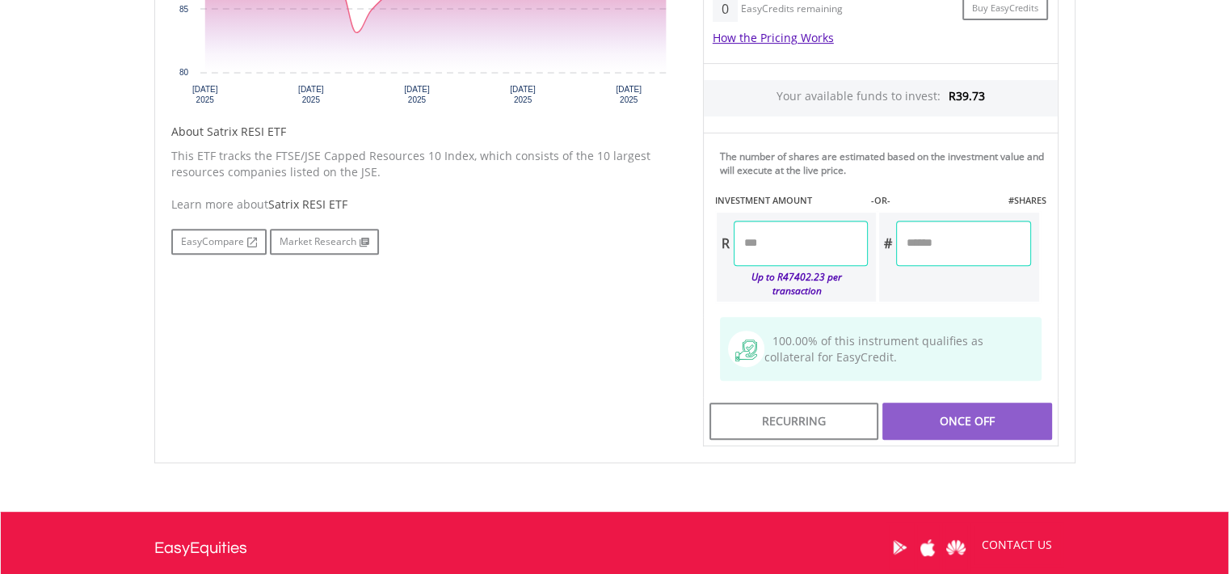
click at [225, 127] on h5 "About Satrix RESI ETF" at bounding box center [425, 132] width 508 height 16
click at [303, 211] on div "Learn more about Satrix RESI ETF EasyCompare Market Research" at bounding box center [425, 225] width 508 height 58
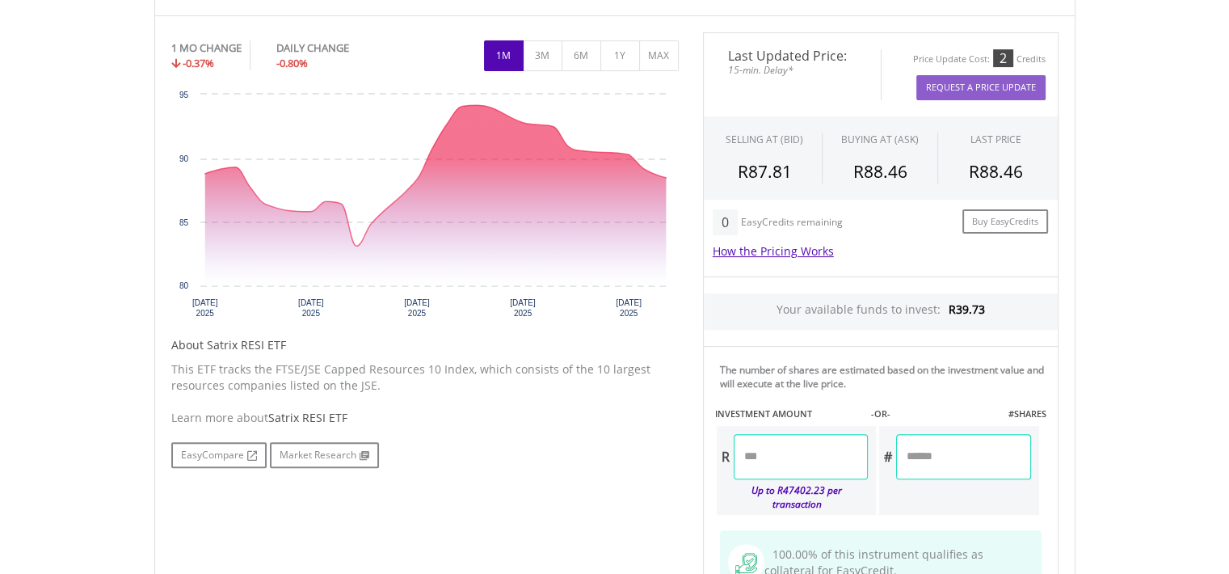
scroll to position [501, 0]
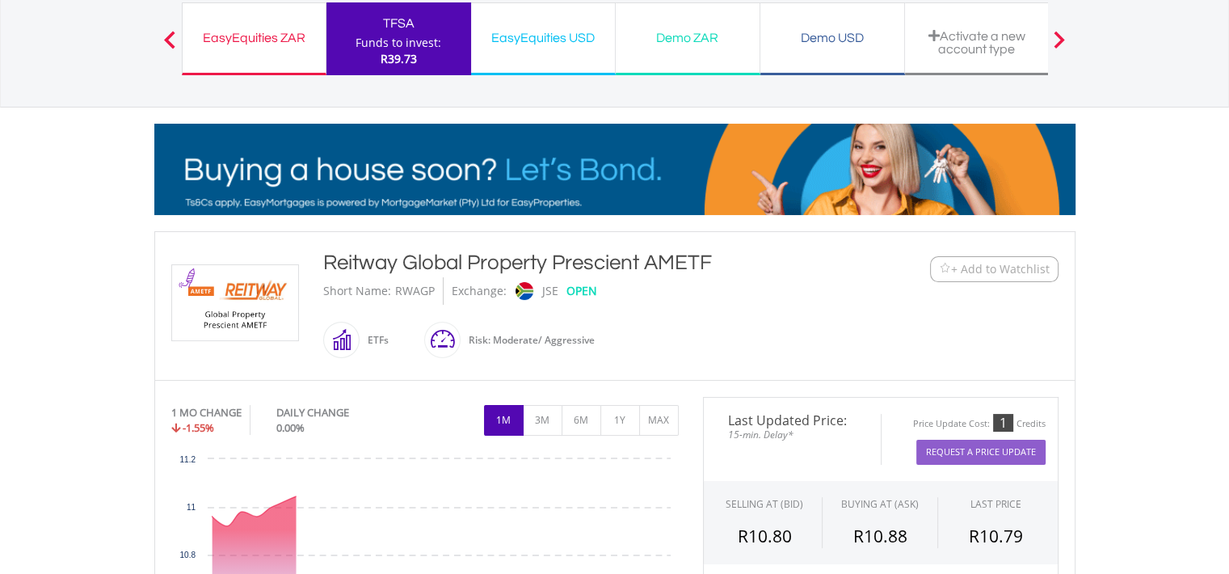
scroll to position [235, 0]
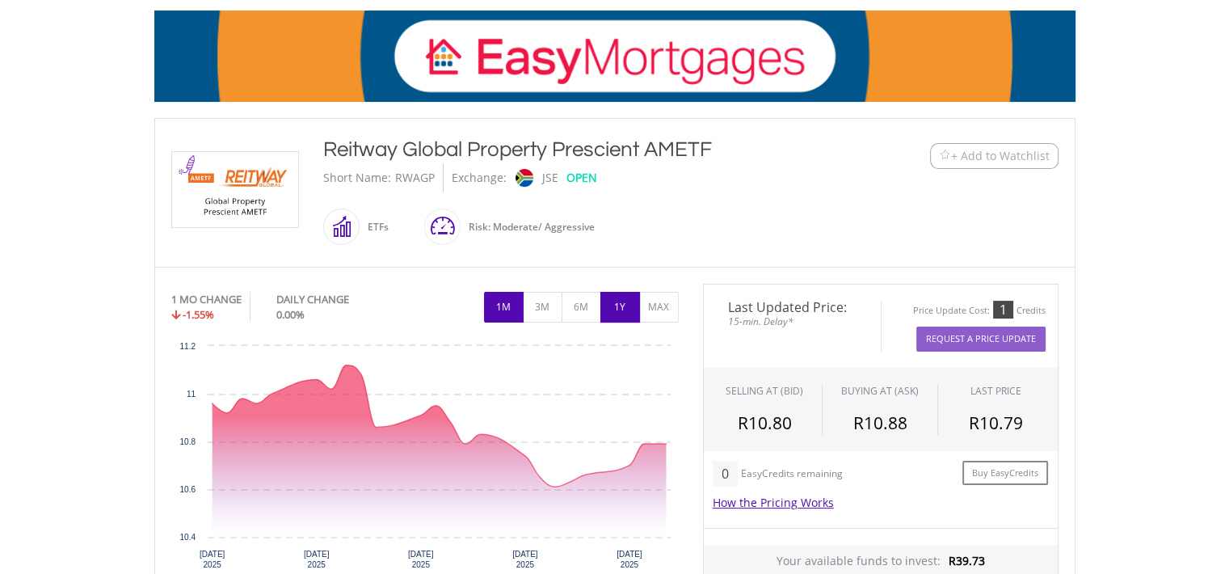
click at [621, 300] on button "1Y" at bounding box center [621, 307] width 40 height 31
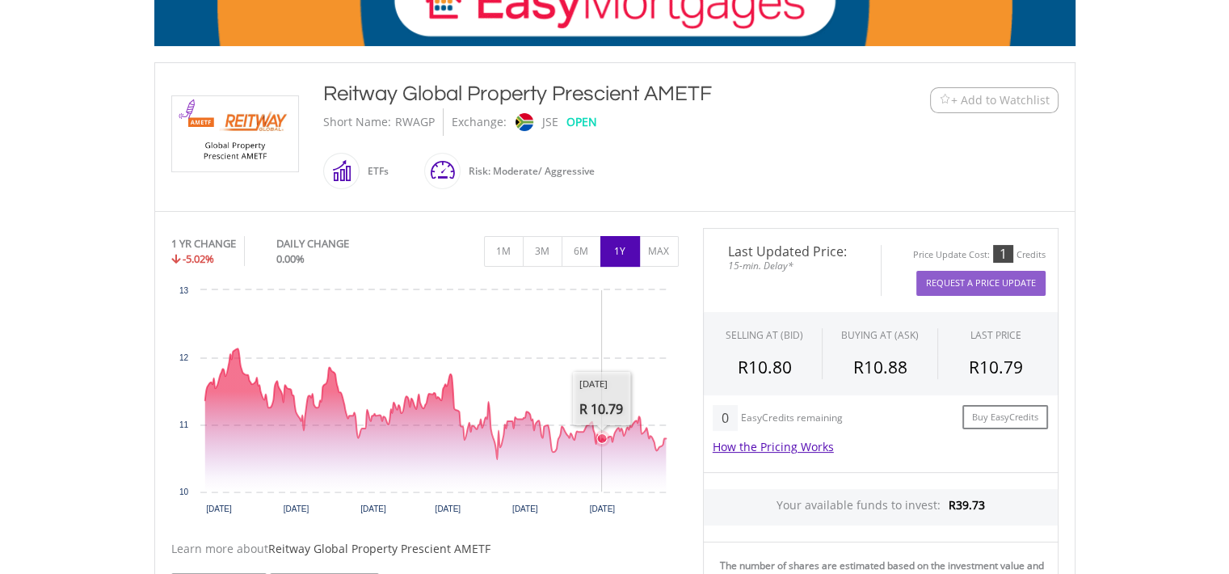
scroll to position [262, 0]
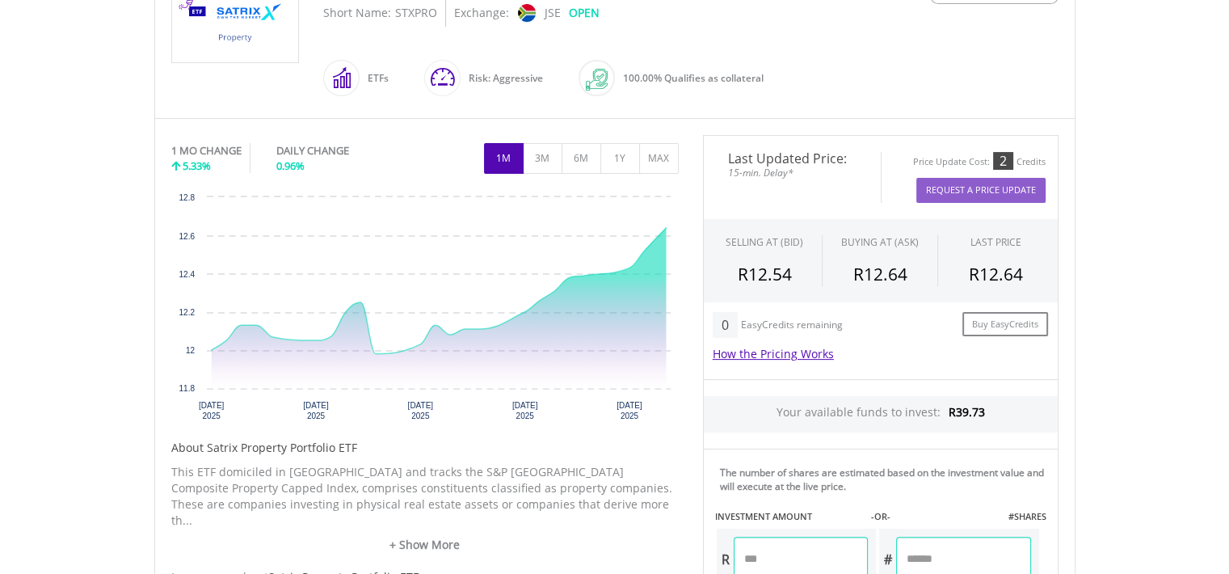
scroll to position [401, 0]
click at [624, 146] on button "1Y" at bounding box center [621, 157] width 40 height 31
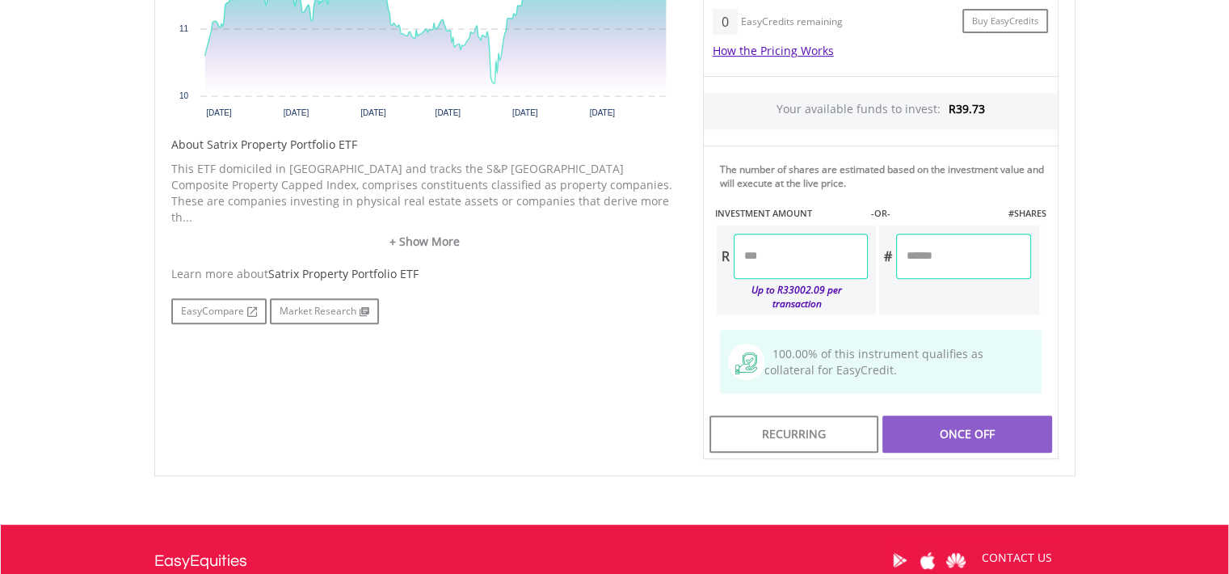
scroll to position [637, 0]
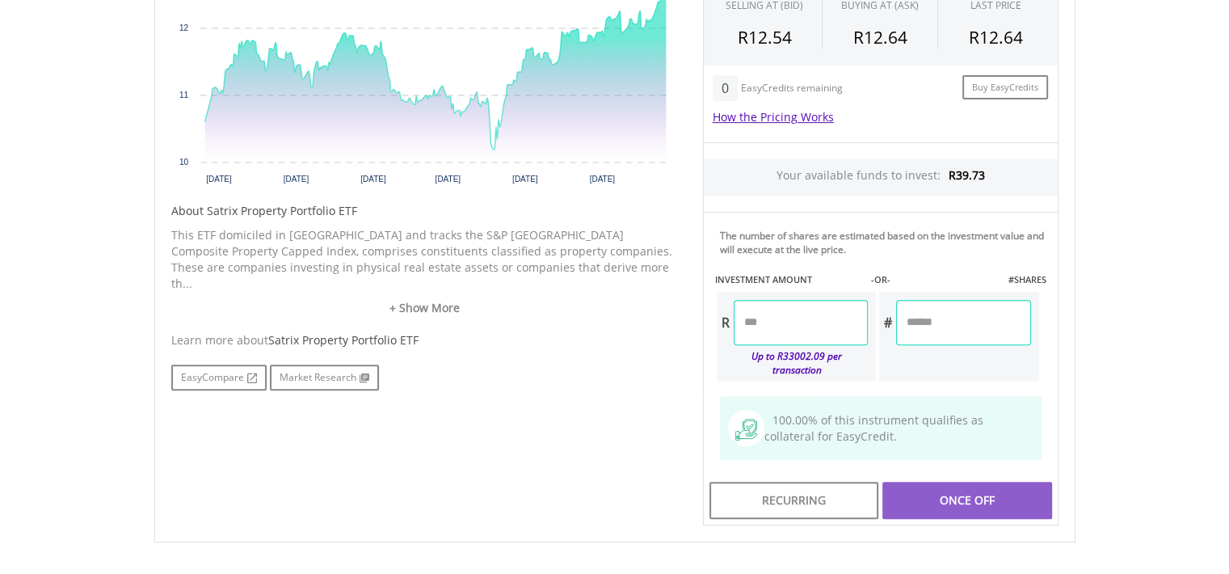
click at [765, 320] on input "number" at bounding box center [801, 322] width 134 height 45
type input "**"
type input "*****"
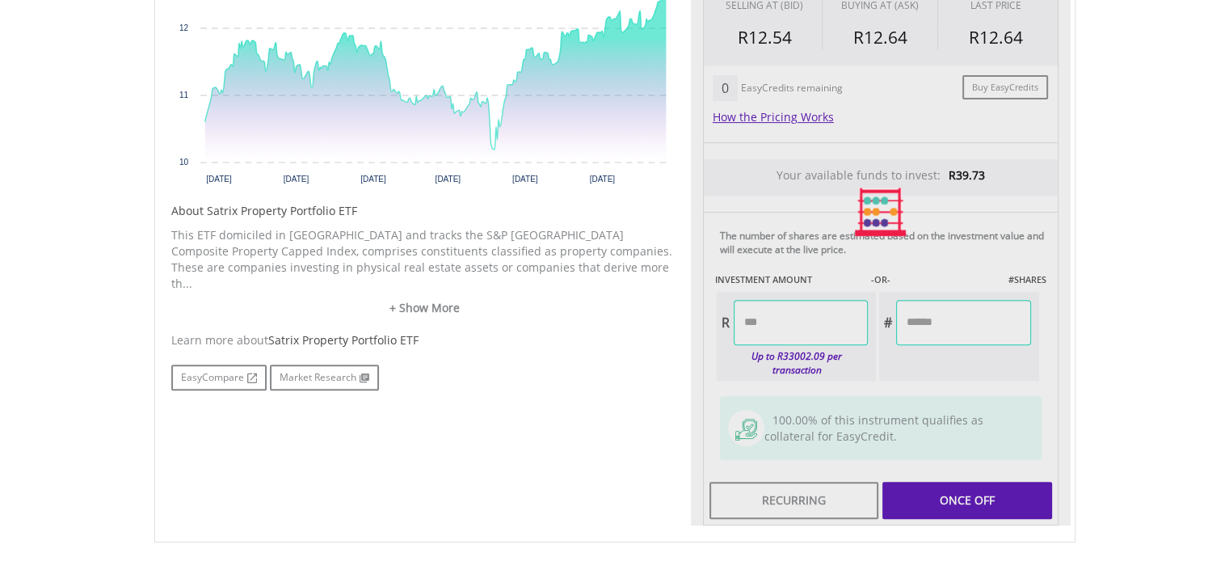
type input "******"
click at [983, 490] on div "Last Updated Price: 15-min. Delay* Price Update Cost: 2 Credits Request A Price…" at bounding box center [881, 212] width 380 height 628
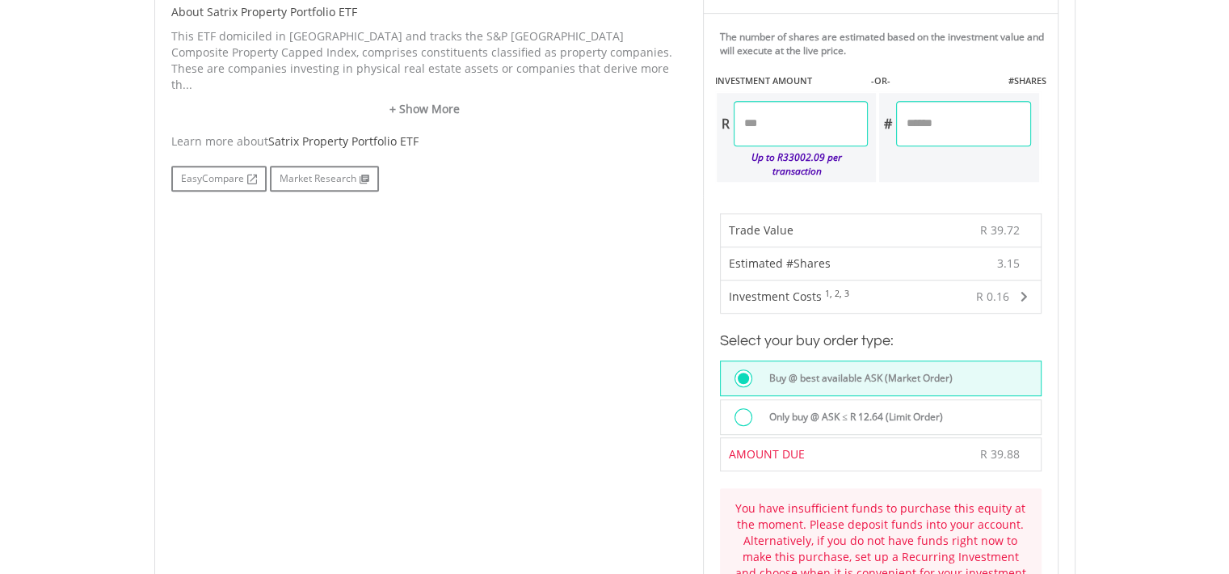
scroll to position [834, 0]
click at [770, 120] on input "*****" at bounding box center [801, 125] width 134 height 45
type input "****"
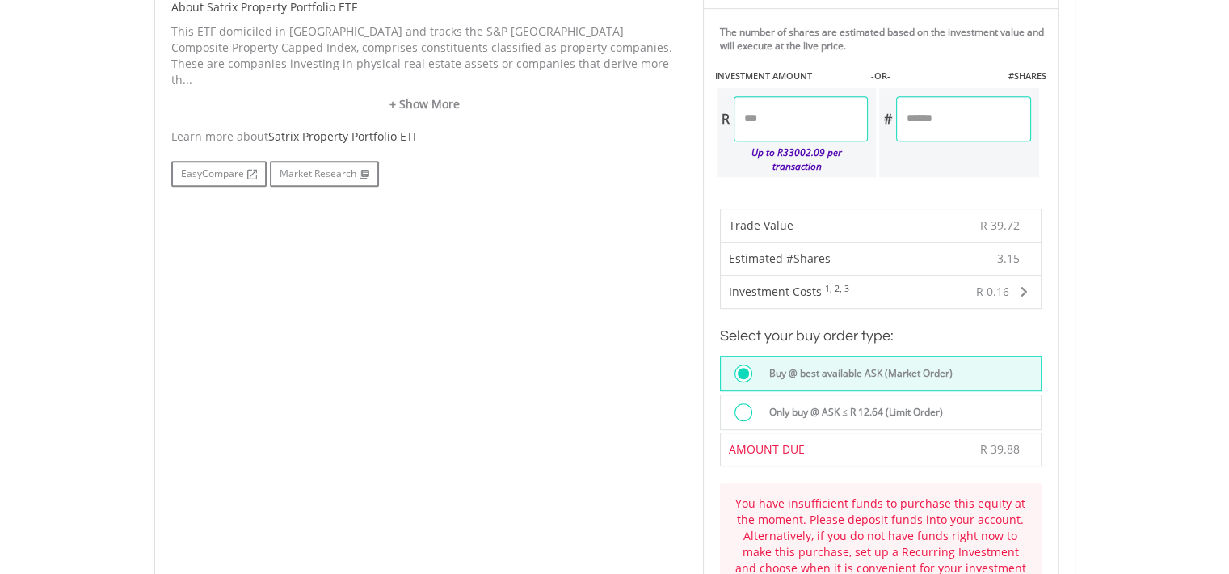
scroll to position [841, 0]
type input "*****"
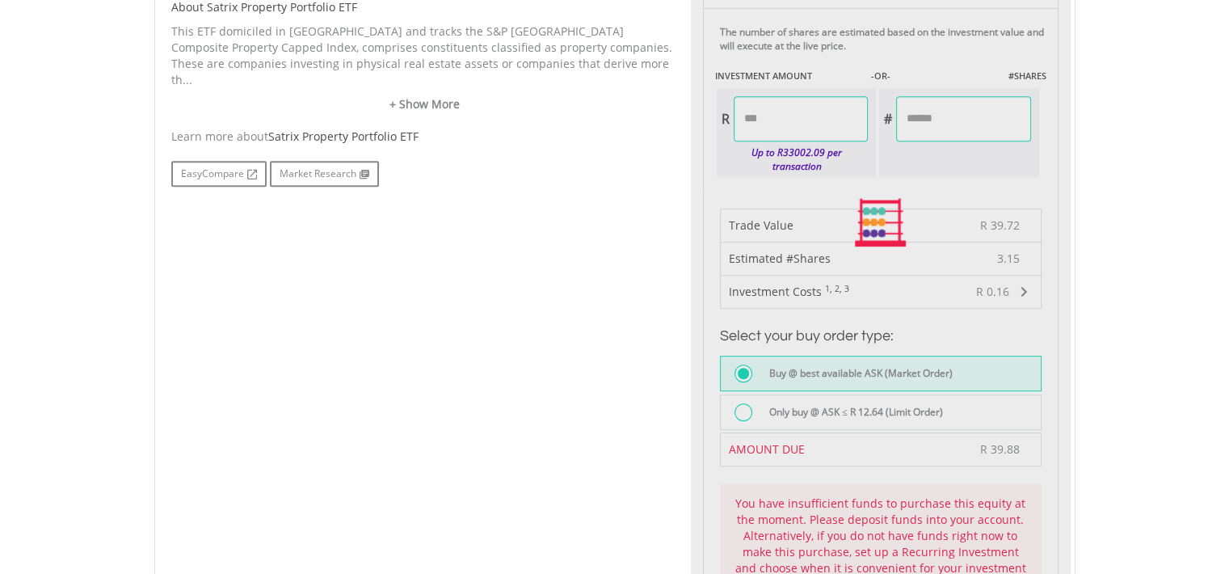
type input "*****"
click at [789, 242] on div "Last Updated Price: 15-min. Delay* Price Update Cost: 2 Credits Request A Price…" at bounding box center [881, 222] width 380 height 1056
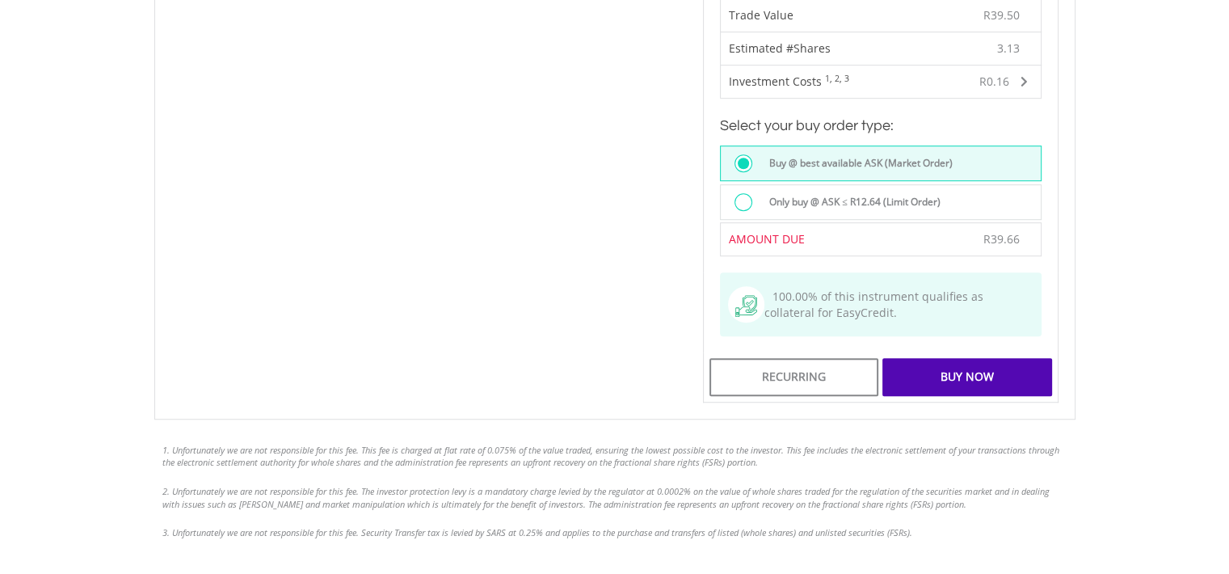
scroll to position [1106, 0]
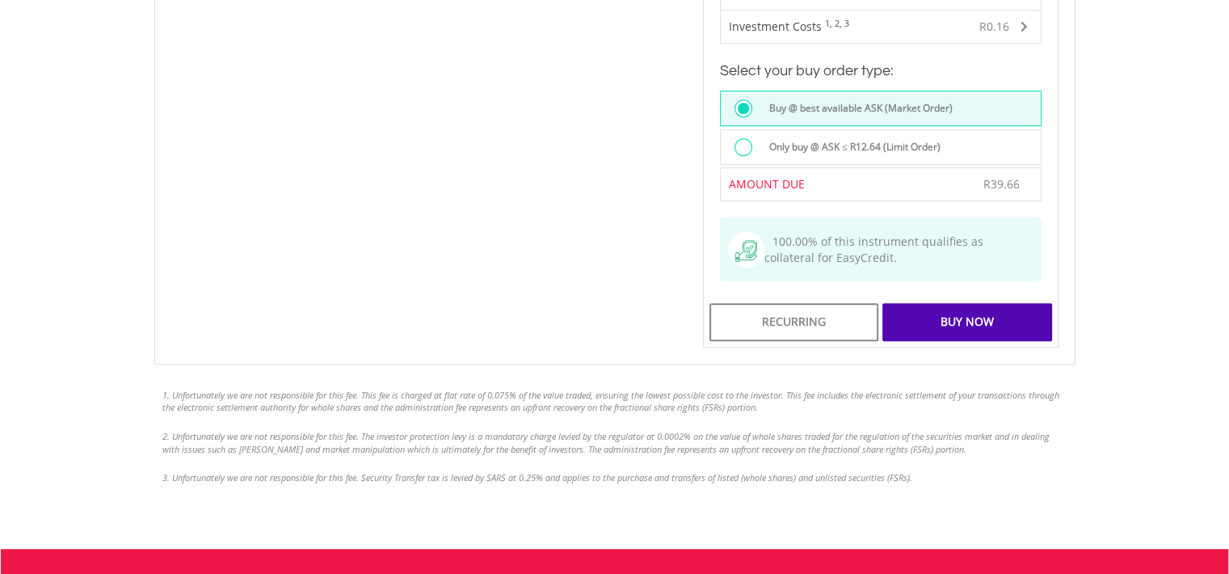
click at [954, 303] on div "Buy Now" at bounding box center [967, 321] width 169 height 37
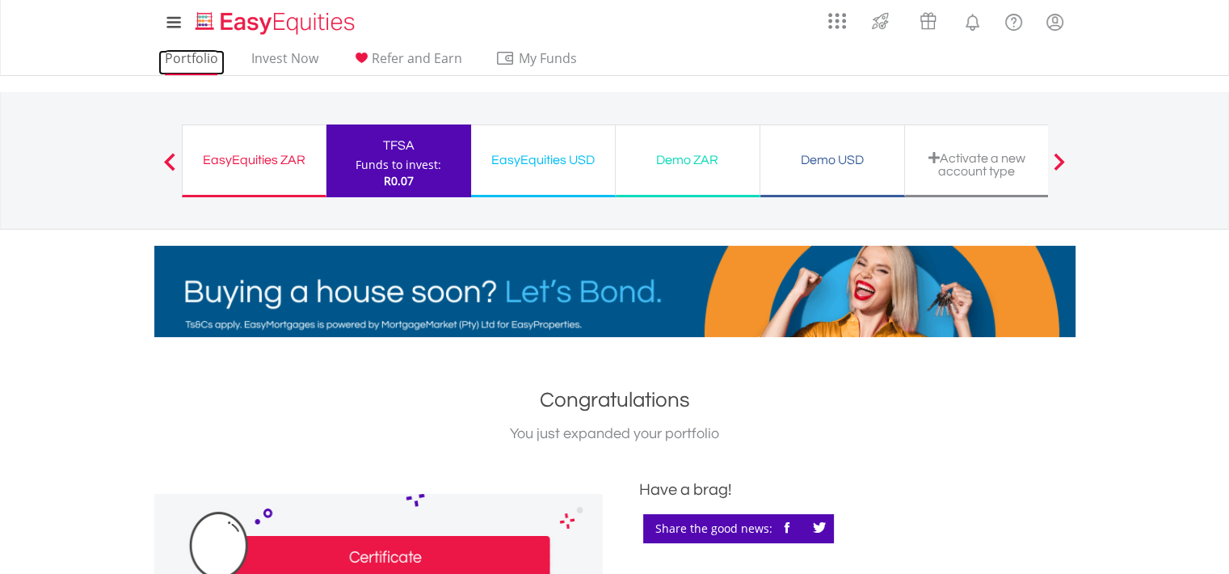
click at [197, 60] on link "Portfolio" at bounding box center [191, 62] width 66 height 25
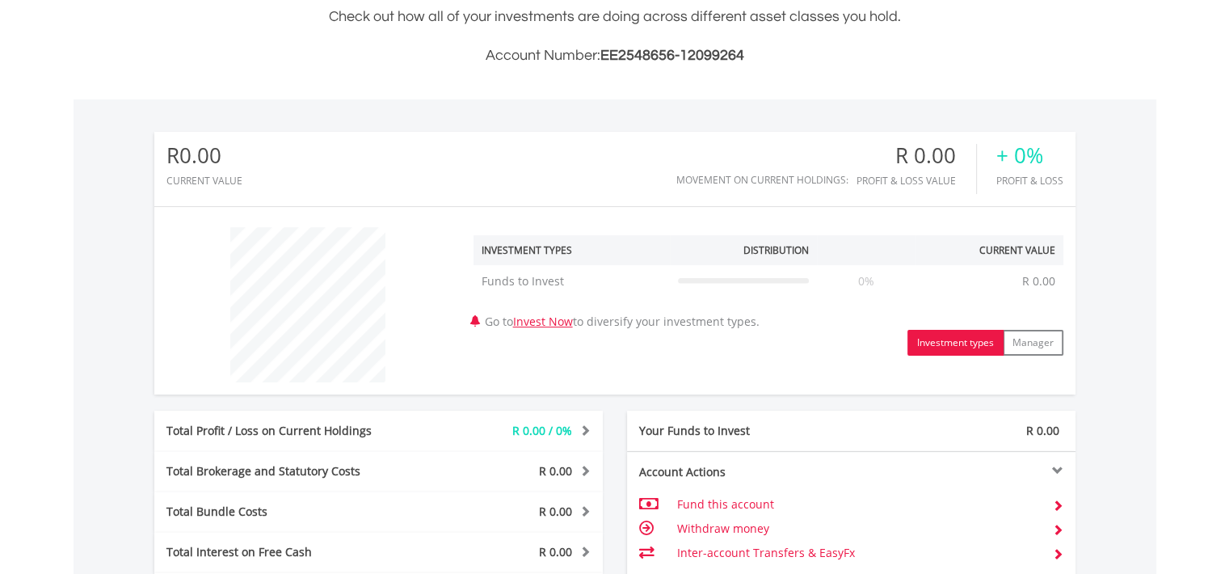
scroll to position [393, 0]
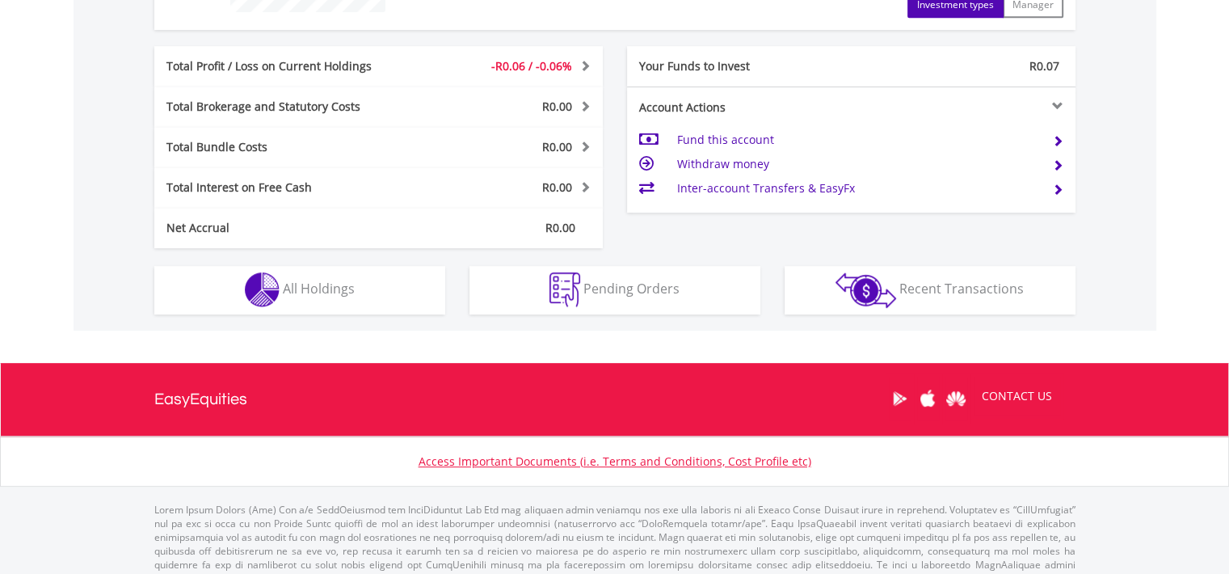
scroll to position [792, 0]
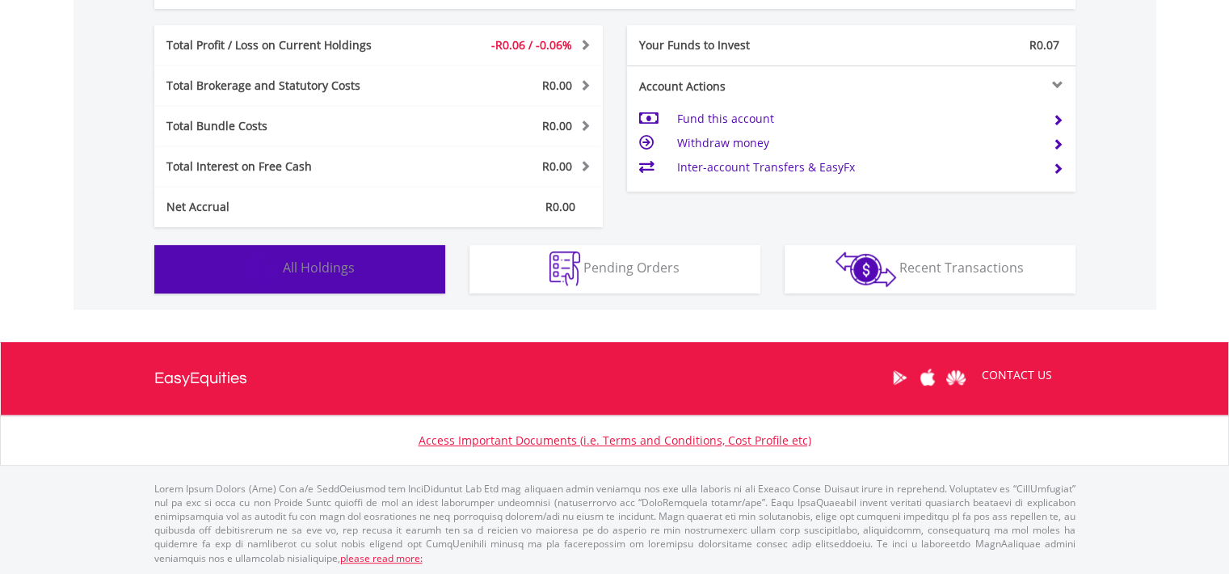
click at [254, 269] on img "button" at bounding box center [262, 268] width 35 height 35
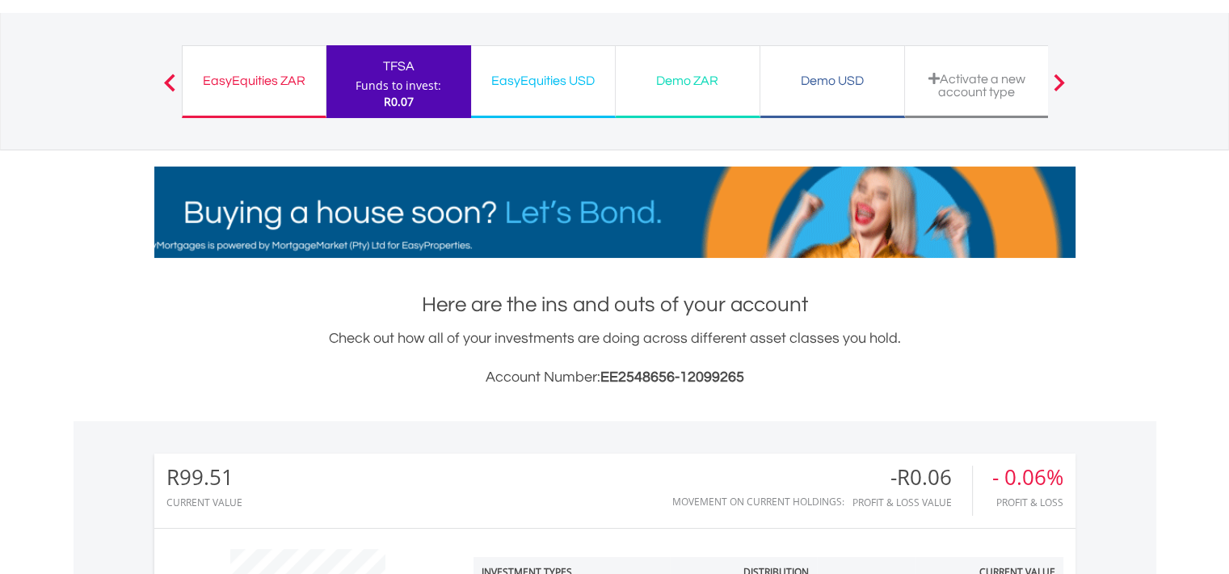
scroll to position [80, 0]
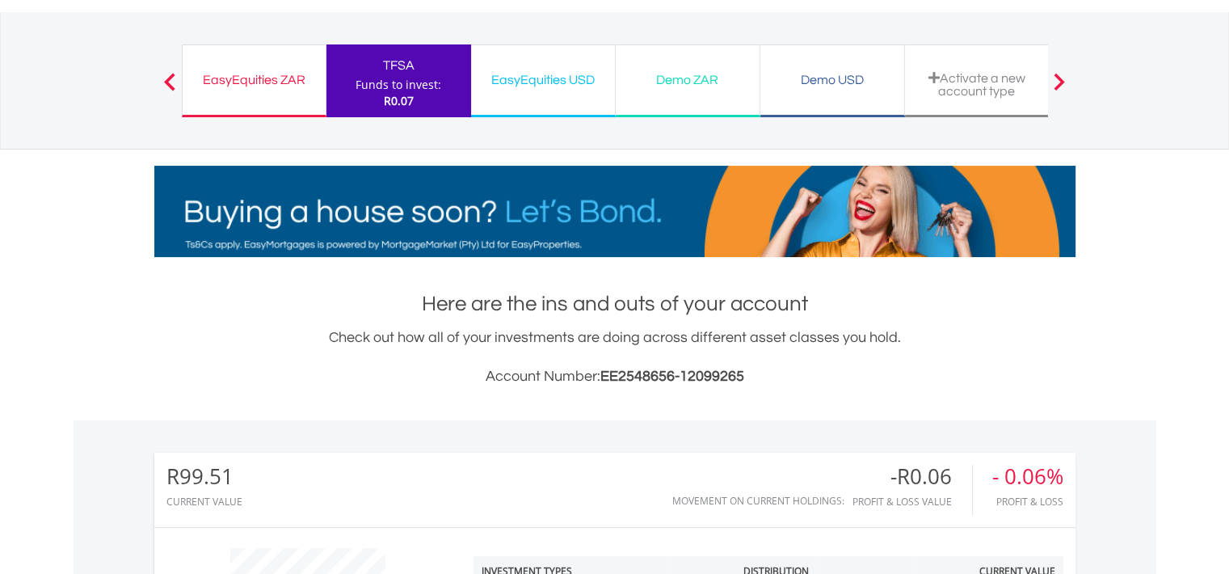
click at [229, 85] on div "EasyEquities ZAR" at bounding box center [254, 80] width 124 height 23
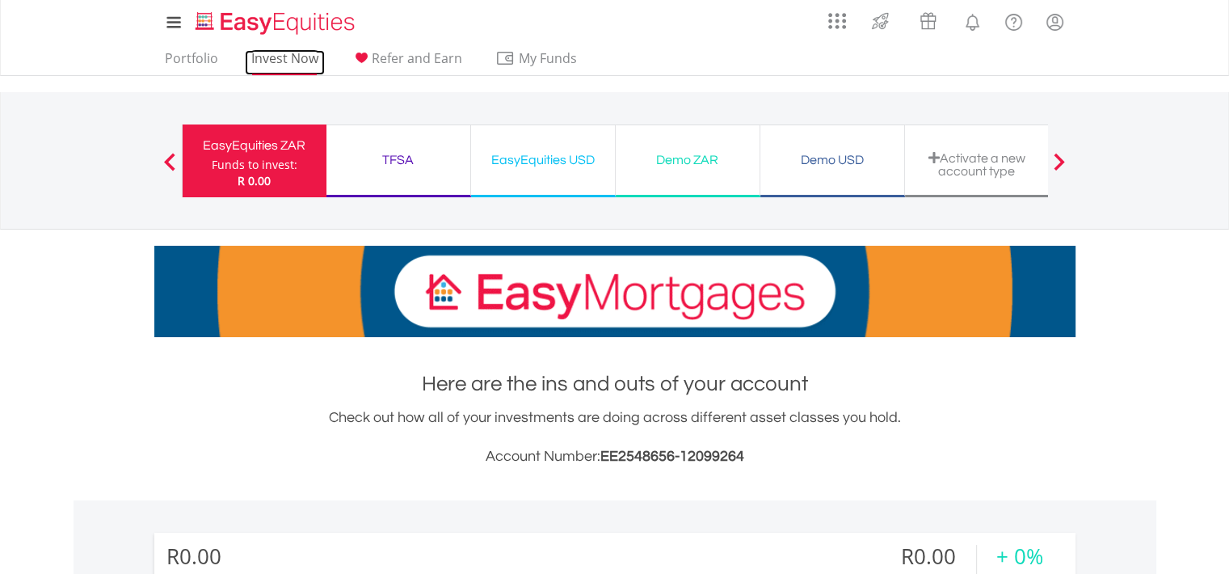
click at [252, 53] on link "Invest Now" at bounding box center [285, 62] width 80 height 25
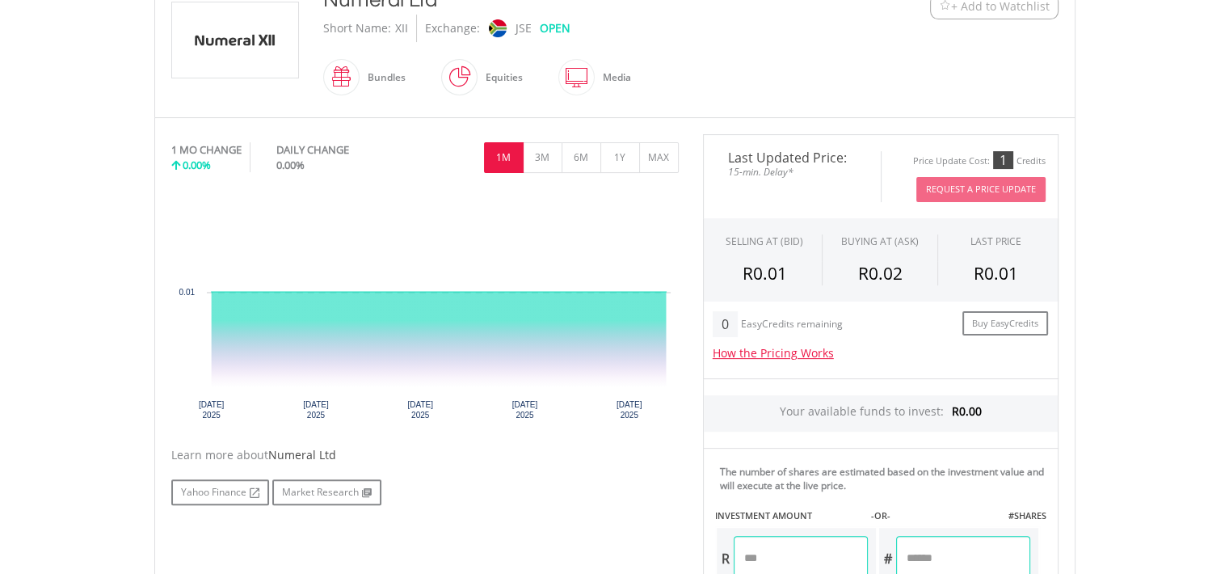
scroll to position [384, 0]
click at [550, 167] on button "3M" at bounding box center [543, 158] width 40 height 31
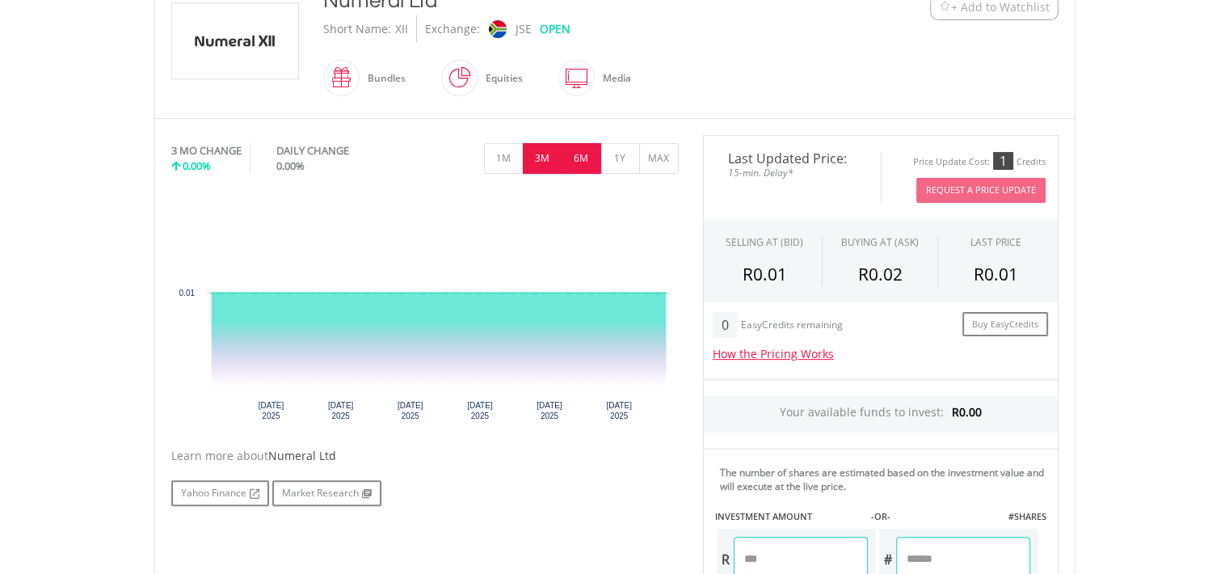
drag, startPoint x: 593, startPoint y: 172, endPoint x: 578, endPoint y: 151, distance: 26.0
click at [578, 151] on div "3 MO CHANGE 0.00% DAILY CHANGE 0.00% 1M 3M 6M 1Y MAX" at bounding box center [425, 162] width 508 height 54
click at [578, 151] on button "6M" at bounding box center [582, 158] width 40 height 31
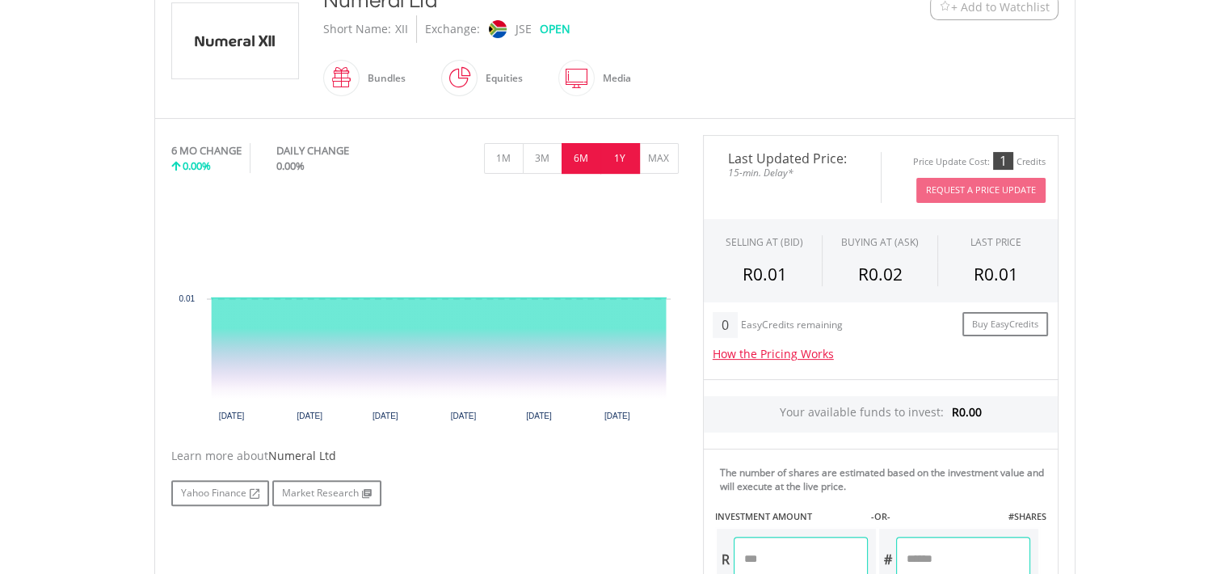
click at [612, 154] on button "1Y" at bounding box center [621, 158] width 40 height 31
click at [647, 158] on button "MAX" at bounding box center [659, 158] width 40 height 31
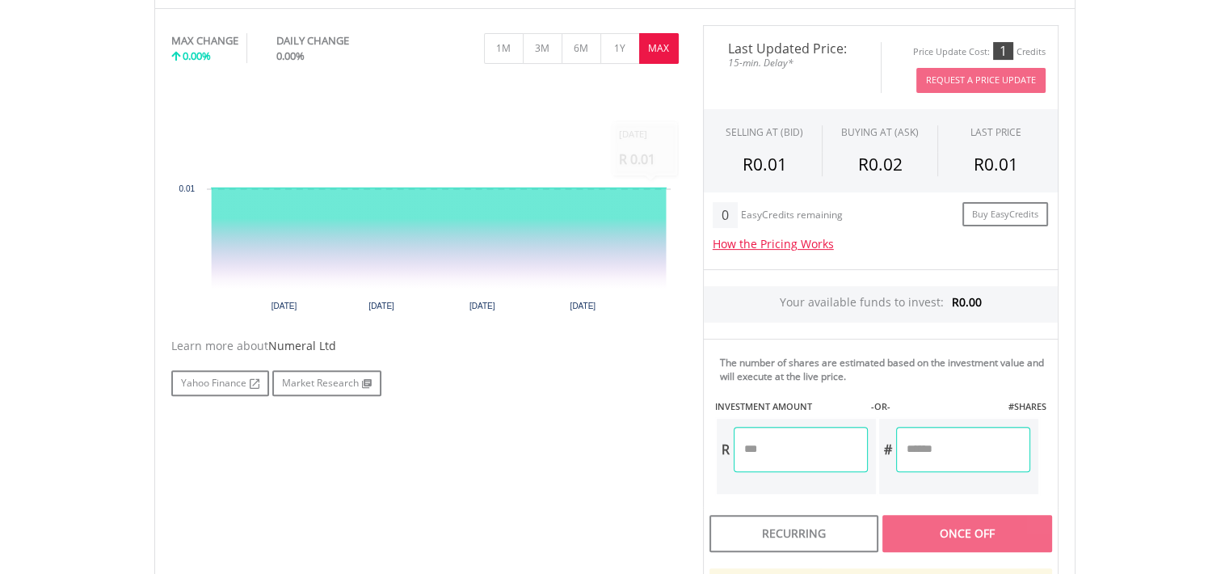
scroll to position [495, 0]
click at [779, 453] on input "number" at bounding box center [801, 448] width 134 height 45
type input "******"
type input "****"
click at [946, 466] on div "Last Updated Price: 15-min. Delay* Price Update Cost: 1 Credits Request A Price…" at bounding box center [881, 375] width 380 height 703
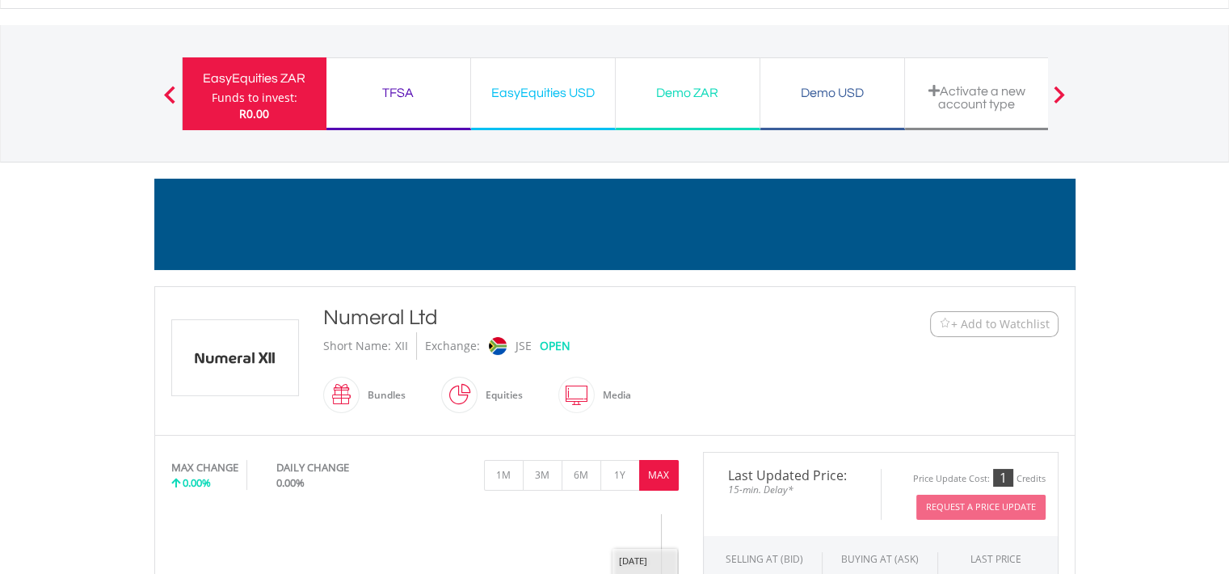
scroll to position [0, 0]
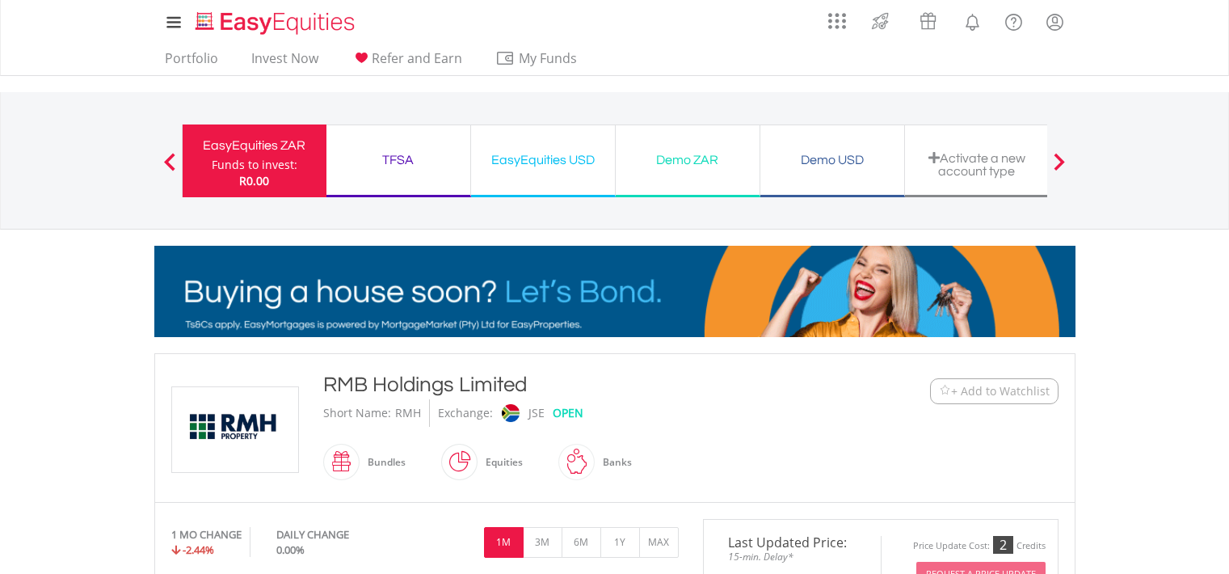
scroll to position [422, 0]
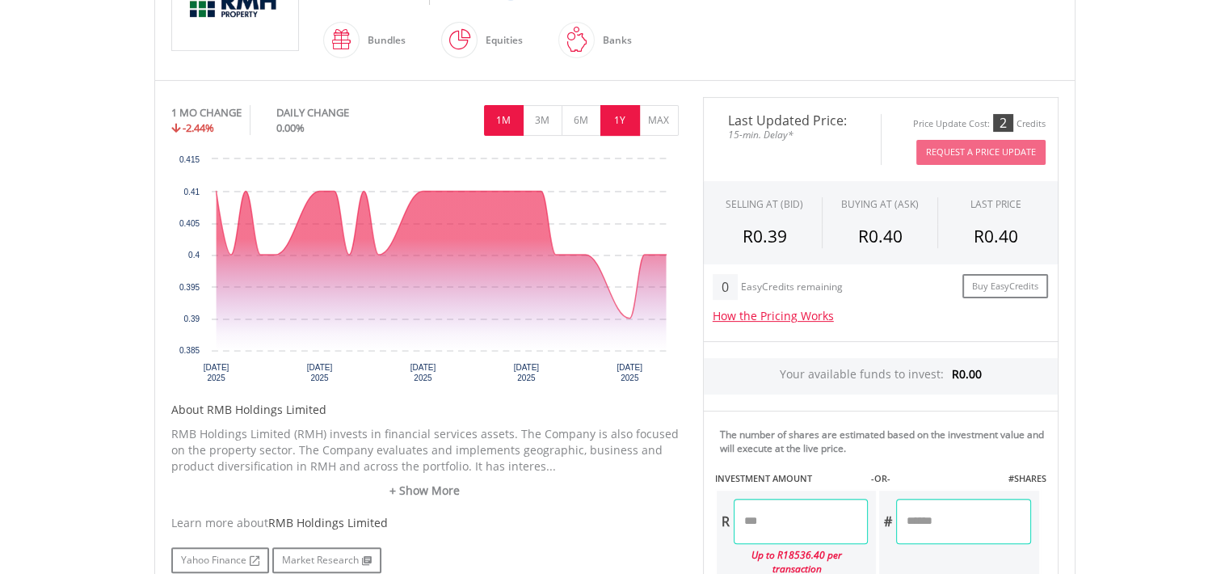
click at [624, 124] on button "1Y" at bounding box center [621, 120] width 40 height 31
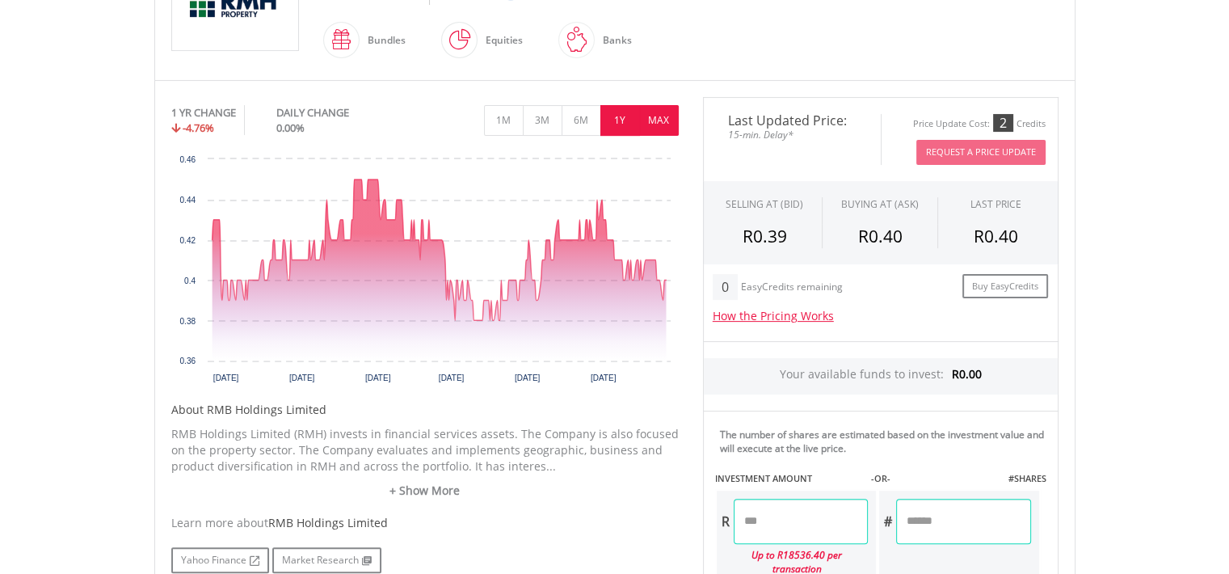
click at [653, 127] on button "MAX" at bounding box center [659, 120] width 40 height 31
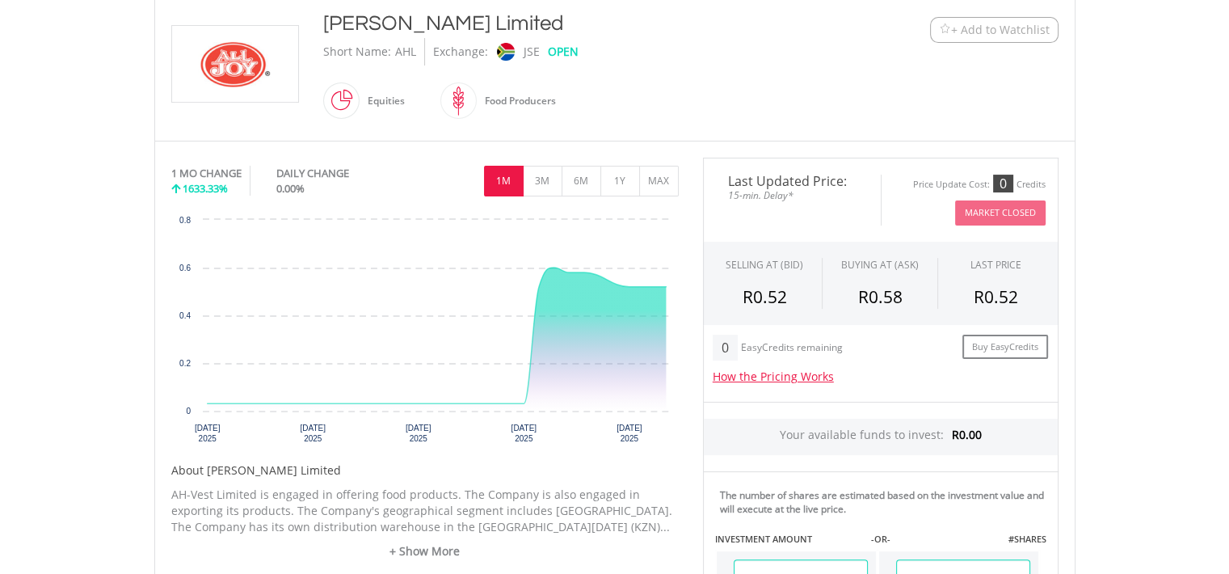
scroll to position [362, 0]
click at [623, 187] on button "1Y" at bounding box center [621, 180] width 40 height 31
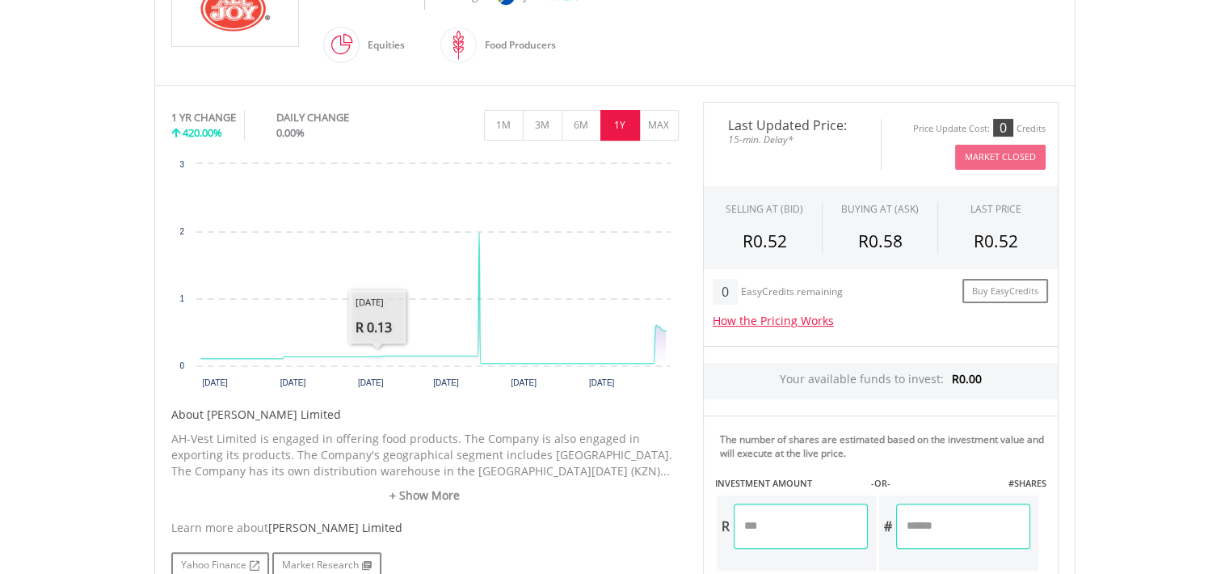
scroll to position [462, 0]
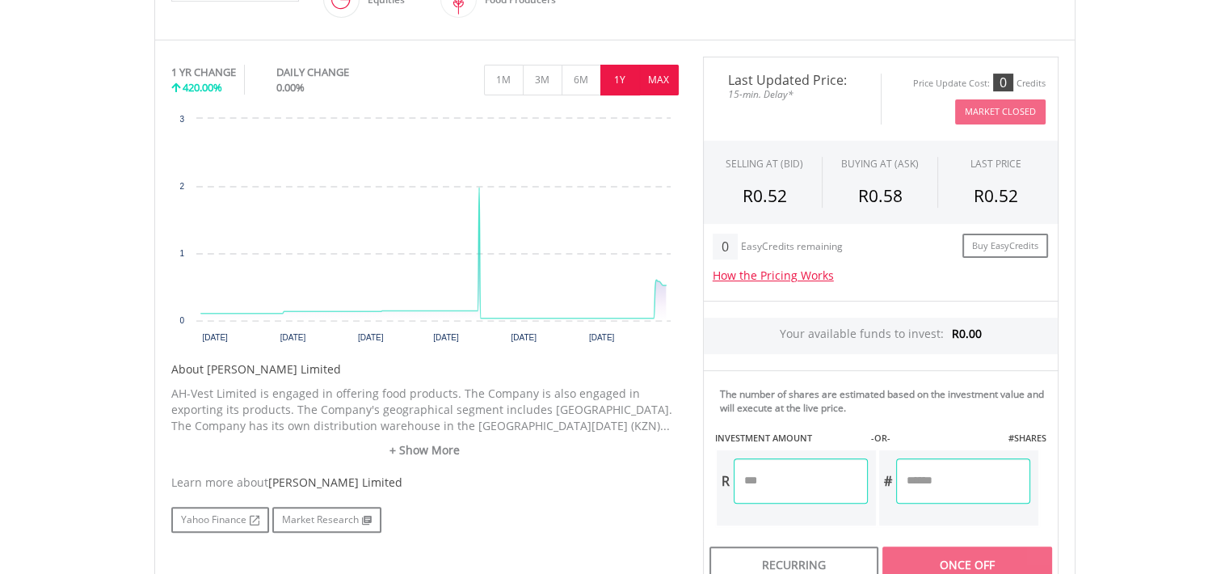
click at [667, 82] on button "MAX" at bounding box center [659, 80] width 40 height 31
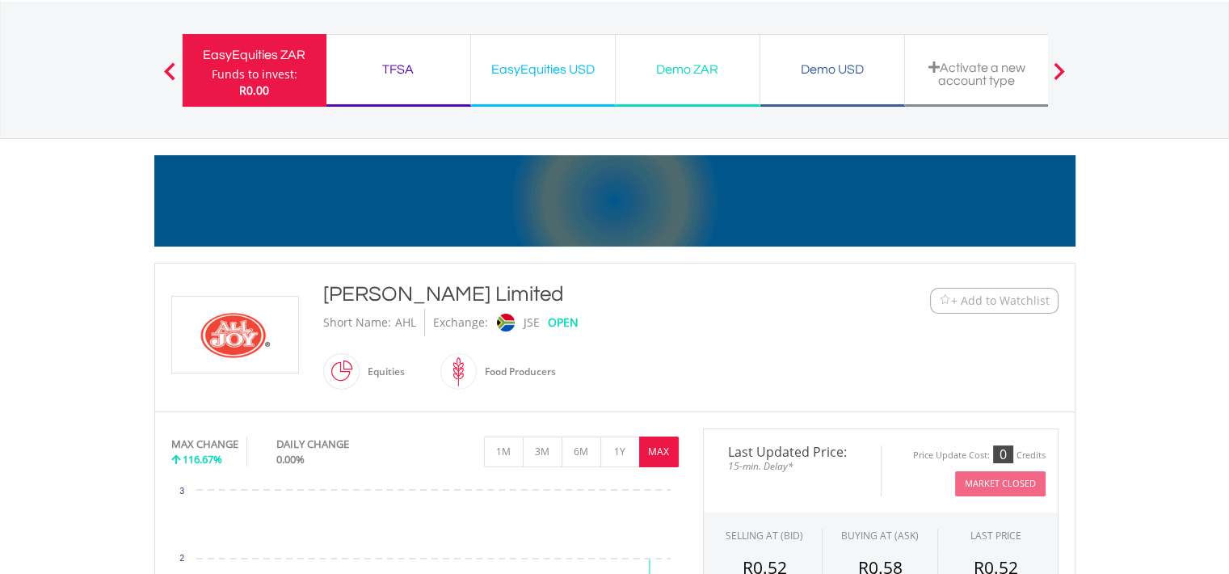
scroll to position [0, 0]
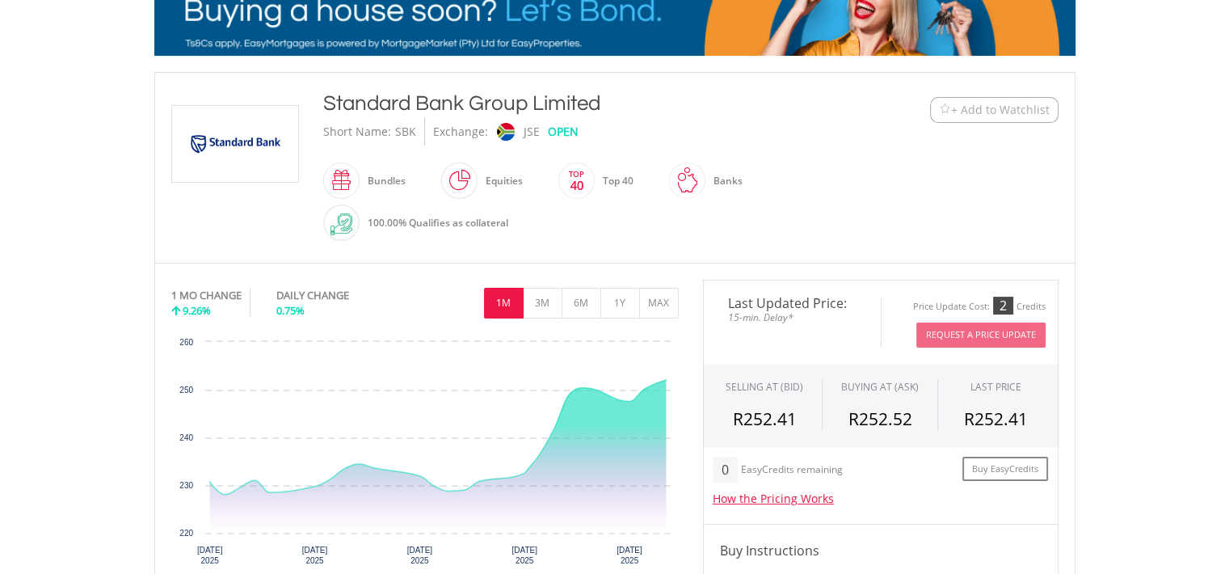
scroll to position [304, 0]
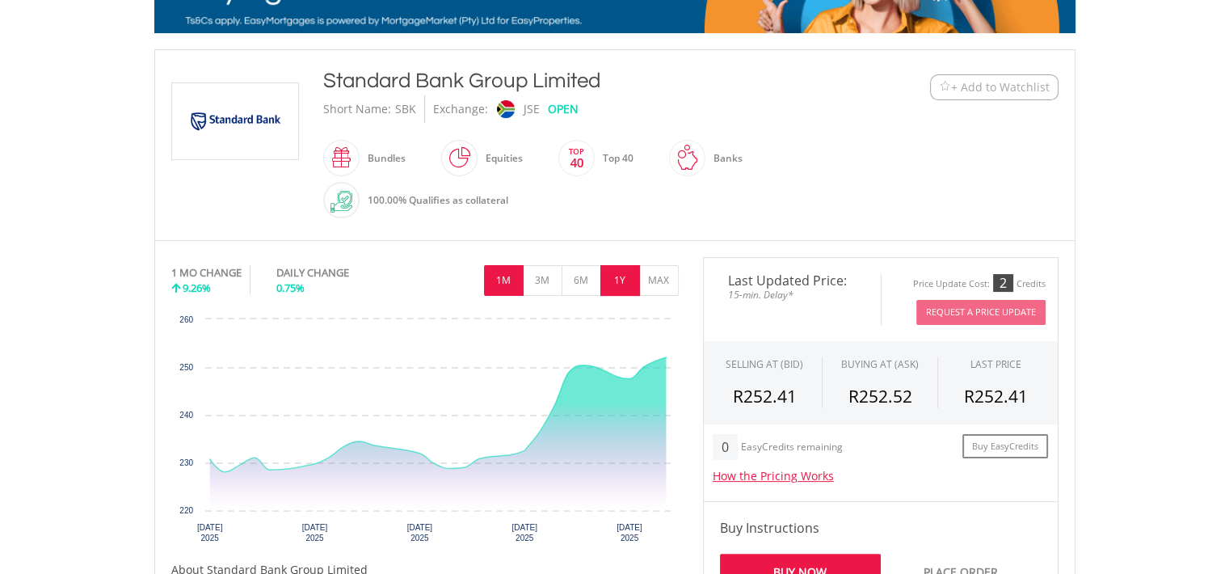
click at [617, 272] on button "1Y" at bounding box center [621, 280] width 40 height 31
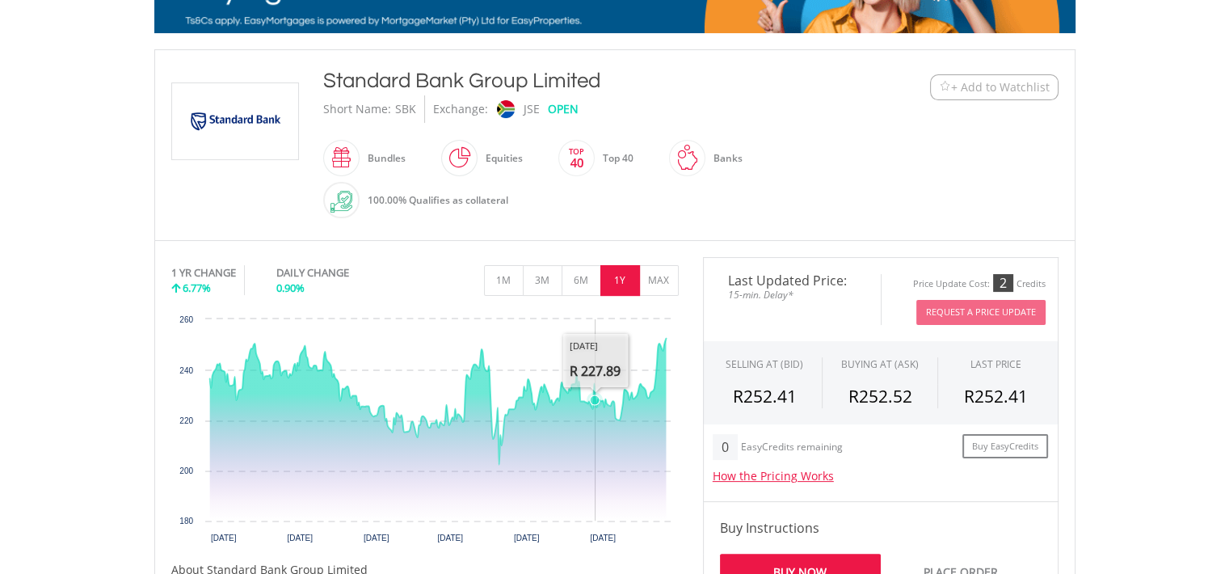
click at [595, 352] on rect "Interactive chart" at bounding box center [425, 432] width 508 height 242
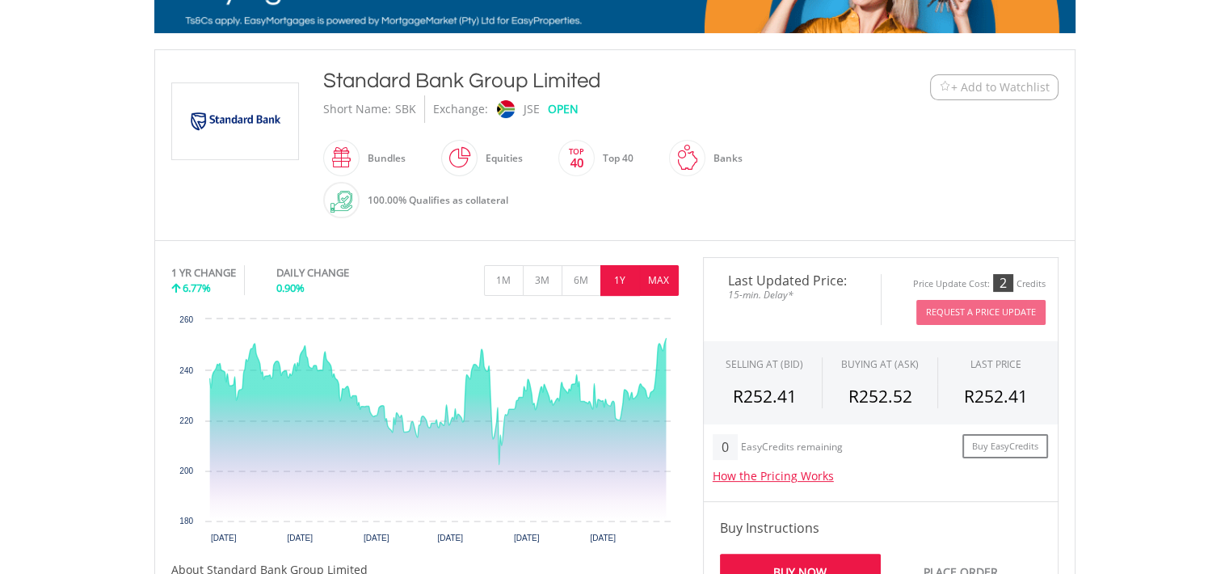
click at [660, 279] on button "MAX" at bounding box center [659, 280] width 40 height 31
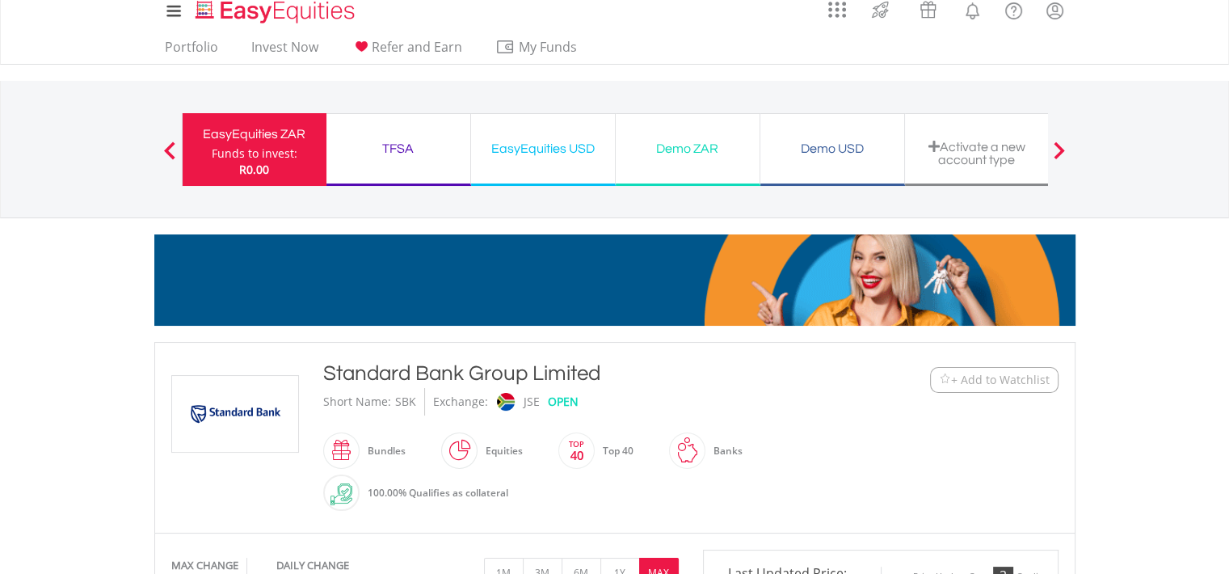
scroll to position [0, 0]
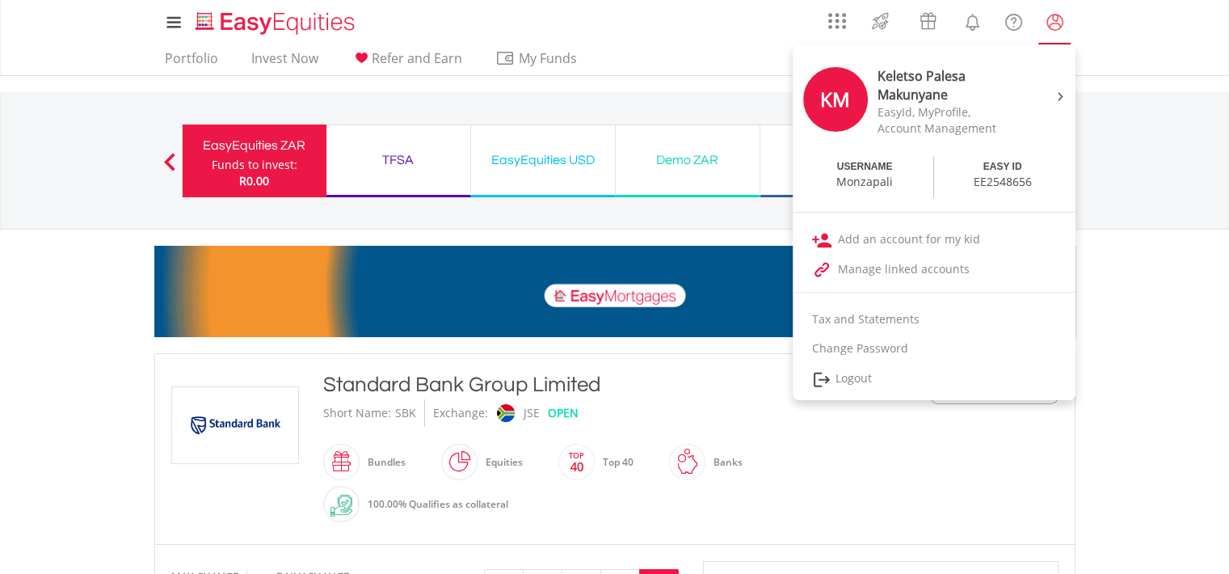
click at [1056, 30] on lord-icon "My Profile" at bounding box center [1055, 22] width 20 height 20
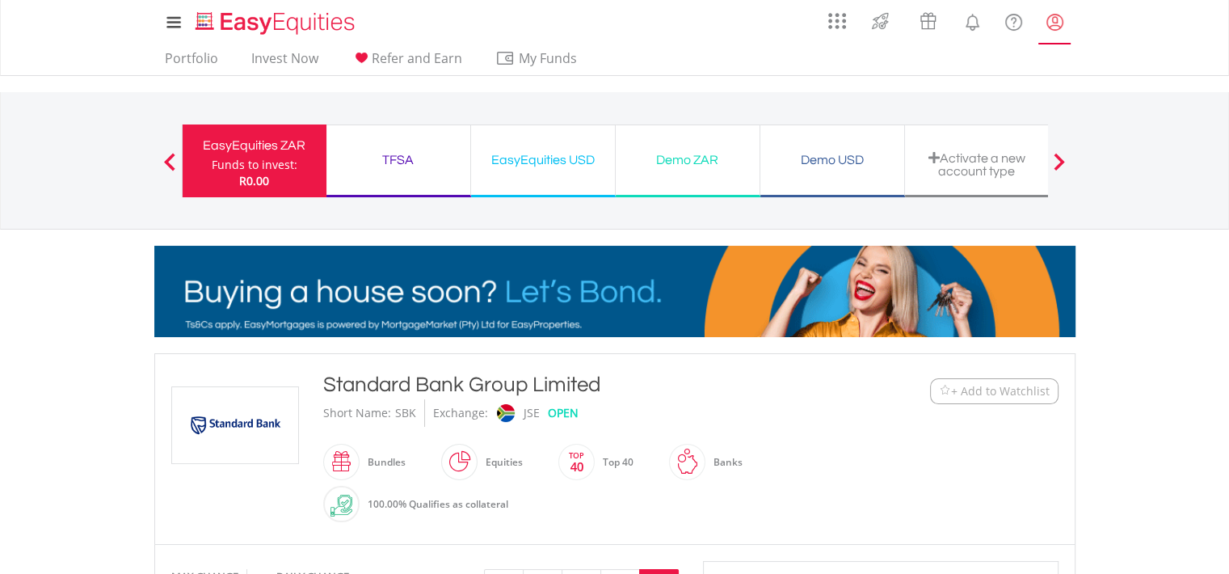
click at [1056, 30] on lord-icon "My Profile" at bounding box center [1055, 22] width 20 height 20
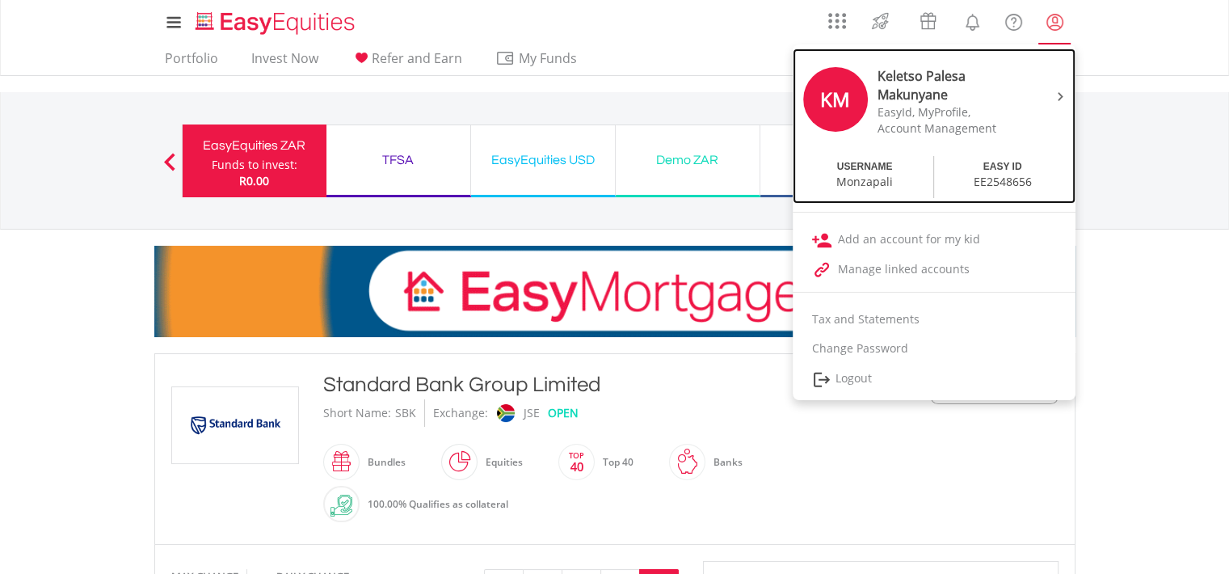
click at [1058, 99] on img at bounding box center [1061, 96] width 6 height 9
